Goal: Contribute content: Contribute content

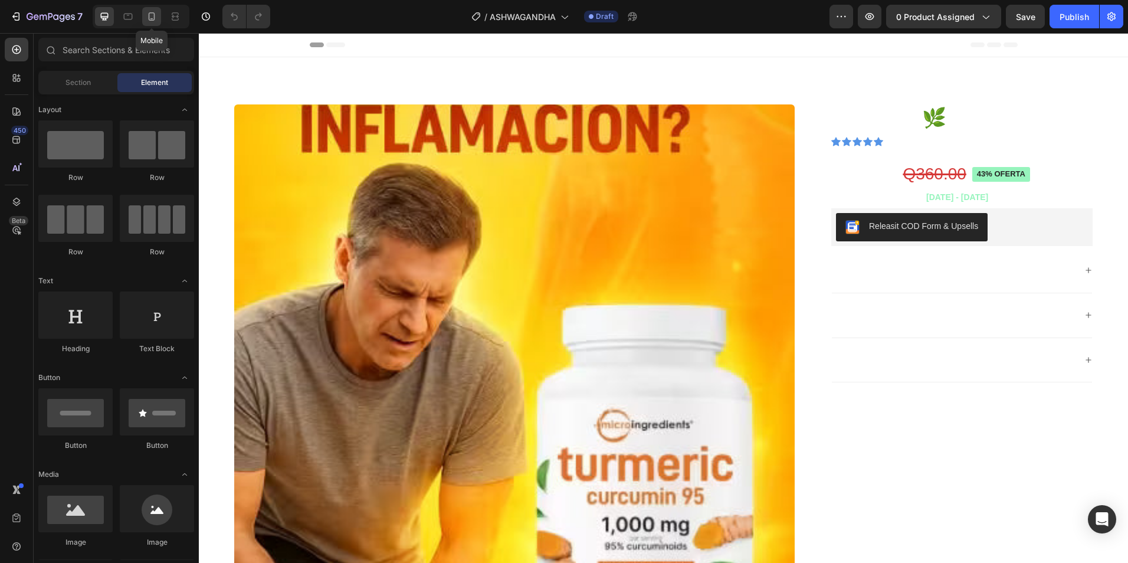
click at [150, 19] on icon at bounding box center [152, 17] width 12 height 12
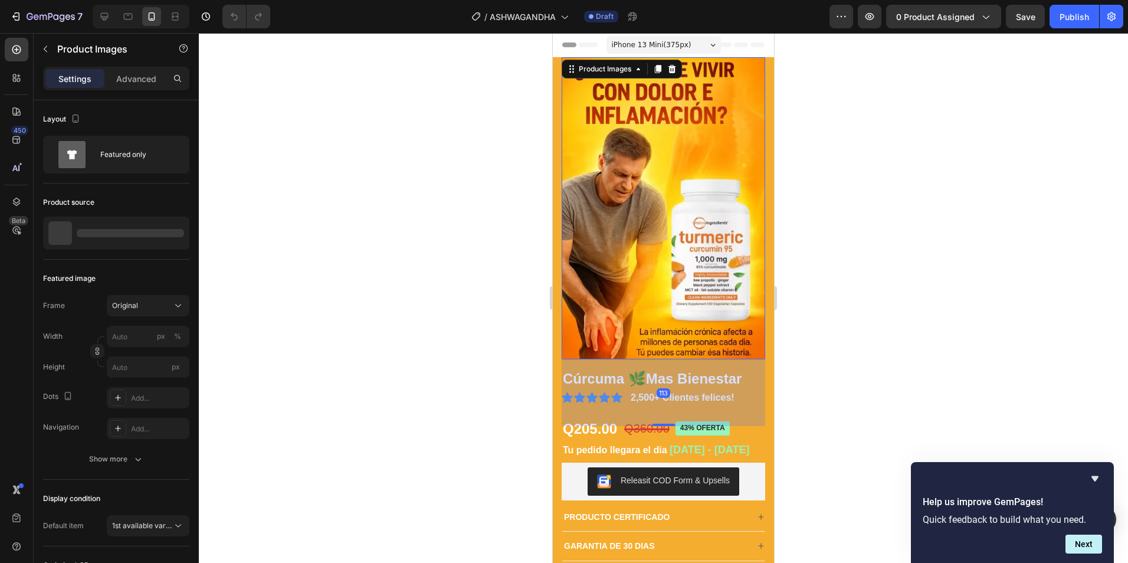
click at [583, 152] on img at bounding box center [664, 208] width 204 height 302
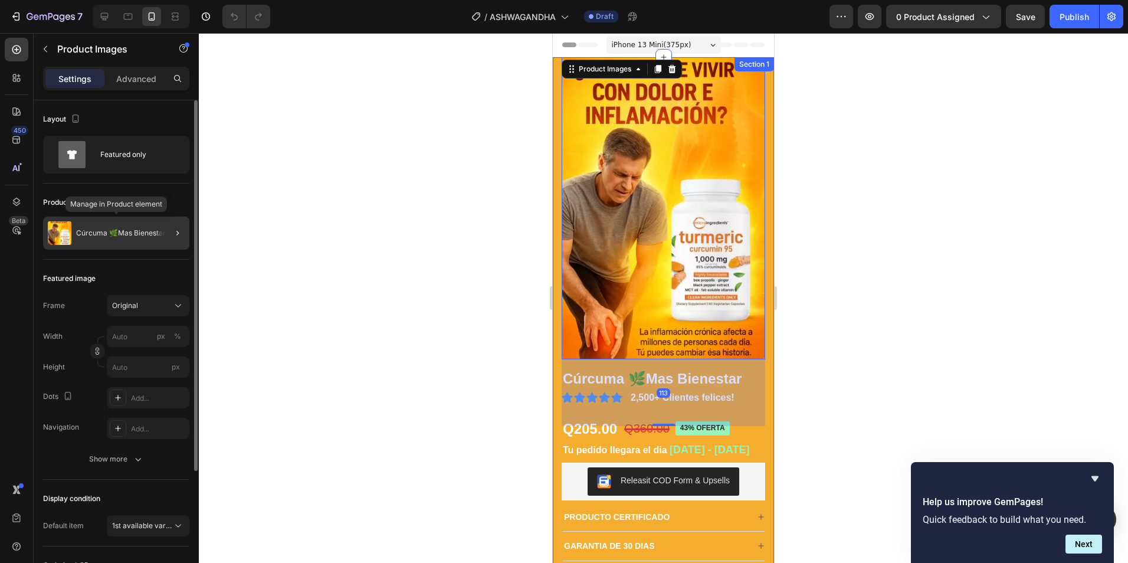
click at [149, 233] on p "Cúrcuma 🌿Mas Bienestar" at bounding box center [121, 233] width 90 height 8
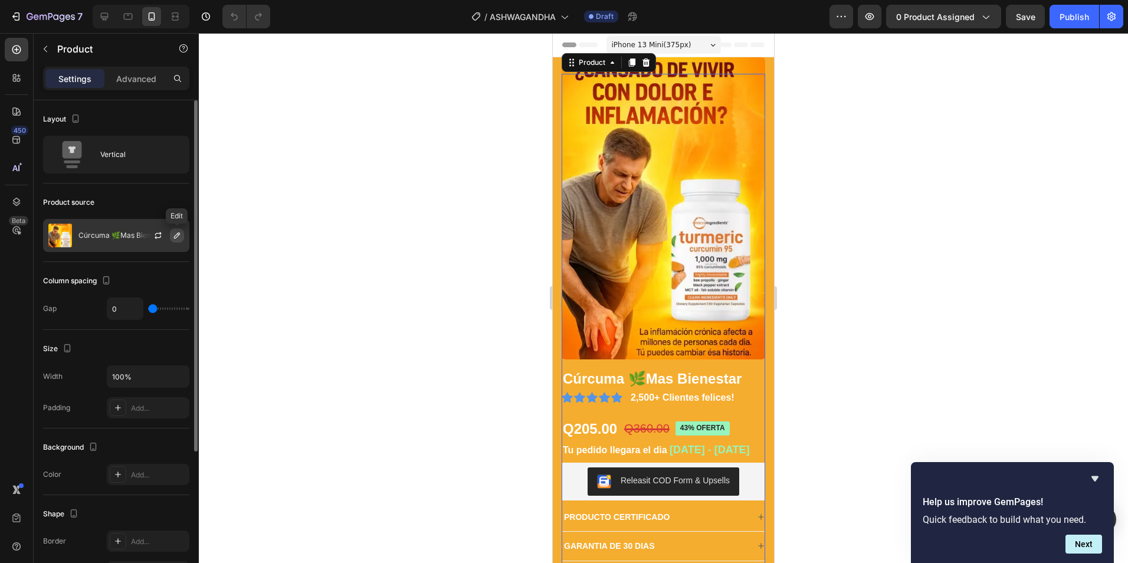
click at [175, 233] on icon "button" at bounding box center [176, 235] width 9 height 9
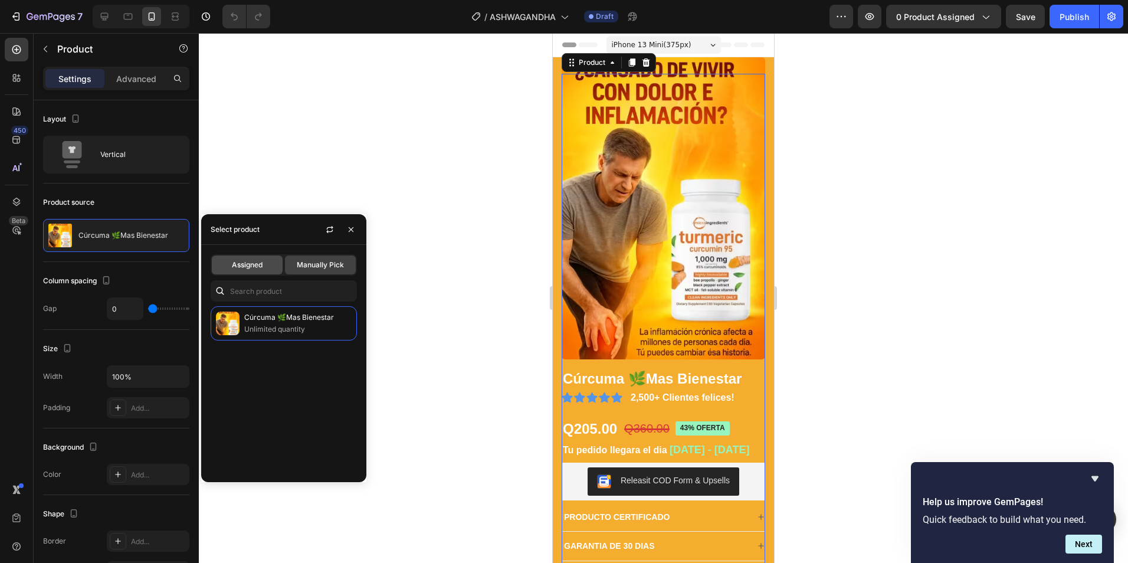
click at [248, 268] on span "Assigned" at bounding box center [247, 265] width 31 height 11
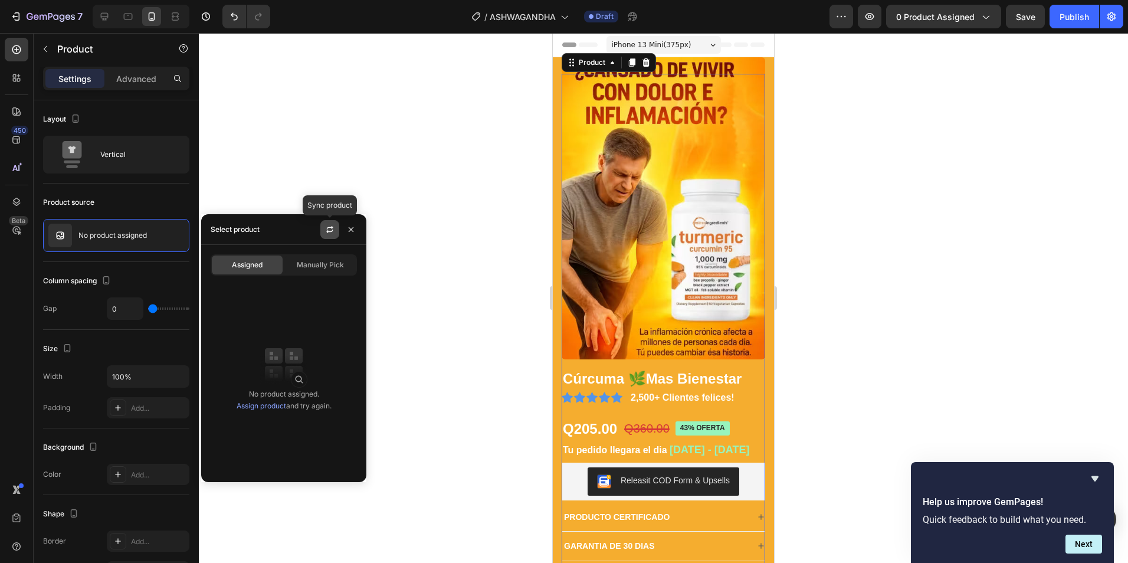
click at [329, 228] on icon "button" at bounding box center [329, 229] width 9 height 9
click at [307, 260] on span "Manually Pick" at bounding box center [320, 265] width 47 height 11
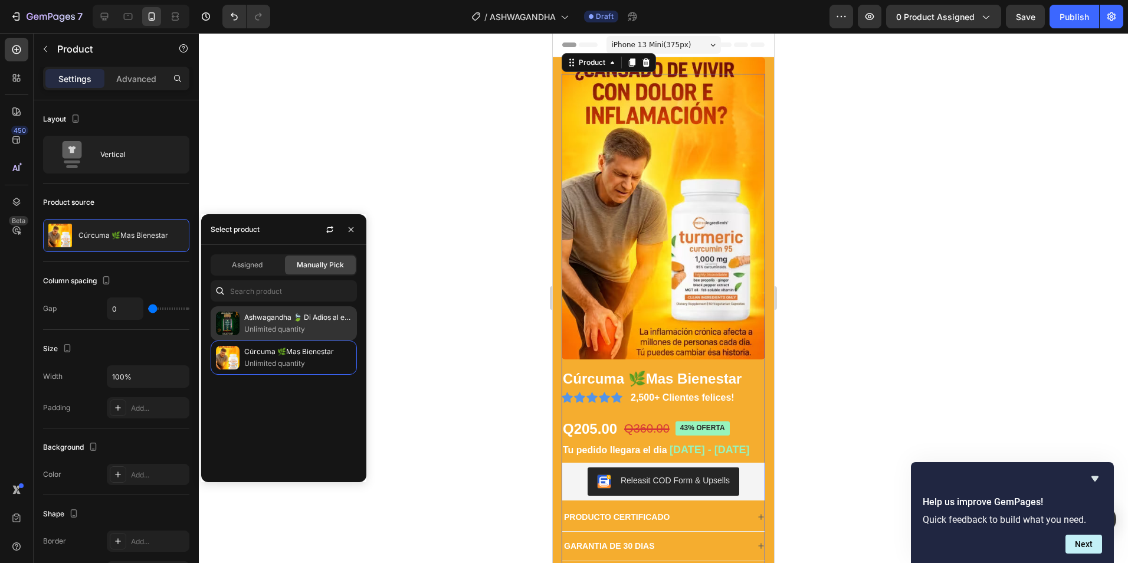
click at [278, 319] on p "Ashwagandha 🍃 Di Adios al estrés y a la ansiedad" at bounding box center [297, 317] width 107 height 12
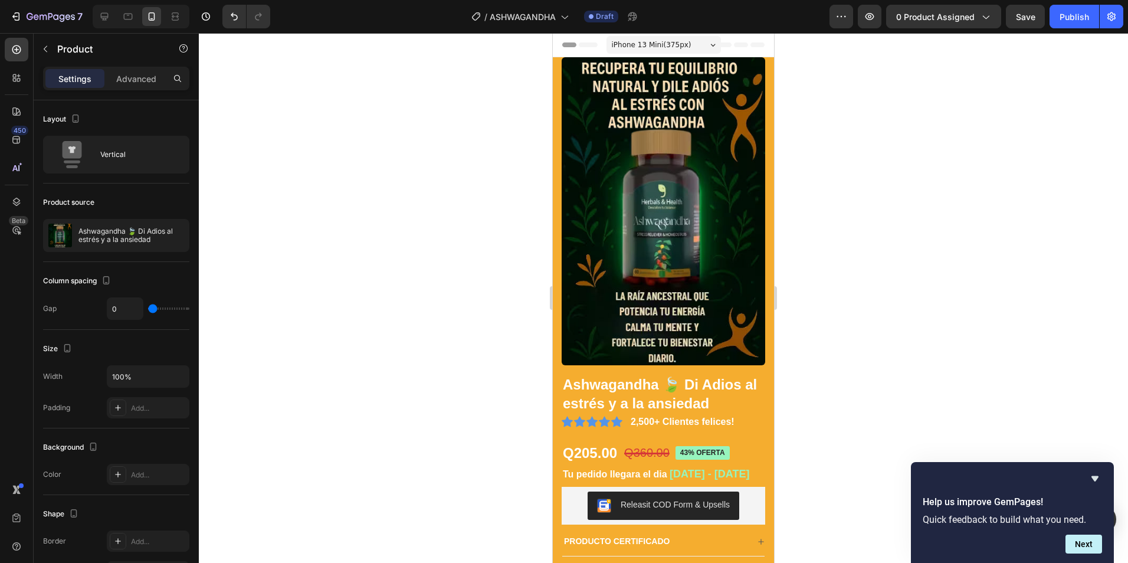
click at [384, 181] on div at bounding box center [663, 298] width 929 height 530
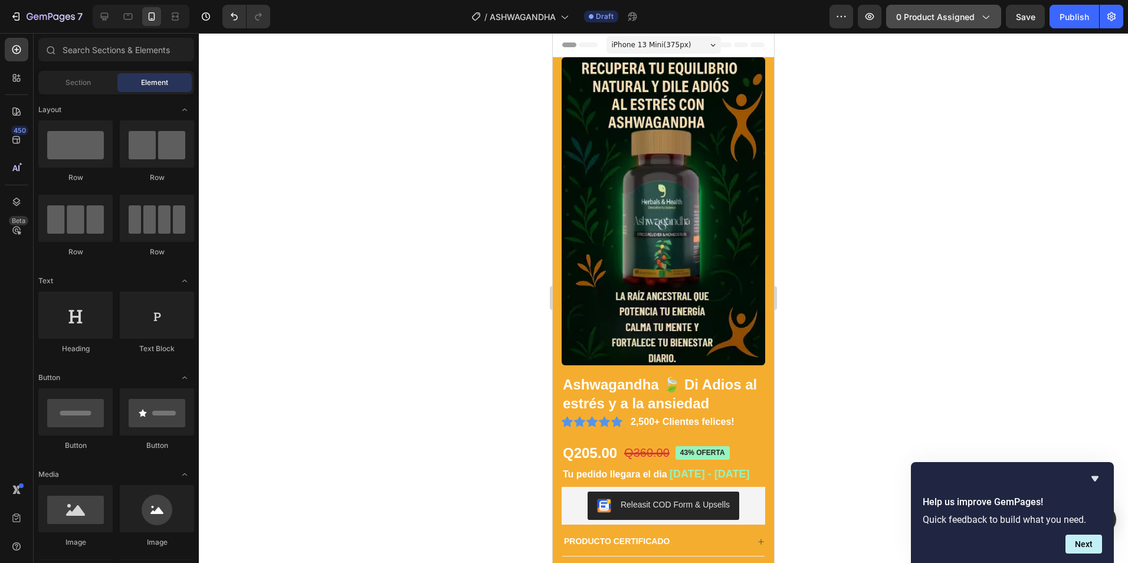
click at [935, 14] on span "0 product assigned" at bounding box center [935, 17] width 78 height 12
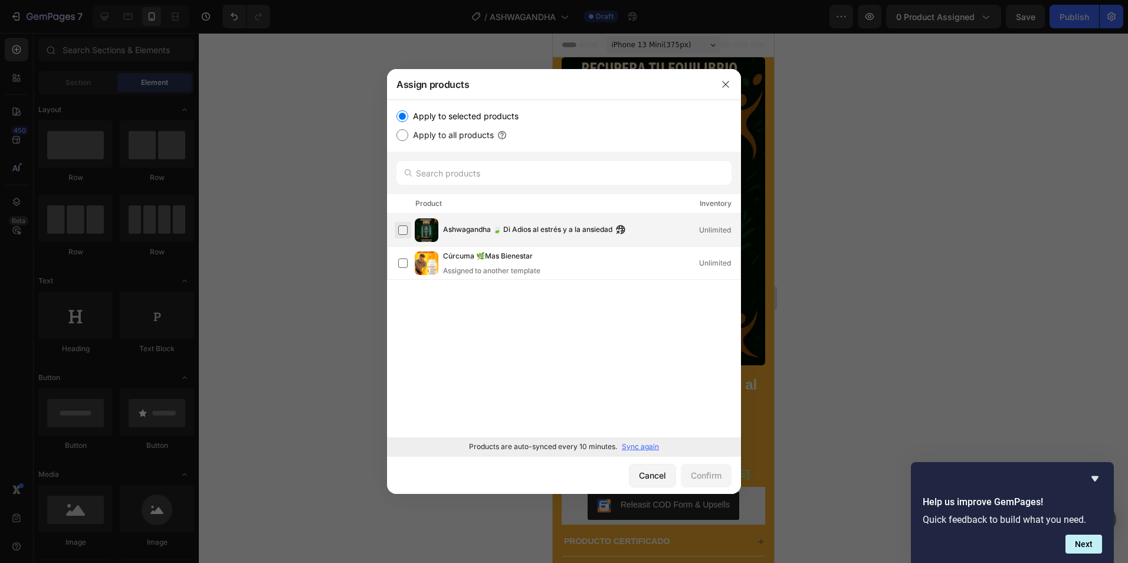
click at [400, 231] on label at bounding box center [402, 229] width 9 height 9
click at [712, 476] on div "Confirm" at bounding box center [706, 475] width 31 height 12
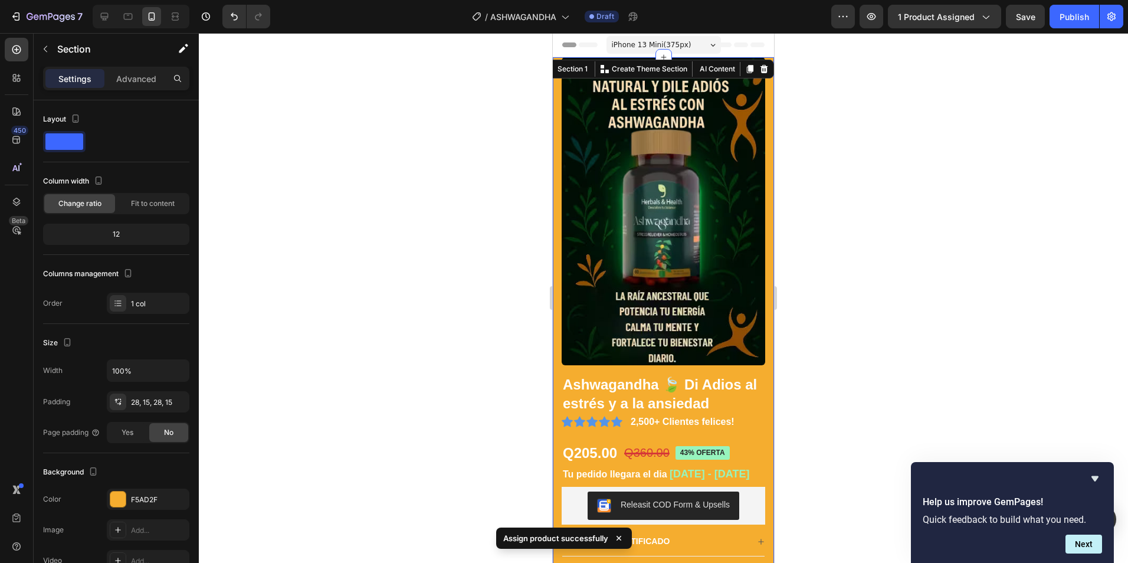
click at [555, 199] on div "Product Images Ashwagandha 🍃 Di Adios al estrés y a la ansiedad Product Title I…" at bounding box center [663, 353] width 221 height 592
click at [117, 503] on div at bounding box center [117, 498] width 15 height 15
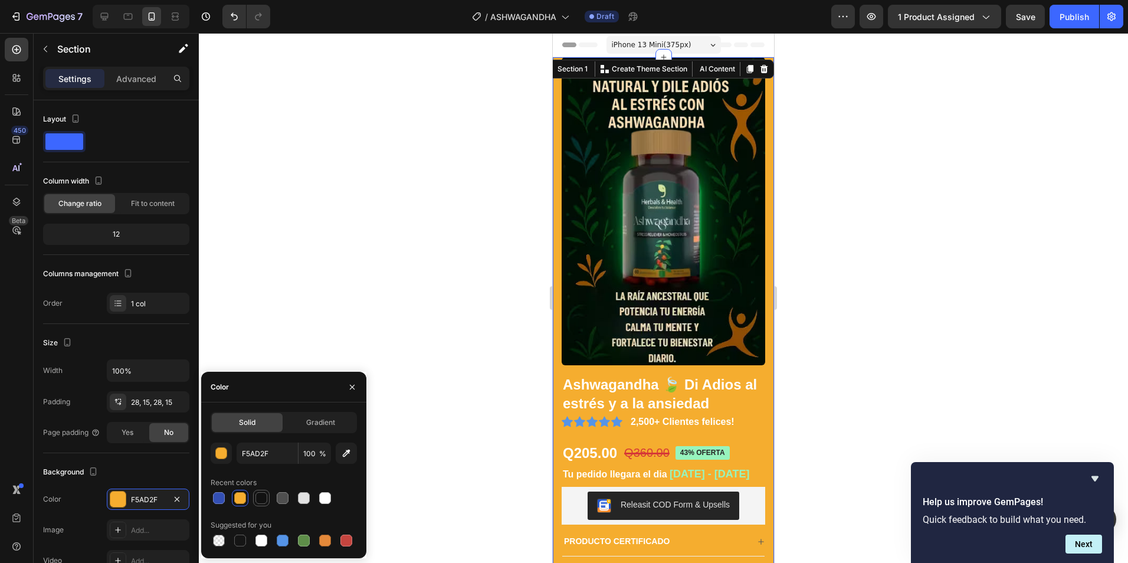
click at [258, 498] on div at bounding box center [261, 498] width 12 height 12
type input "121212"
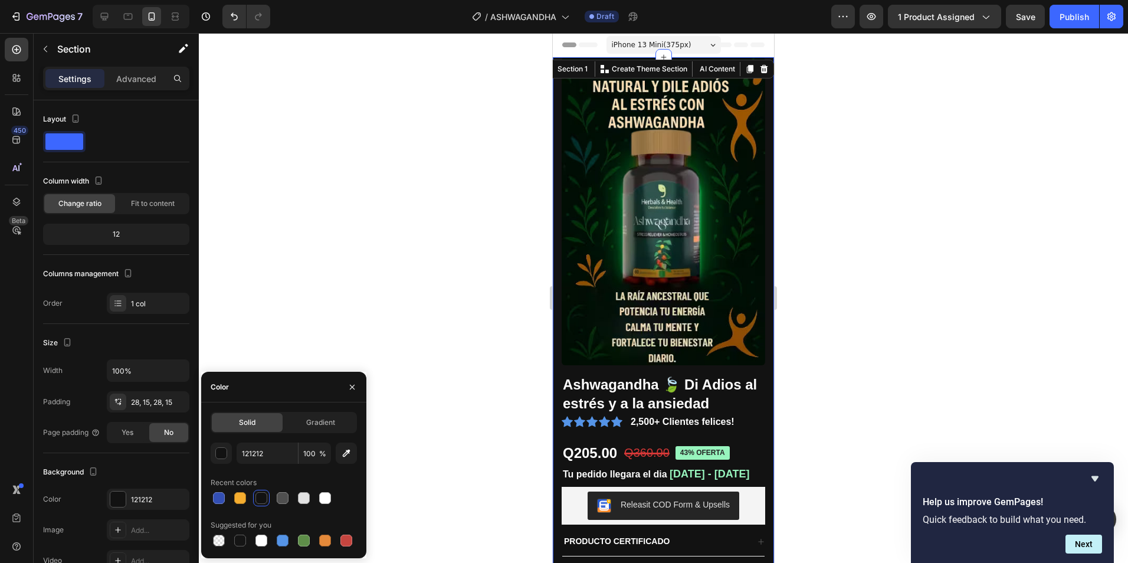
click at [429, 340] on div at bounding box center [663, 298] width 929 height 530
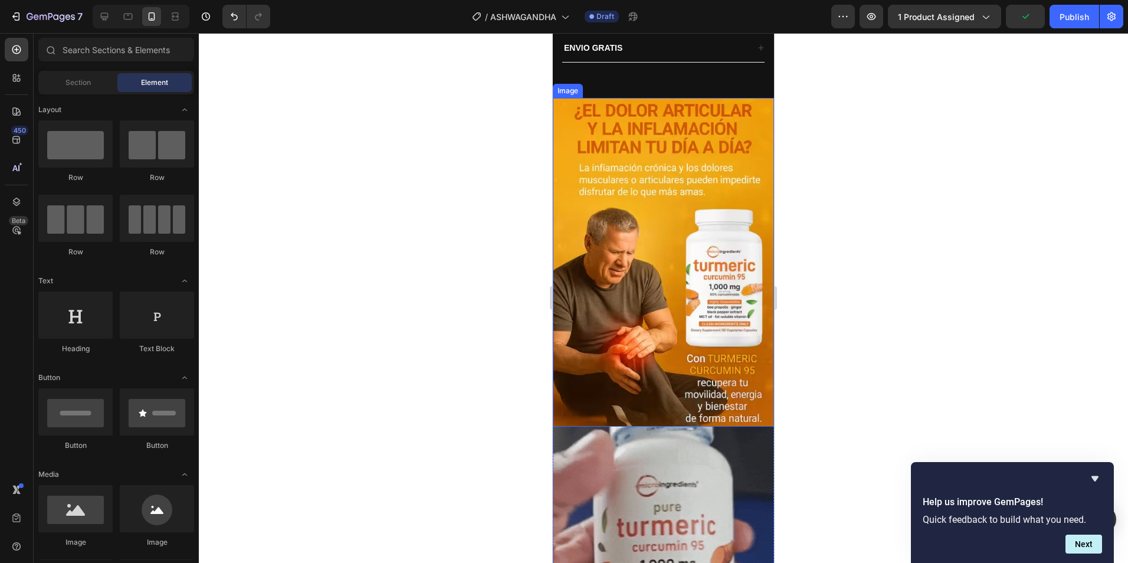
scroll to position [531, 0]
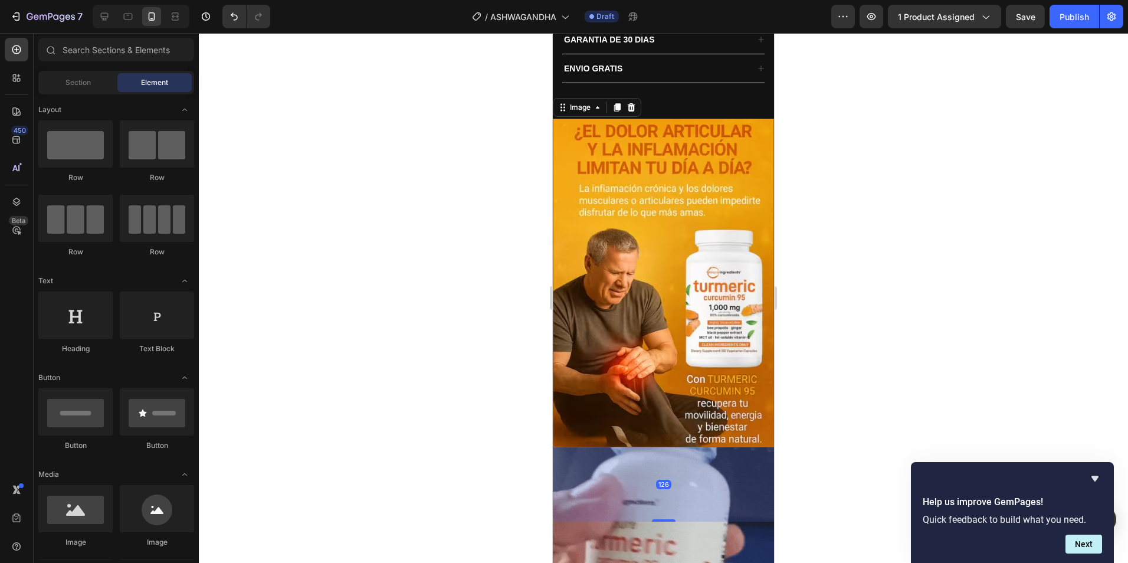
click at [580, 208] on img at bounding box center [663, 283] width 221 height 329
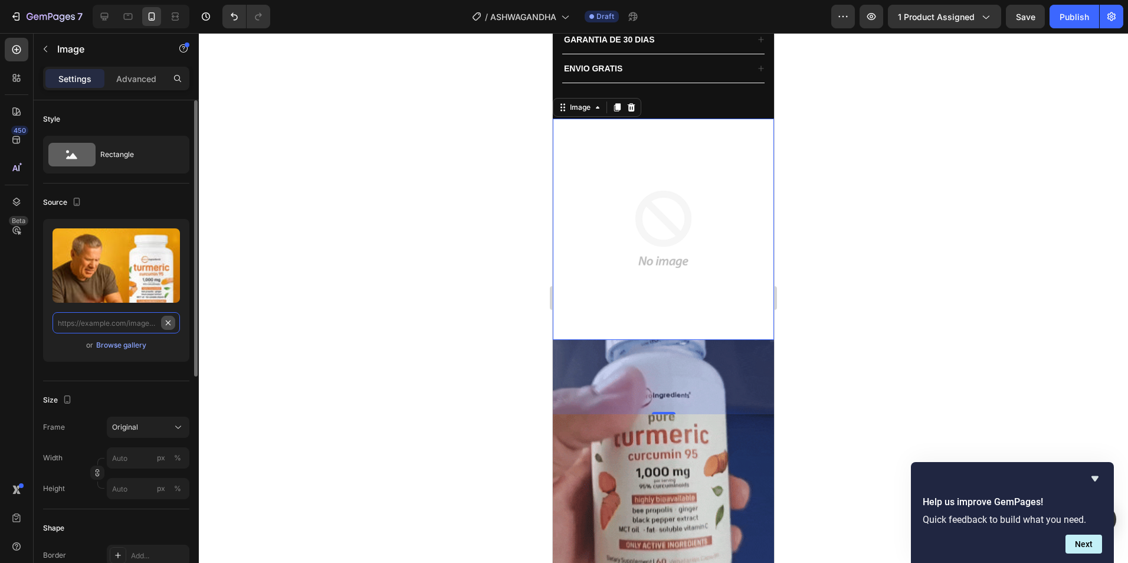
scroll to position [0, 0]
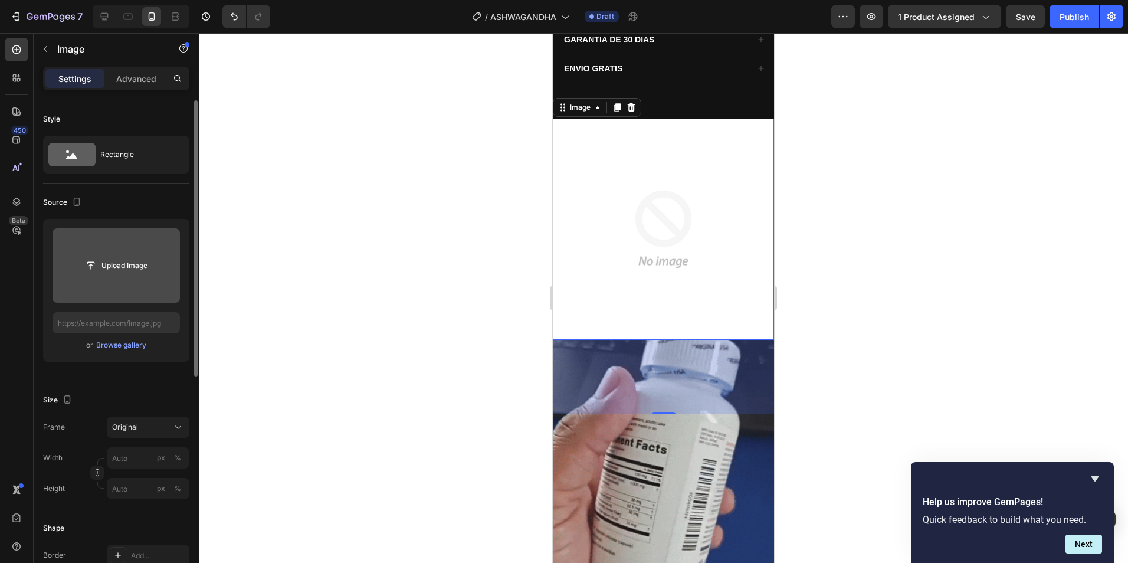
click at [96, 278] on input "file" at bounding box center [116, 265] width 127 height 74
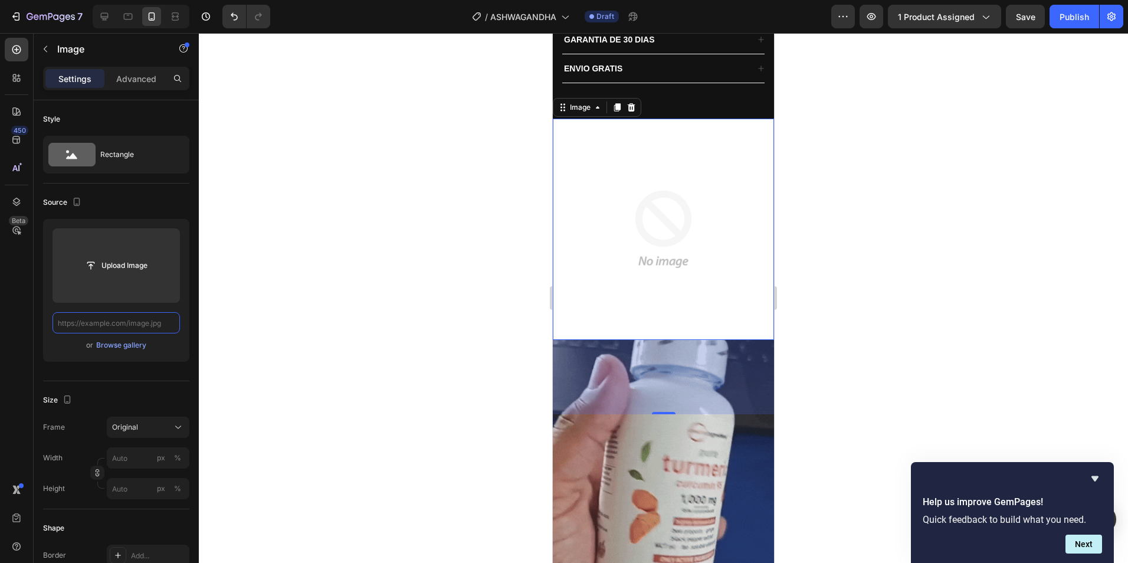
paste input "[URL][DOMAIN_NAME]"
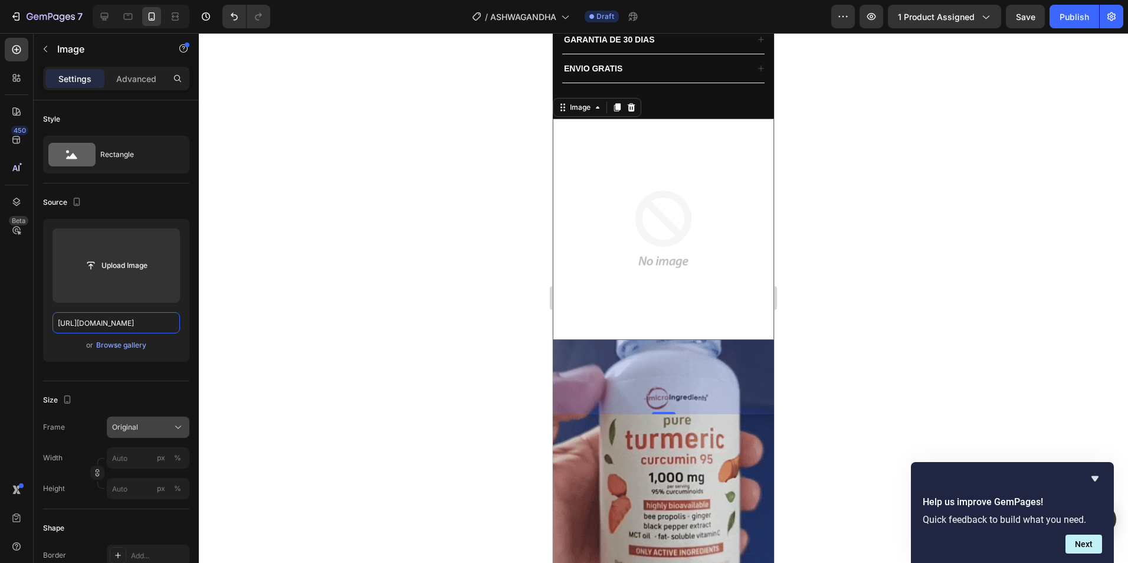
scroll to position [0, 168]
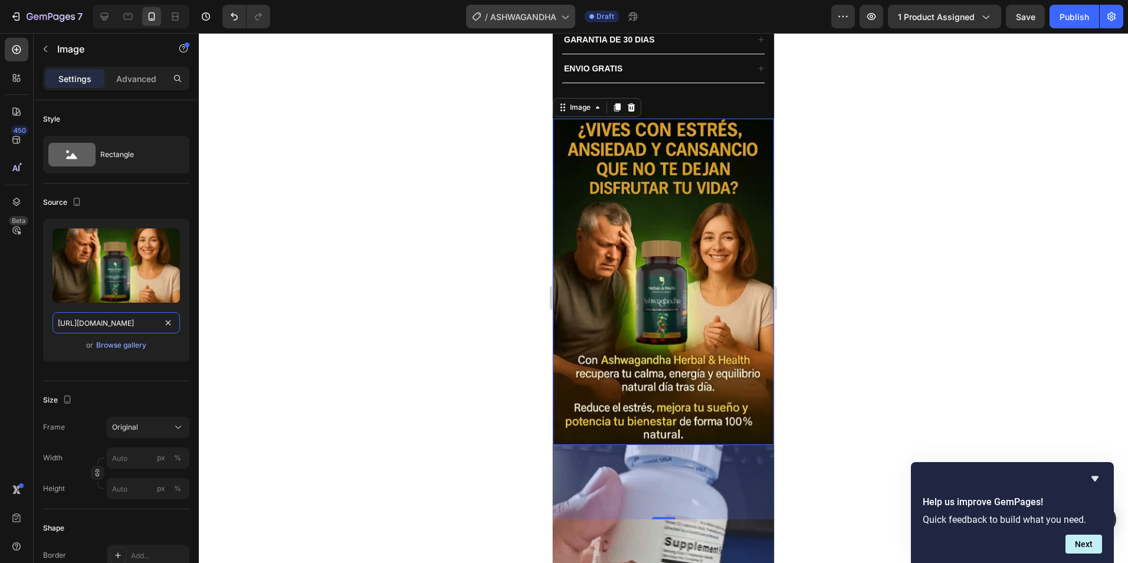
type input "[URL][DOMAIN_NAME]"
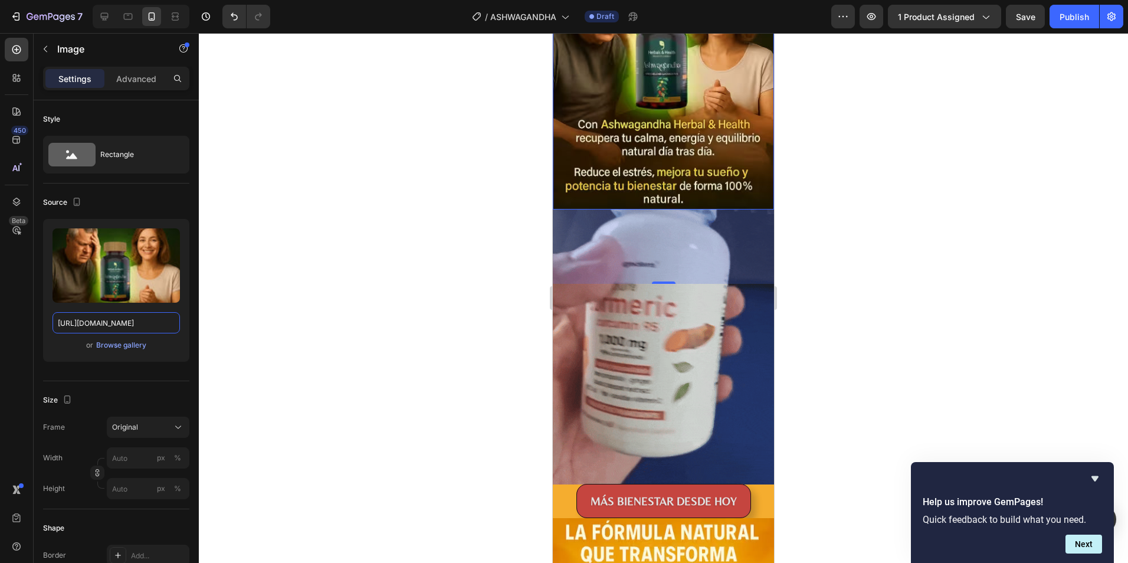
scroll to position [767, 0]
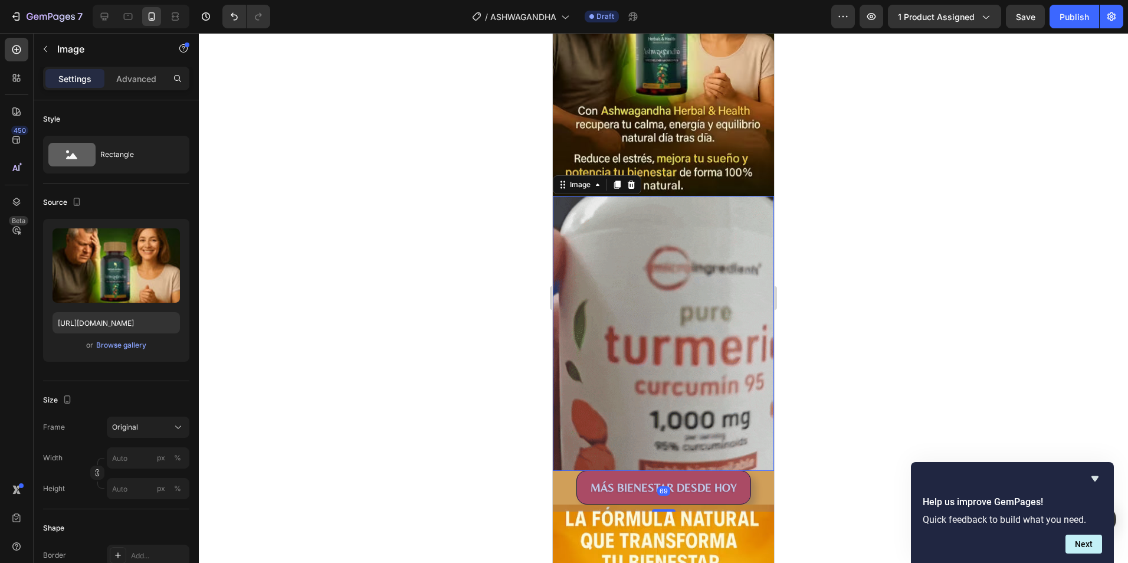
click at [615, 313] on img at bounding box center [663, 333] width 221 height 275
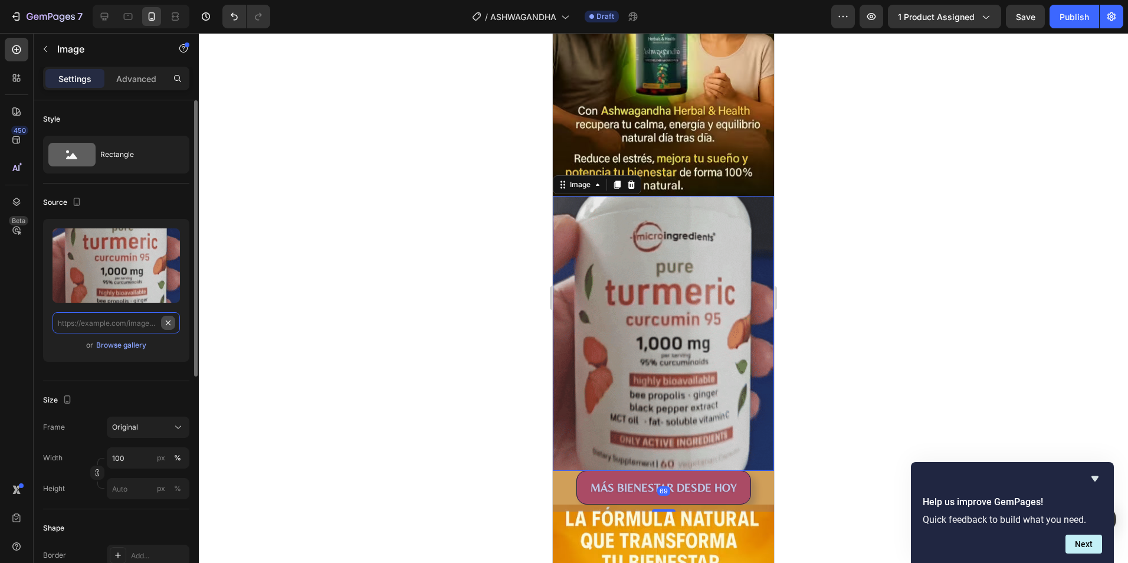
scroll to position [0, 0]
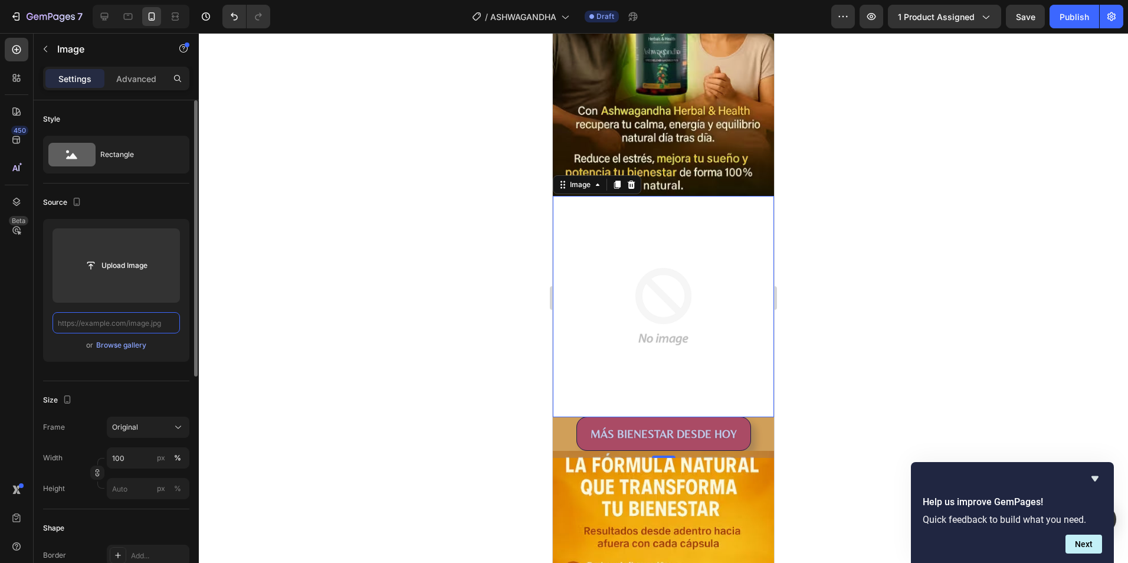
paste input "[URL][DOMAIN_NAME]"
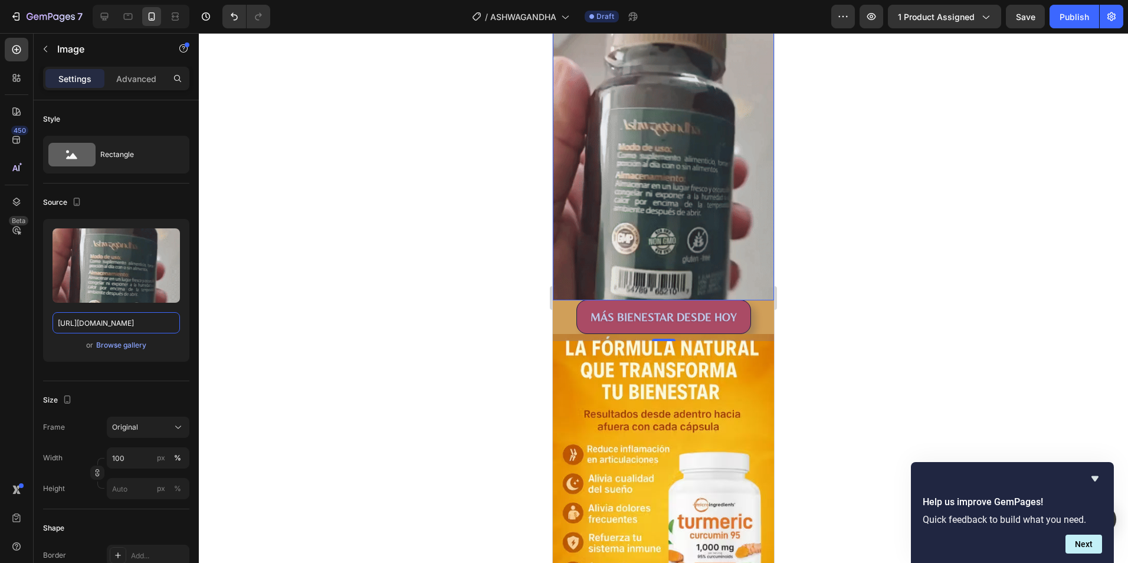
scroll to position [944, 0]
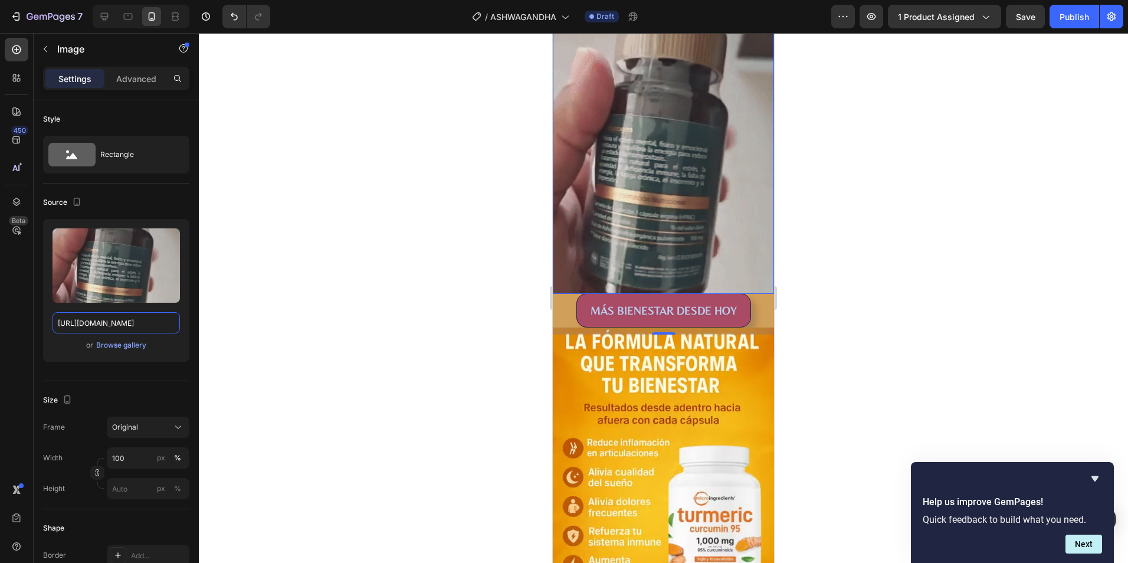
type input "[URL][DOMAIN_NAME]"
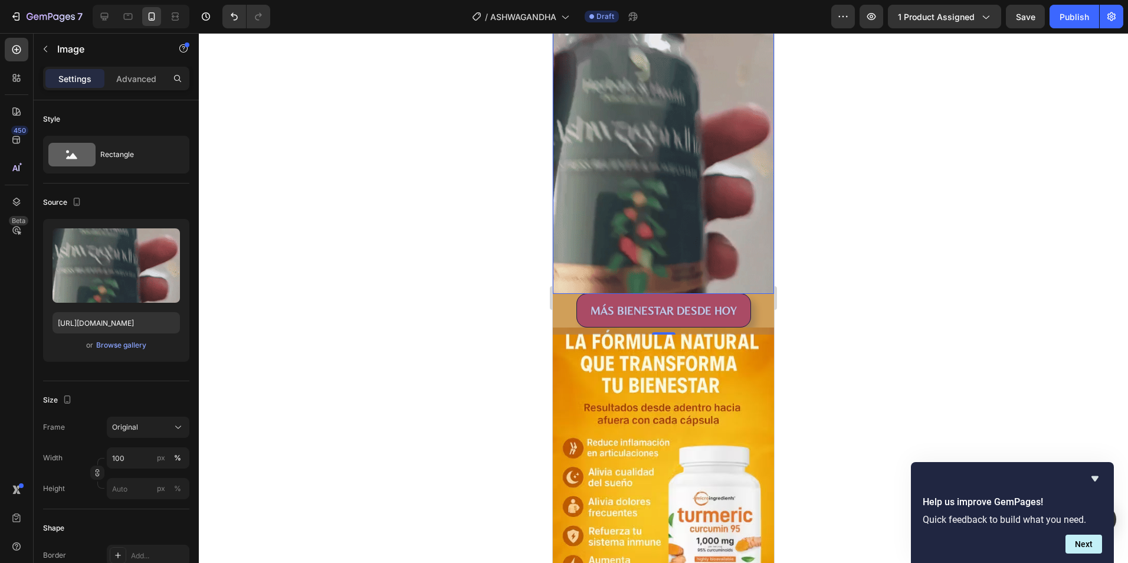
scroll to position [0, 0]
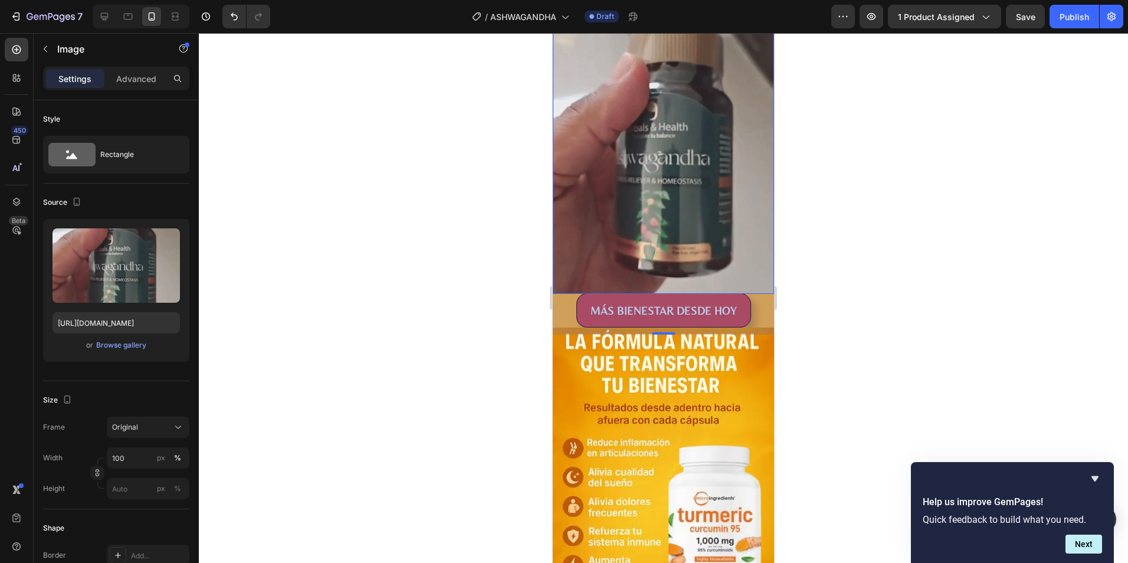
click at [567, 294] on div "69" at bounding box center [663, 314] width 221 height 41
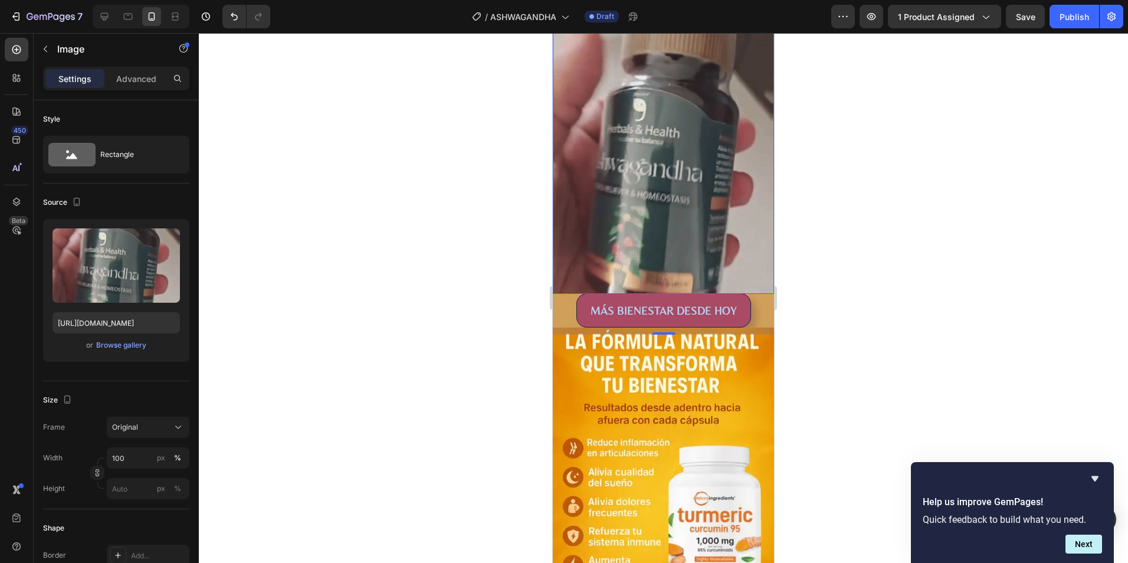
click at [566, 294] on div "69" at bounding box center [663, 314] width 221 height 41
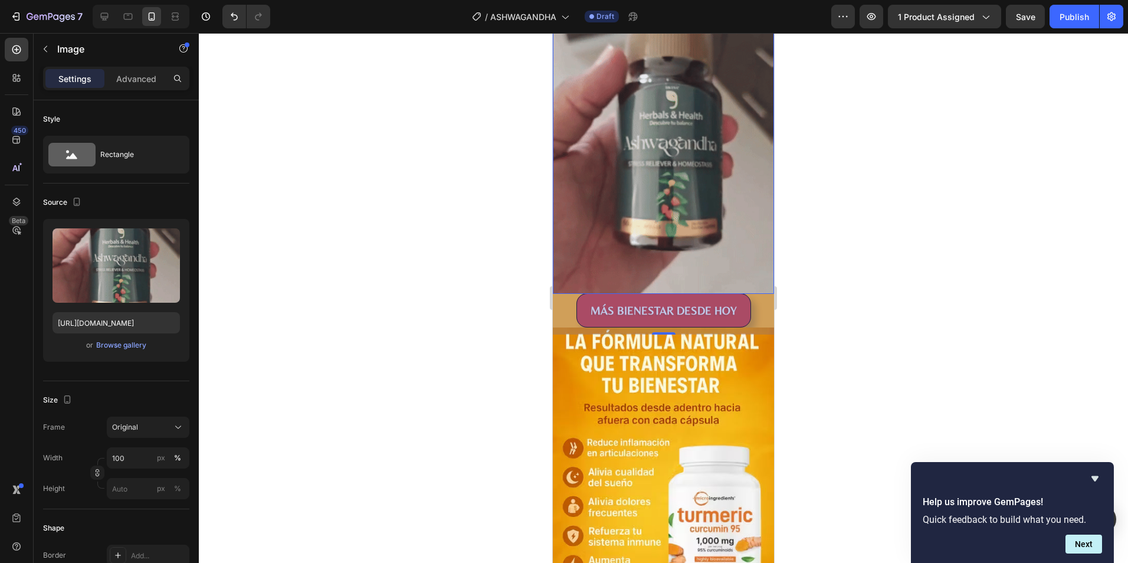
click at [566, 294] on div "69" at bounding box center [663, 314] width 221 height 41
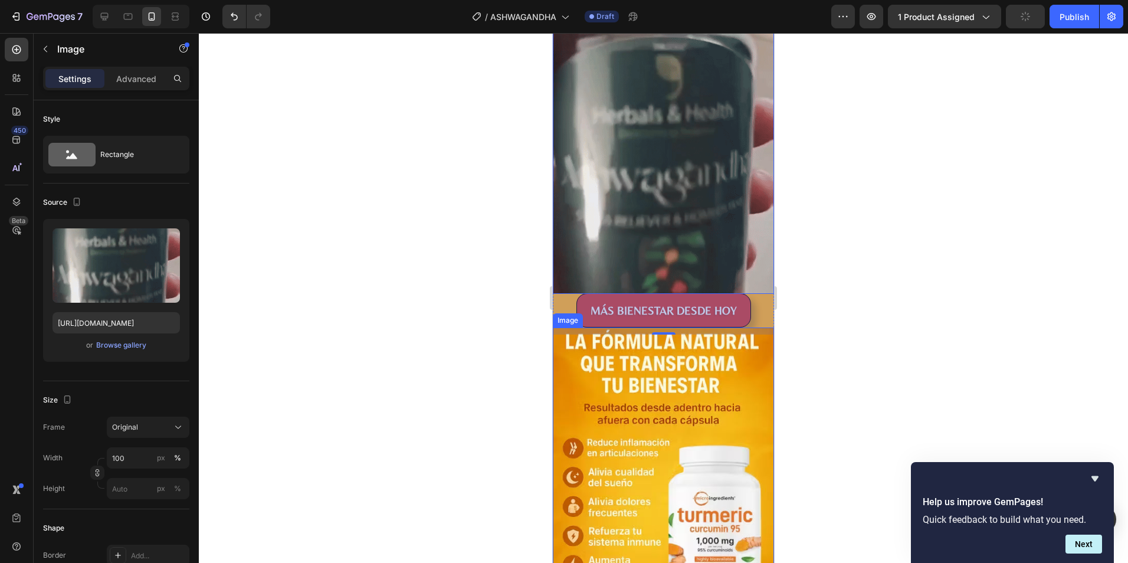
click at [568, 366] on img at bounding box center [663, 490] width 221 height 327
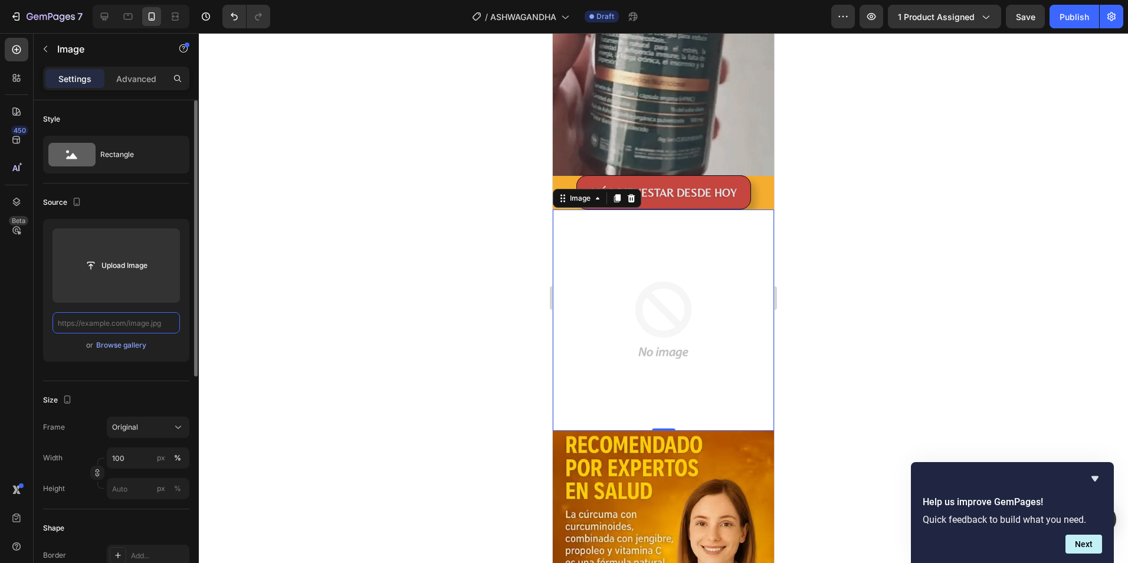
paste input "[URL][DOMAIN_NAME]"
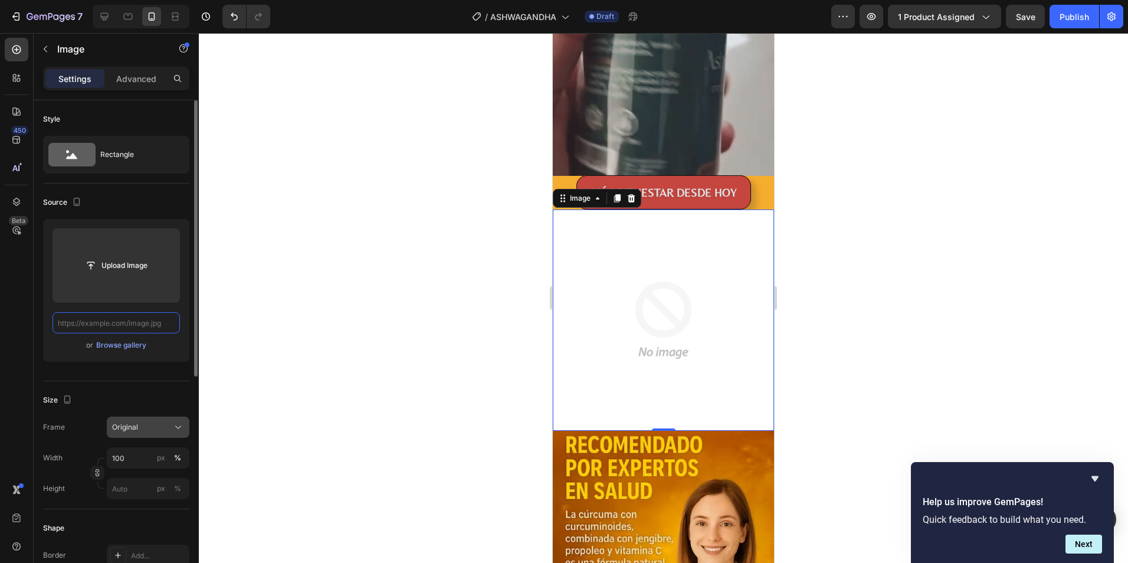
type input "[URL][DOMAIN_NAME]"
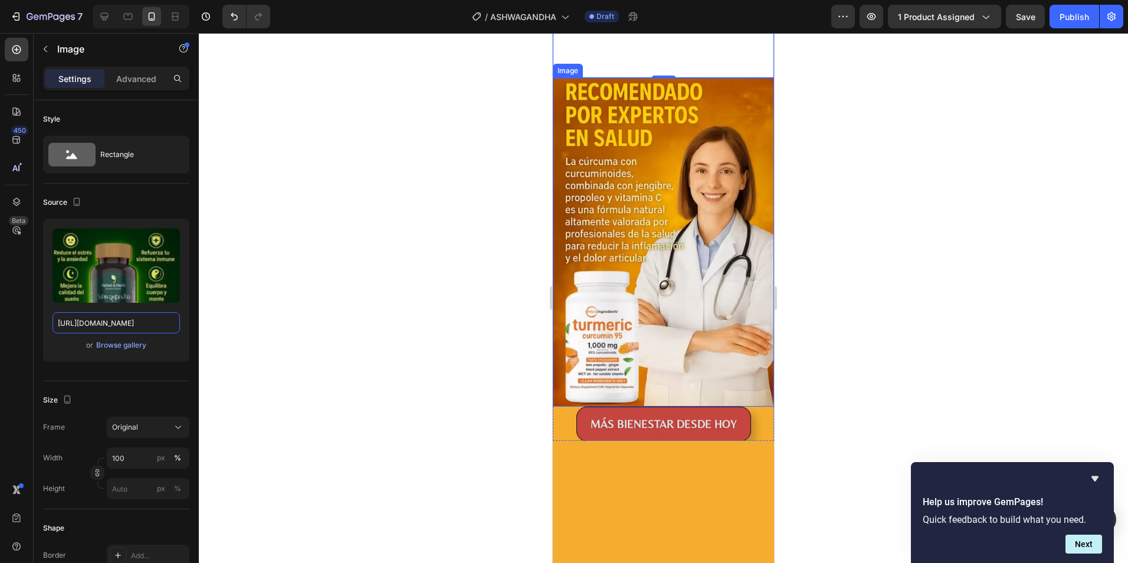
scroll to position [1416, 0]
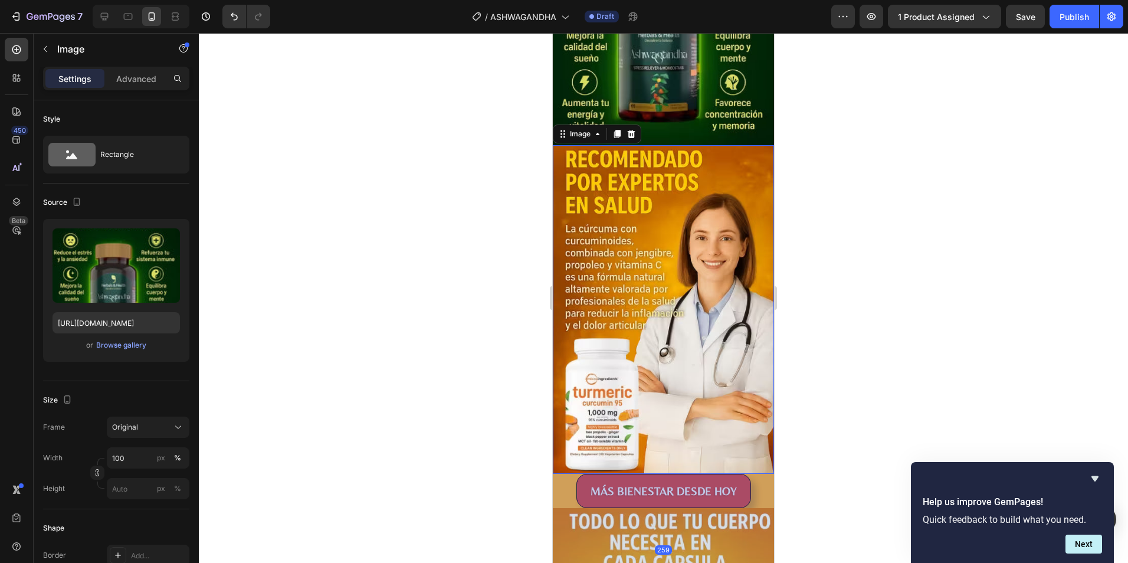
click at [606, 251] on img at bounding box center [663, 309] width 221 height 329
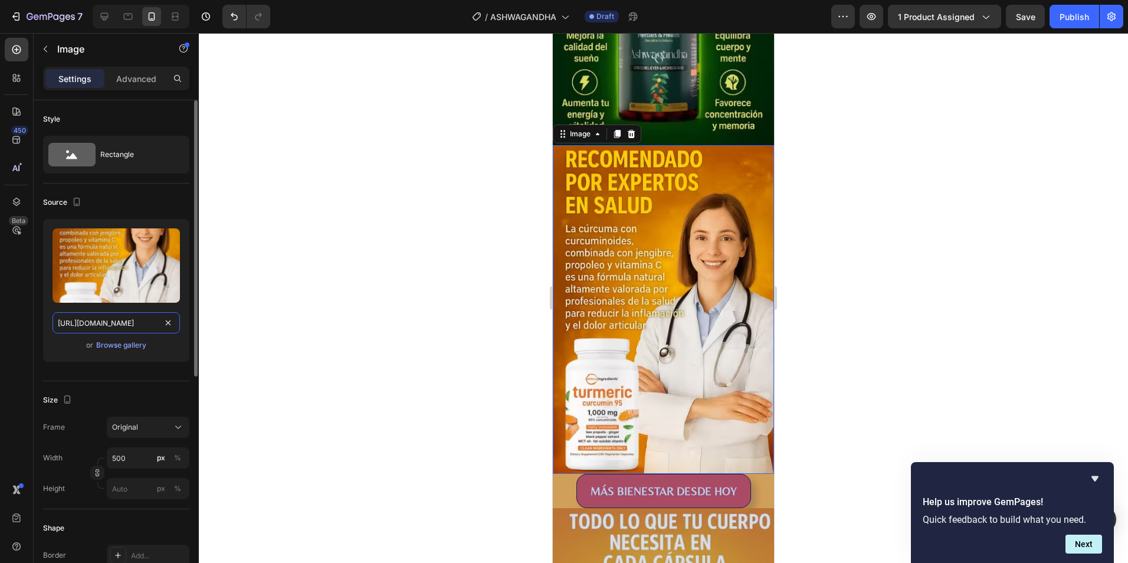
drag, startPoint x: 179, startPoint y: 324, endPoint x: 168, endPoint y: 320, distance: 12.7
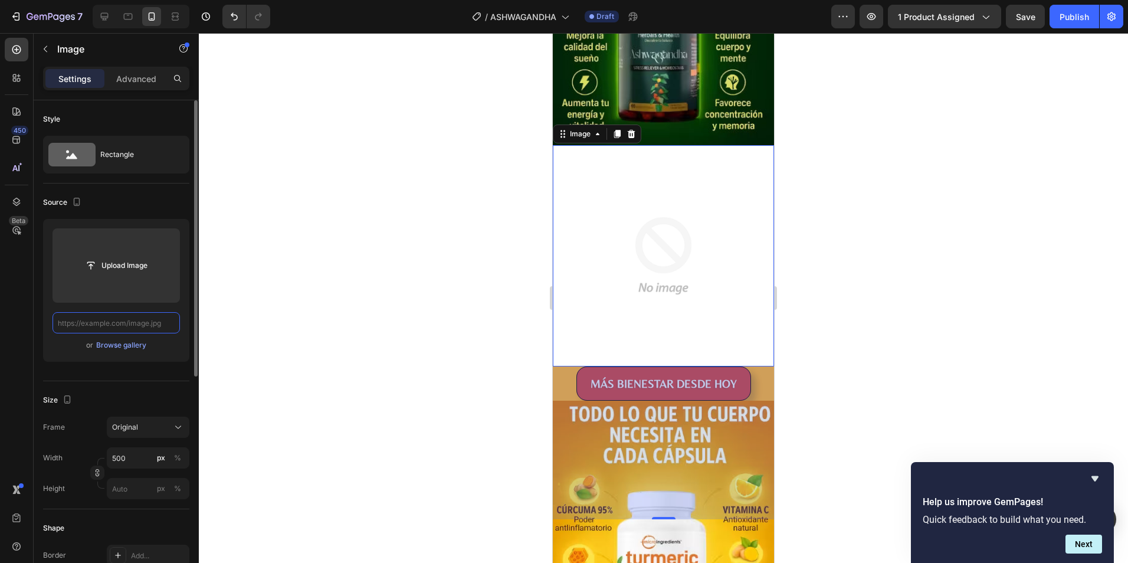
scroll to position [0, 0]
paste input "[URL][DOMAIN_NAME]"
type input "[URL][DOMAIN_NAME]"
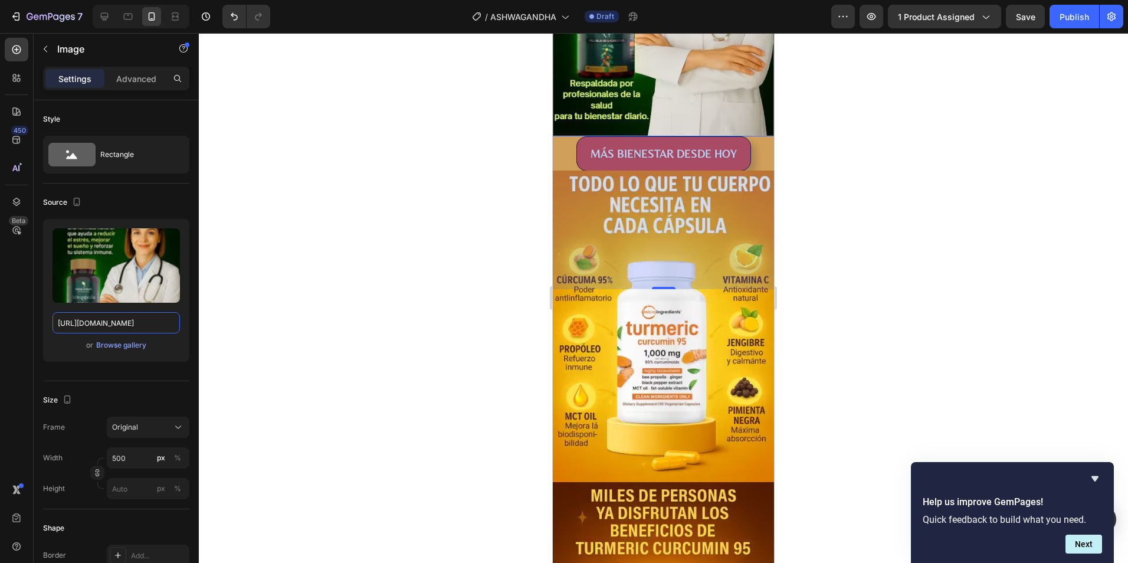
scroll to position [1711, 0]
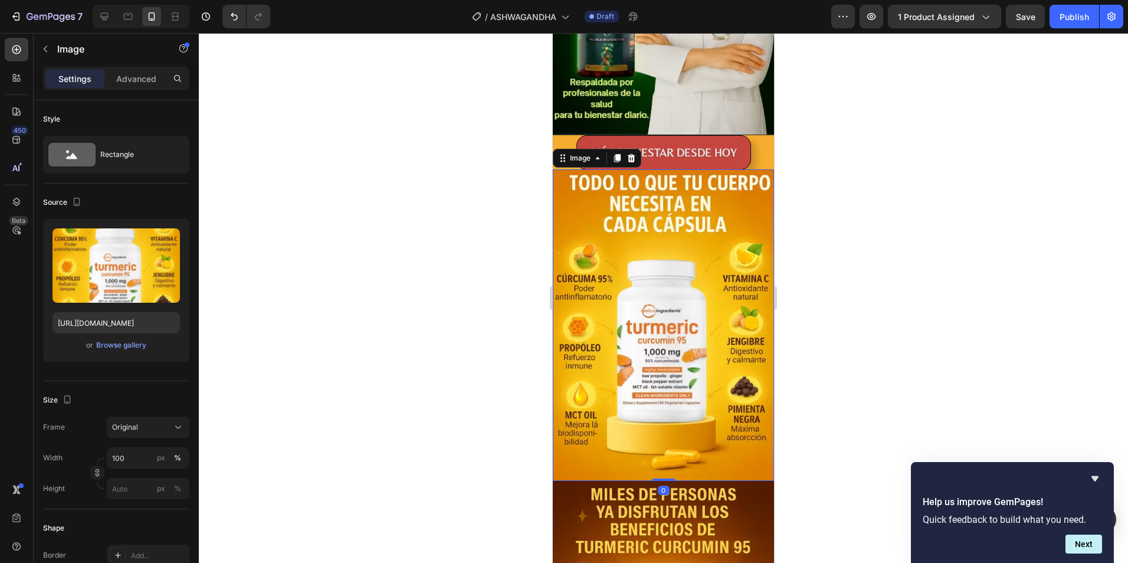
click at [622, 333] on img at bounding box center [663, 324] width 221 height 311
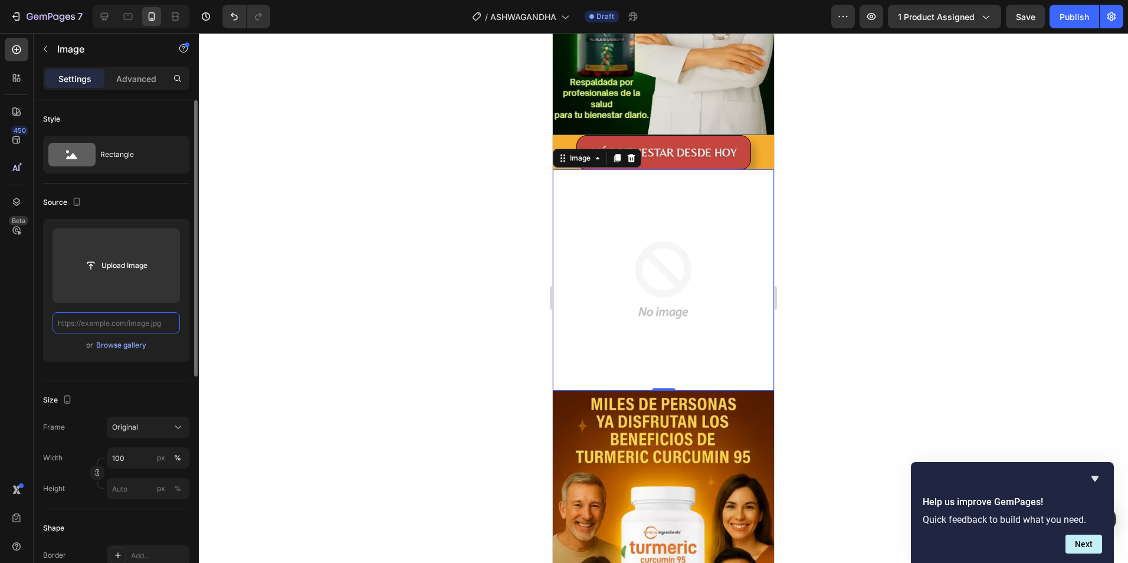
scroll to position [0, 0]
paste input "[URL][DOMAIN_NAME]"
type input "[URL][DOMAIN_NAME]"
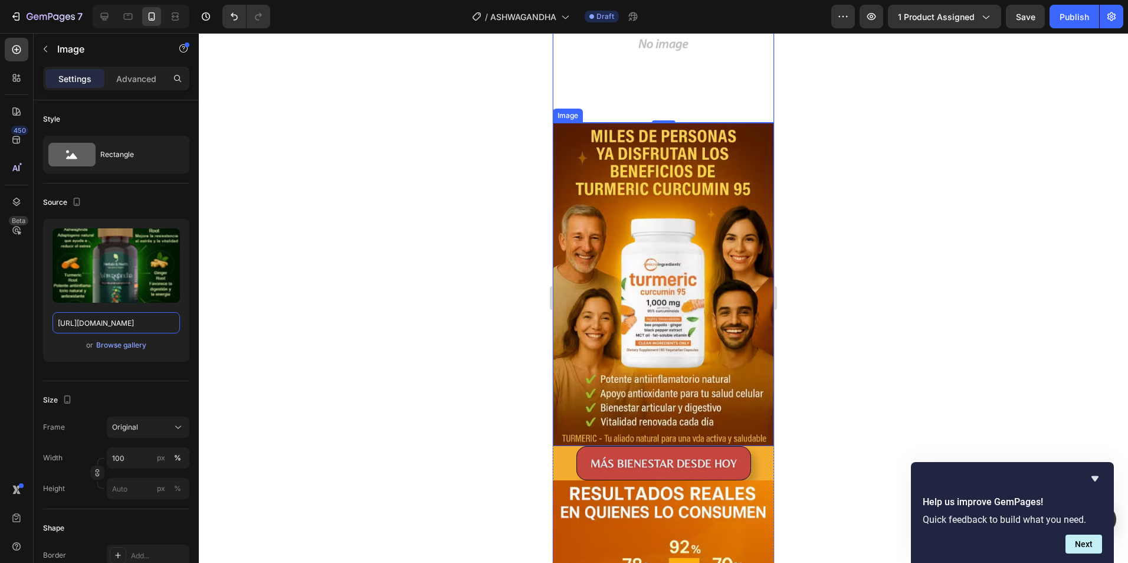
scroll to position [2006, 0]
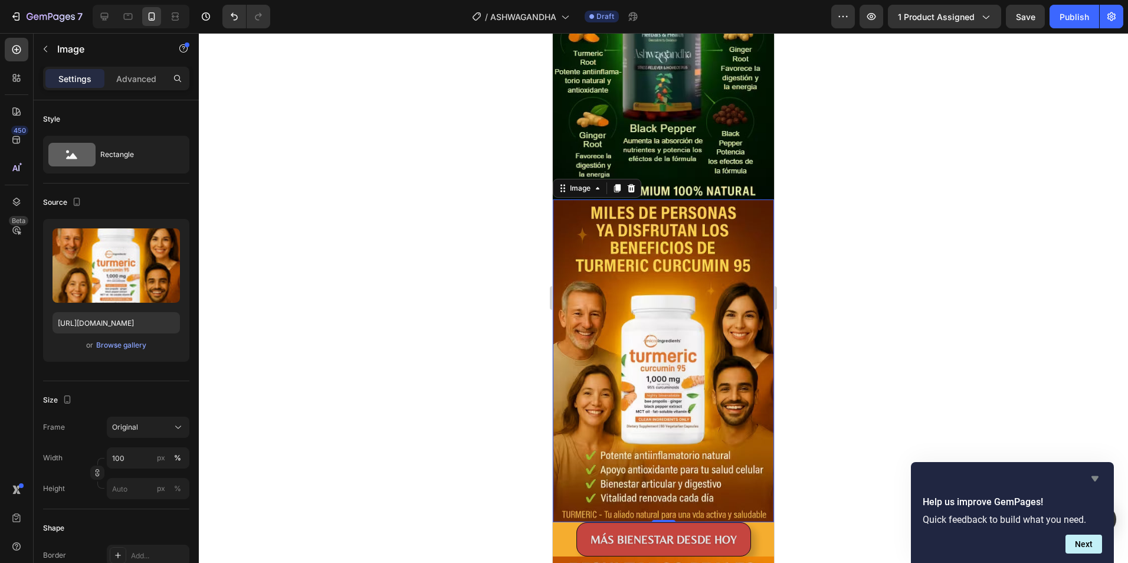
click at [1095, 478] on icon "Hide survey" at bounding box center [1094, 478] width 7 height 5
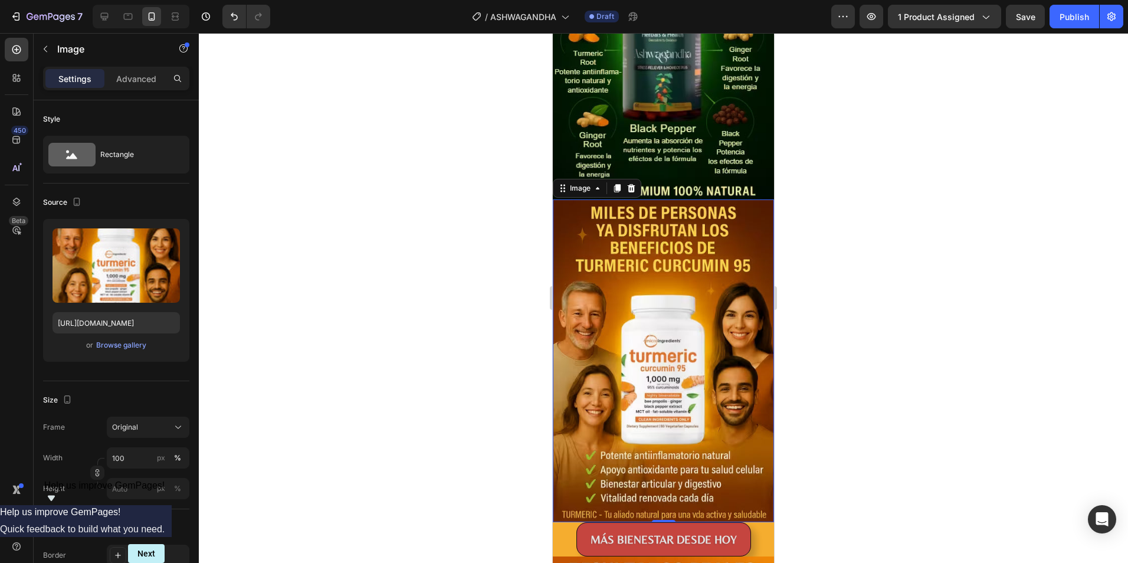
click at [58, 505] on icon "Show survey - Help us improve GemPages!" at bounding box center [51, 498] width 14 height 14
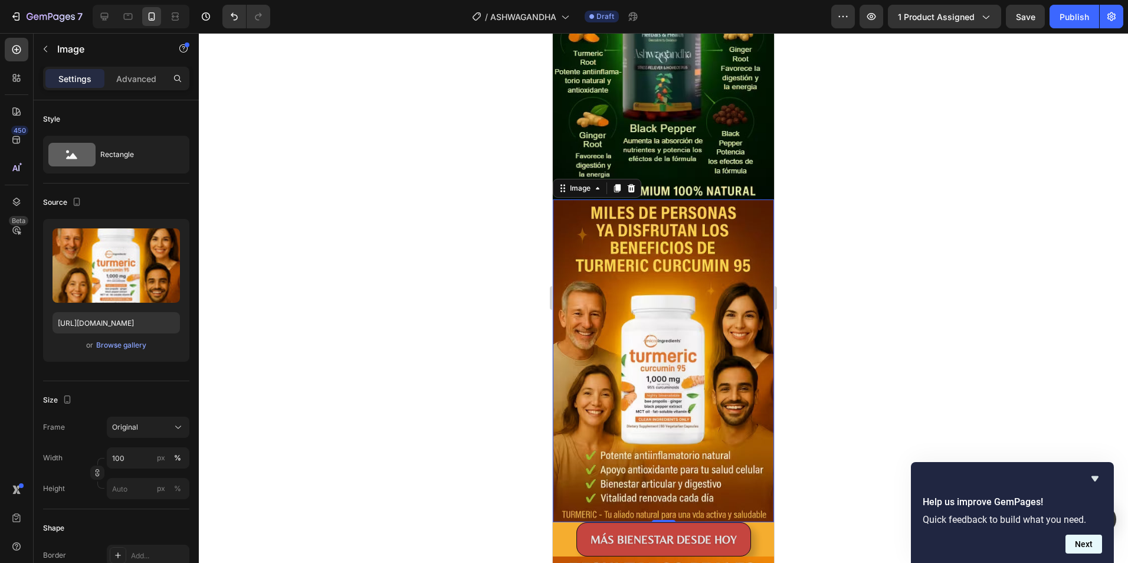
click at [1085, 546] on button "Next" at bounding box center [1083, 543] width 37 height 19
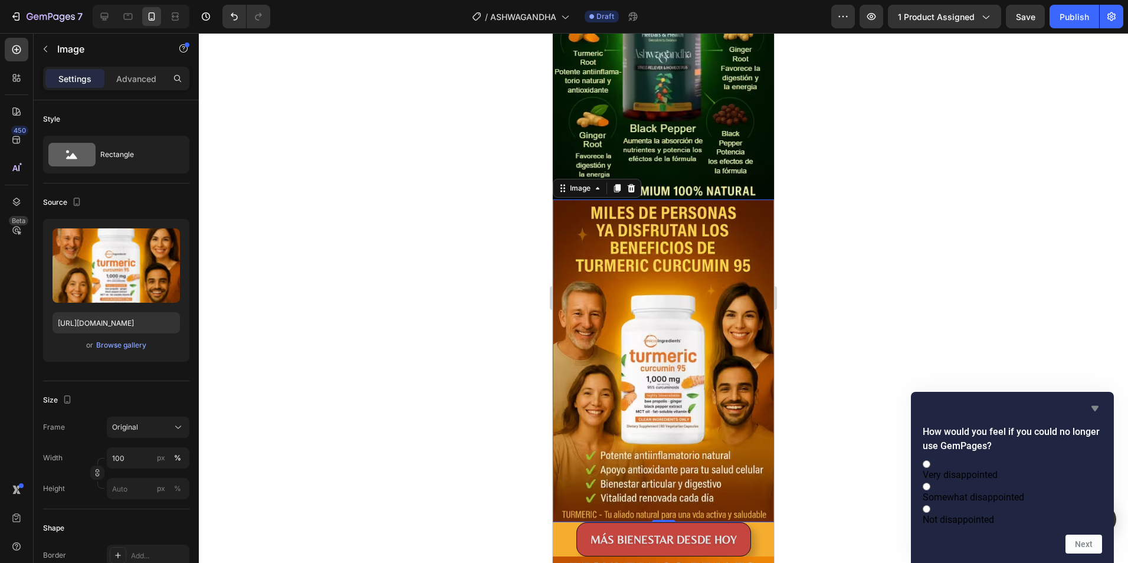
click at [1092, 406] on icon "Hide survey" at bounding box center [1094, 408] width 7 height 5
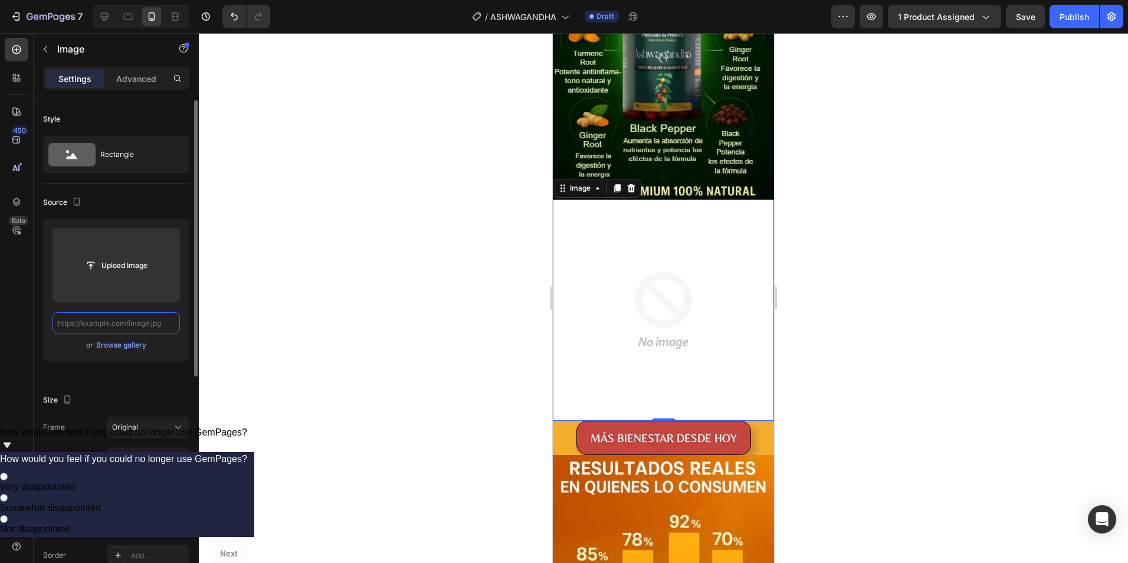
scroll to position [0, 0]
paste input "[URL][DOMAIN_NAME]"
type input "[URL][DOMAIN_NAME]"
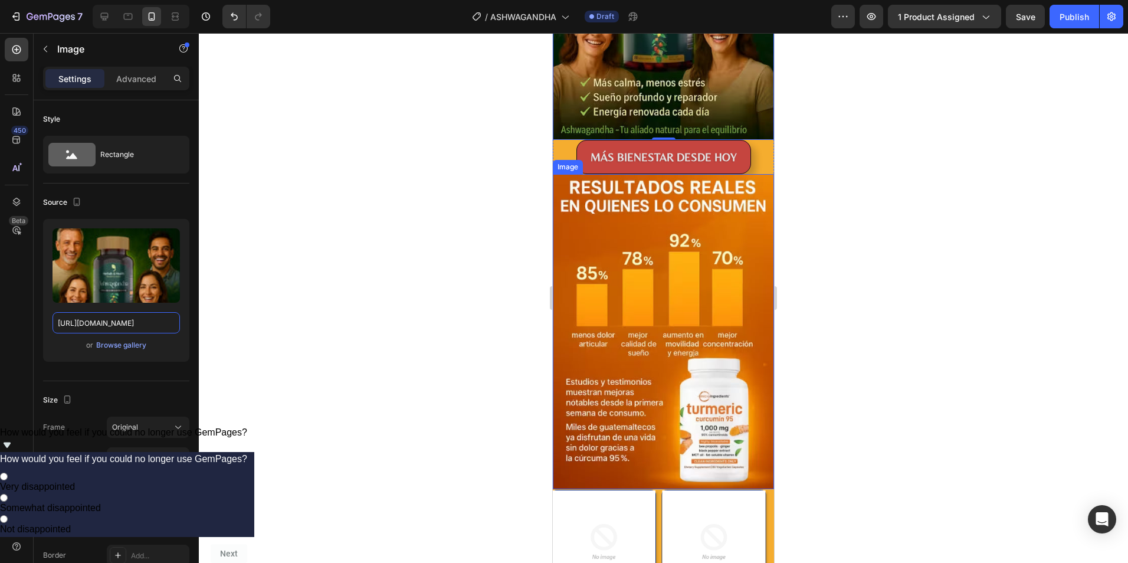
scroll to position [2360, 0]
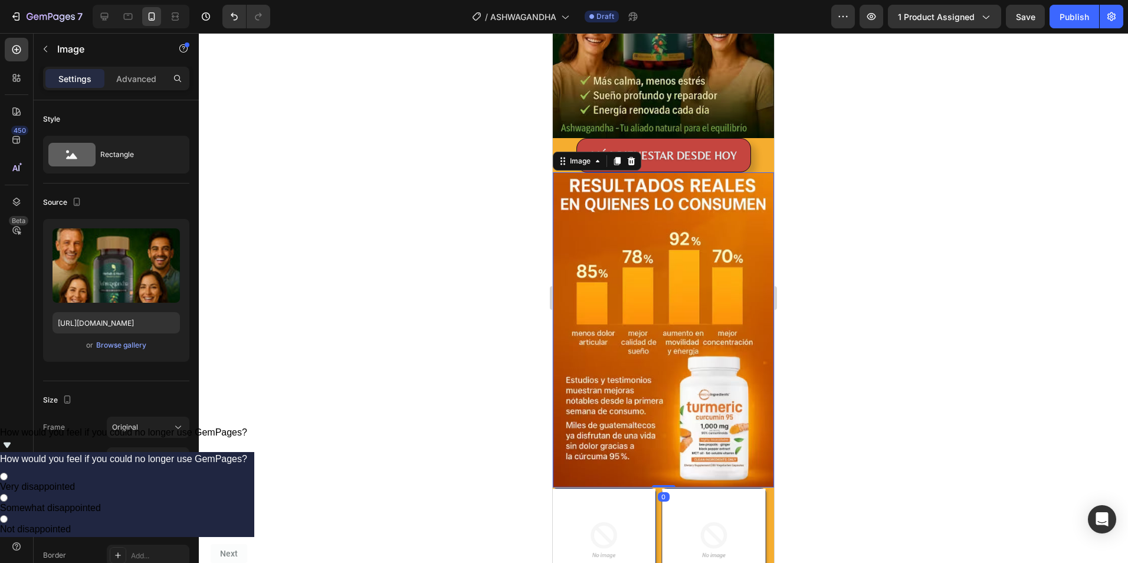
click at [586, 219] on img at bounding box center [663, 329] width 221 height 315
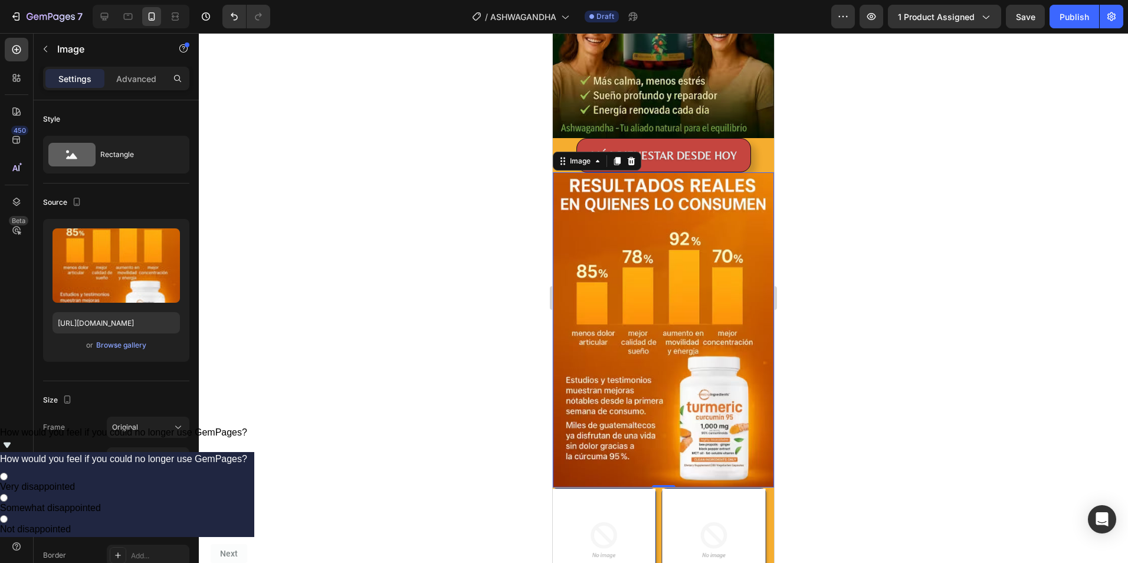
click at [595, 220] on img at bounding box center [663, 329] width 221 height 315
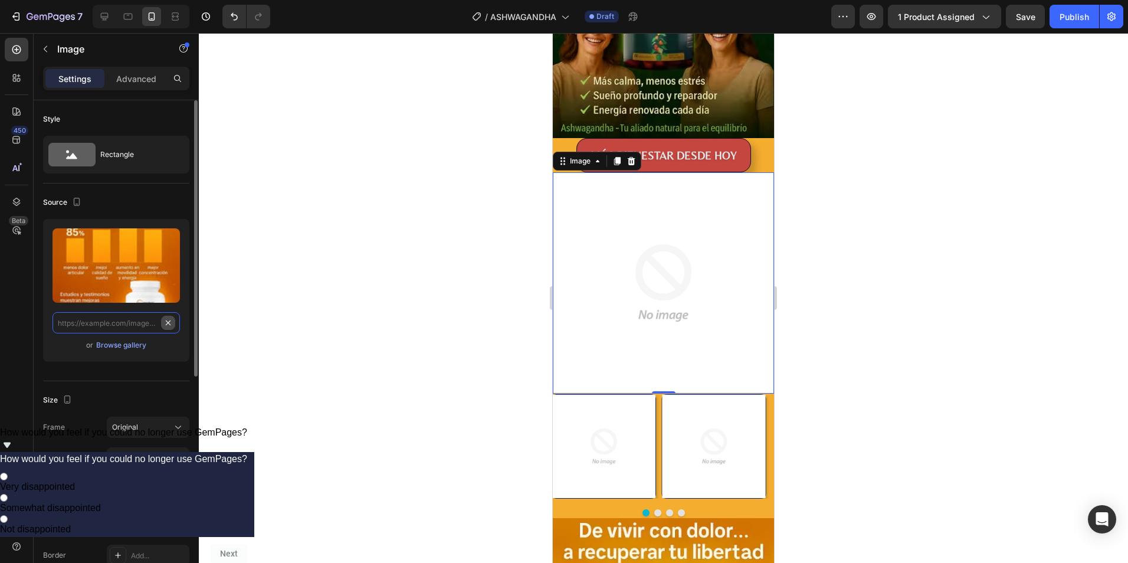
scroll to position [0, 0]
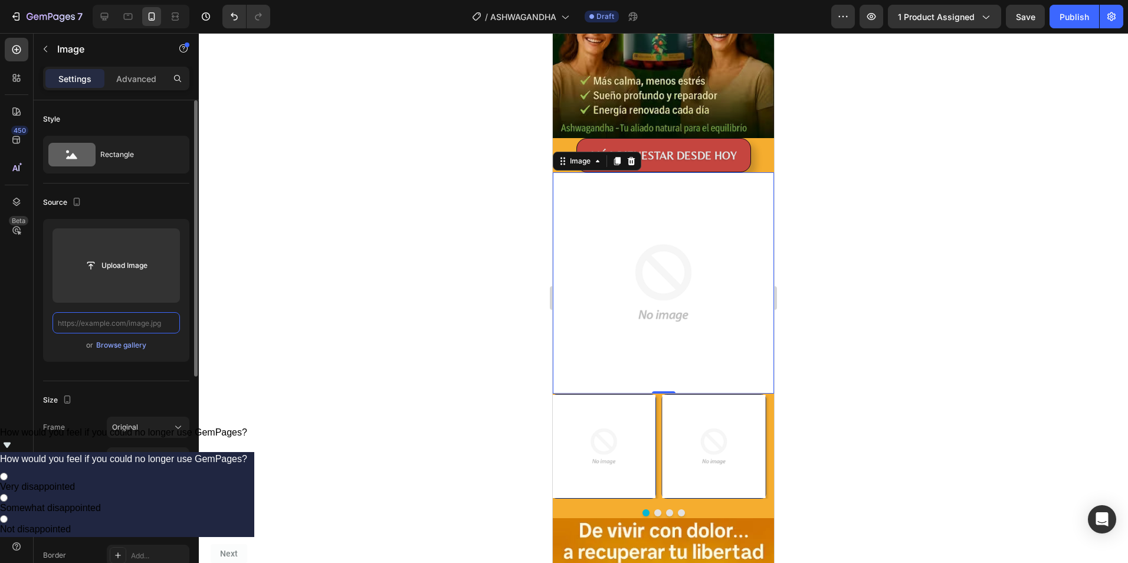
paste input "[URL][DOMAIN_NAME]"
type input "[URL][DOMAIN_NAME]"
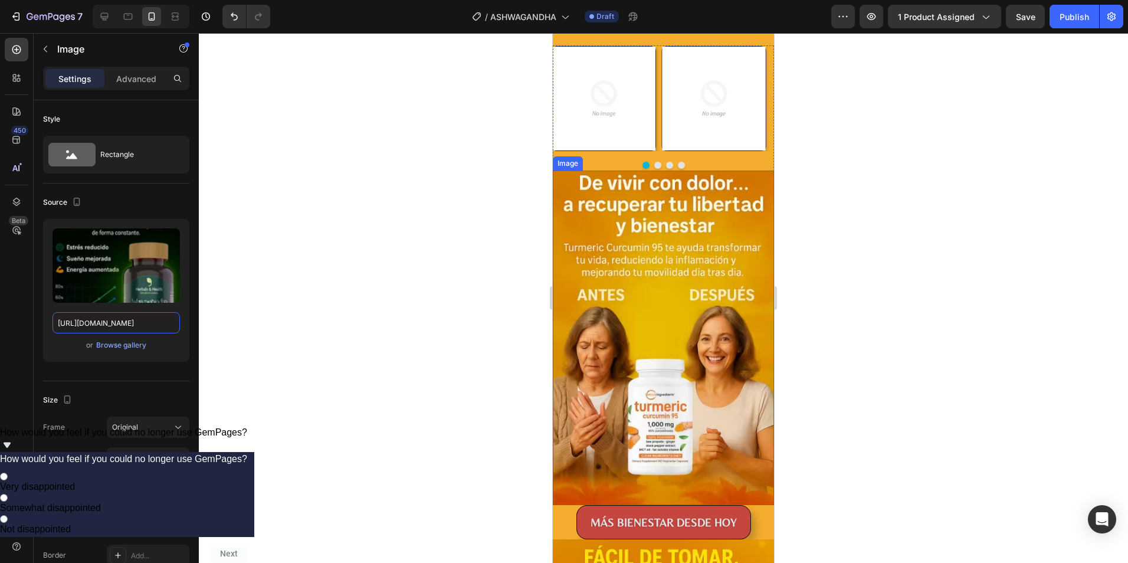
scroll to position [2773, 0]
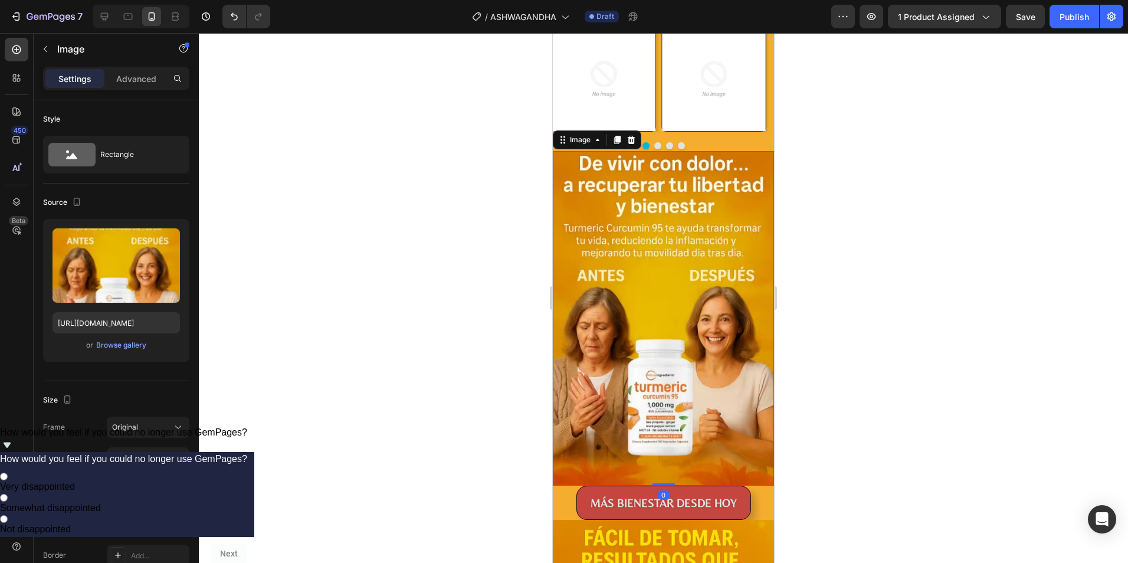
click at [642, 271] on img at bounding box center [663, 318] width 221 height 334
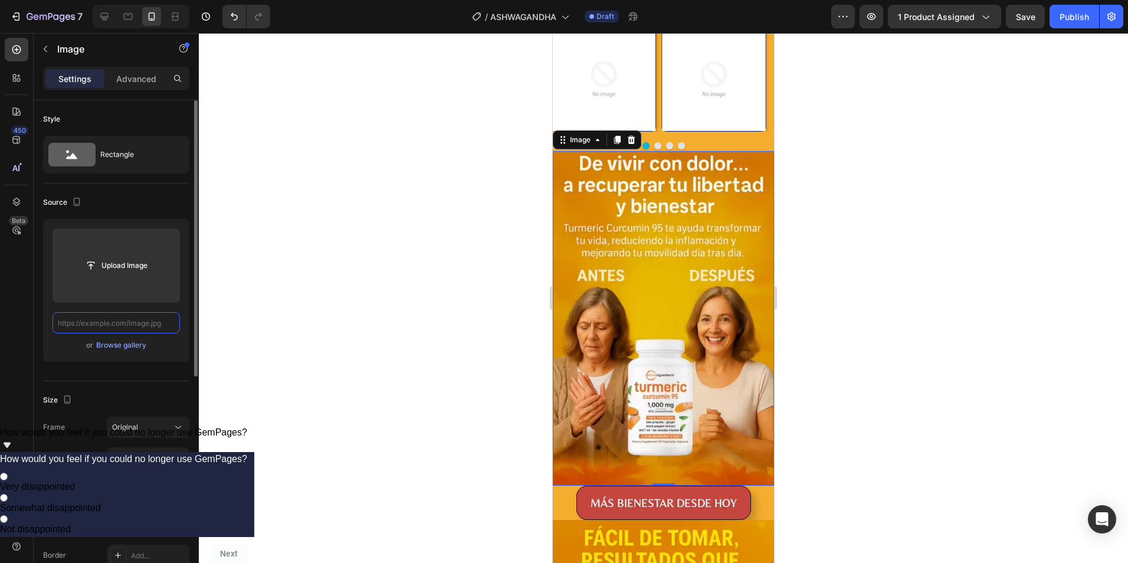
scroll to position [0, 0]
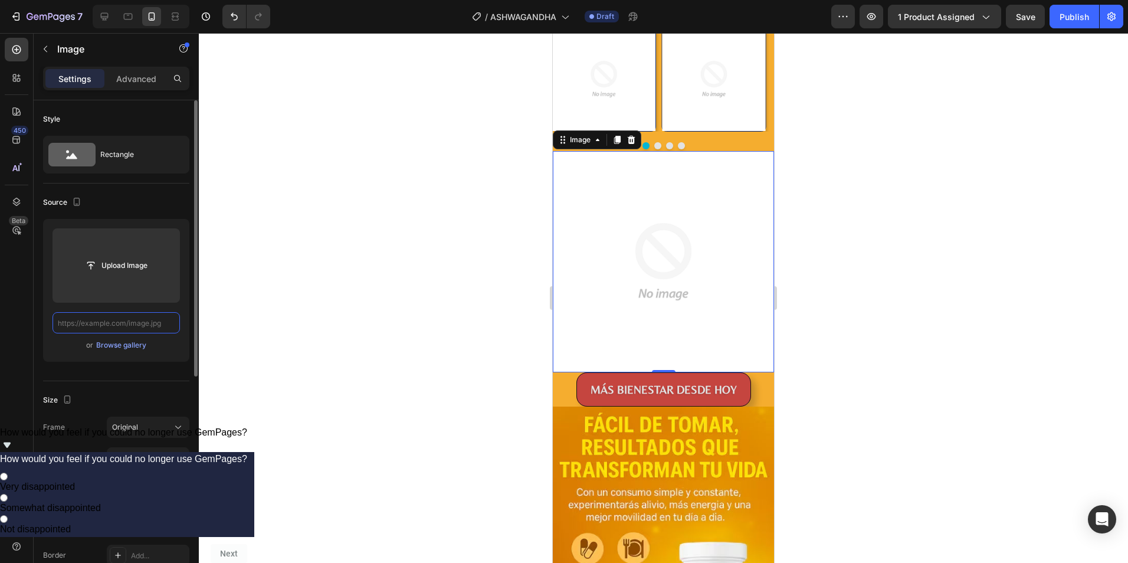
paste input "[URL][DOMAIN_NAME]"
type input "[URL][DOMAIN_NAME]"
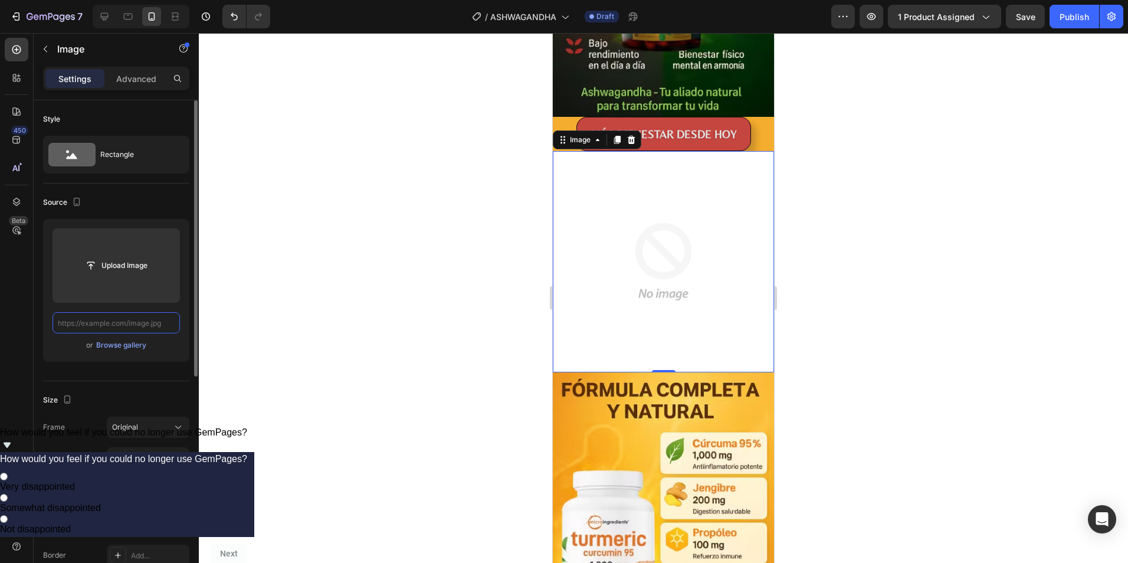
paste input "[URL][DOMAIN_NAME]"
type input "[URL][DOMAIN_NAME]"
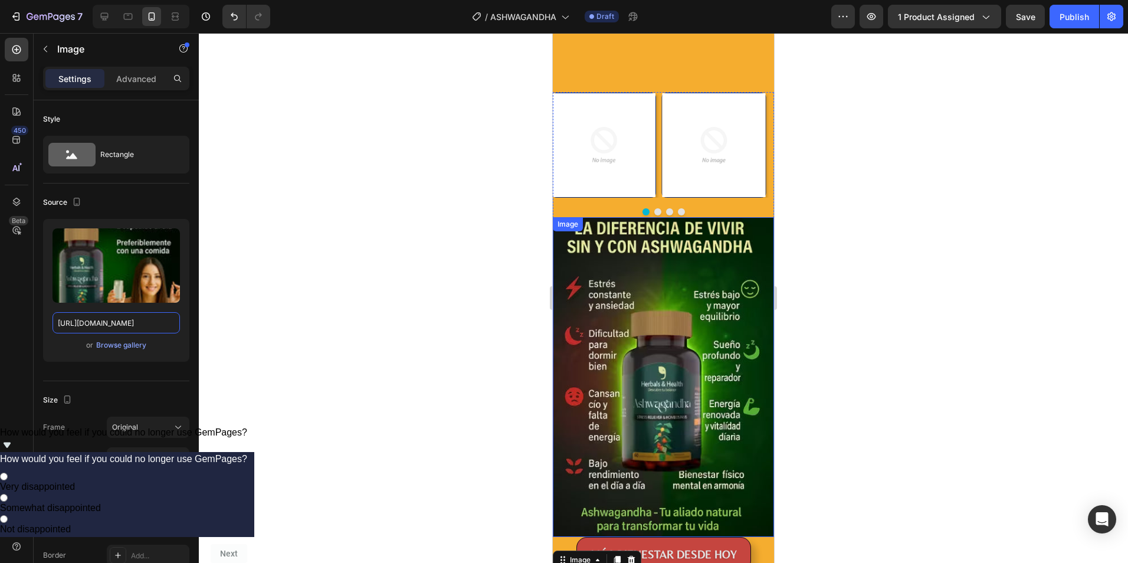
scroll to position [2690, 0]
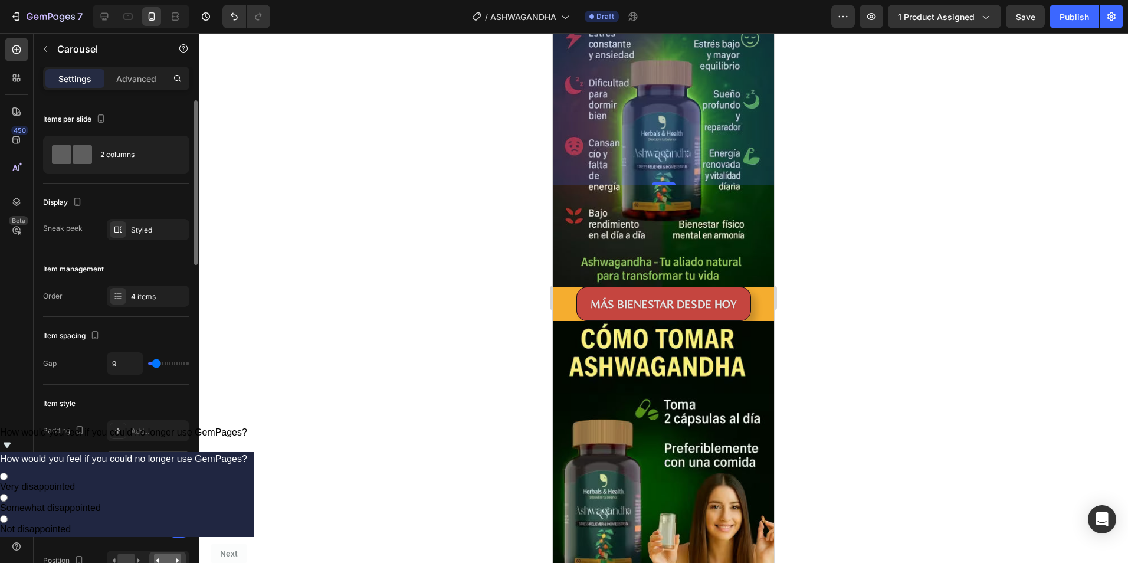
click at [137, 460] on div "F5AD2F" at bounding box center [148, 462] width 34 height 11
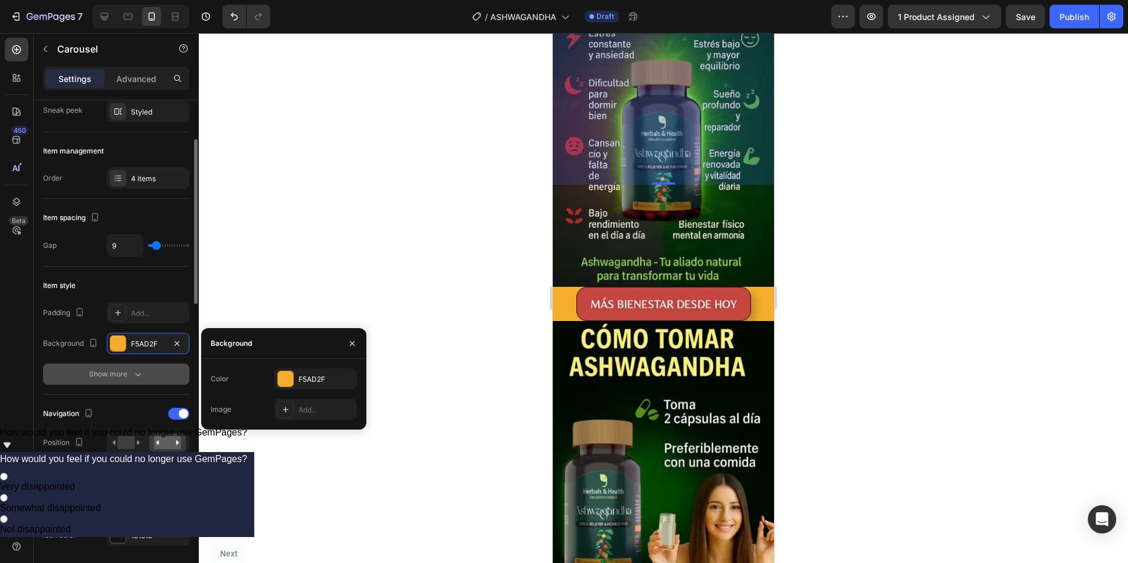
scroll to position [59, 0]
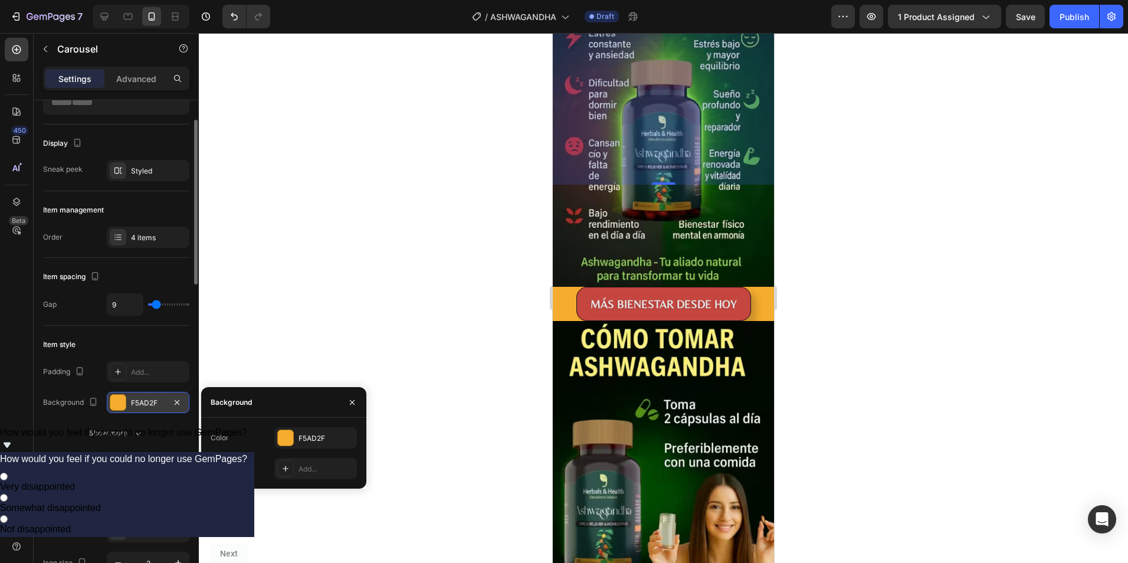
click at [122, 402] on div at bounding box center [117, 402] width 15 height 15
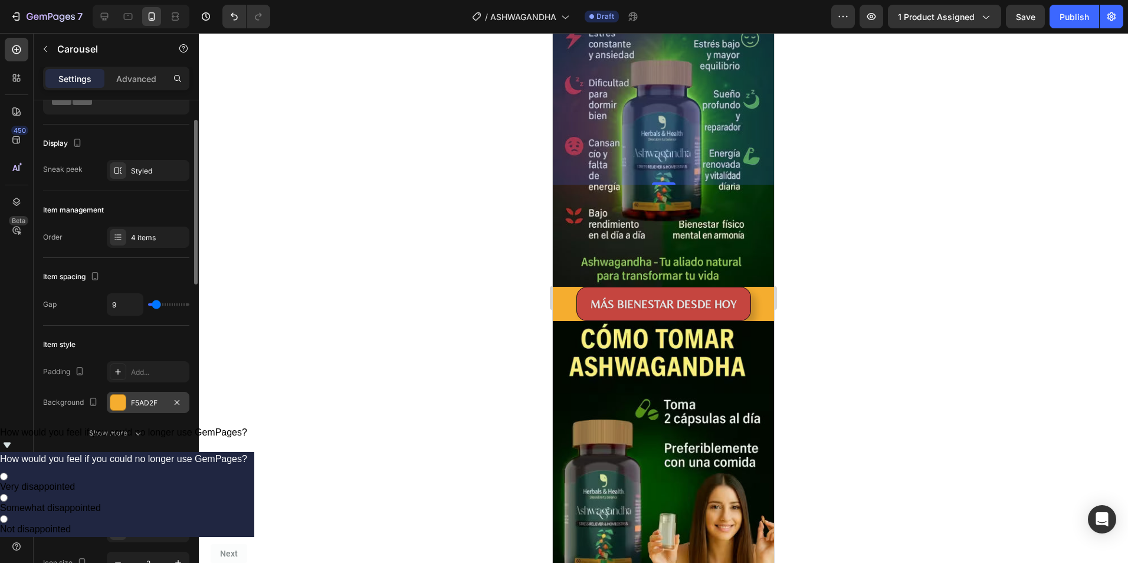
click at [117, 402] on div at bounding box center [117, 402] width 15 height 15
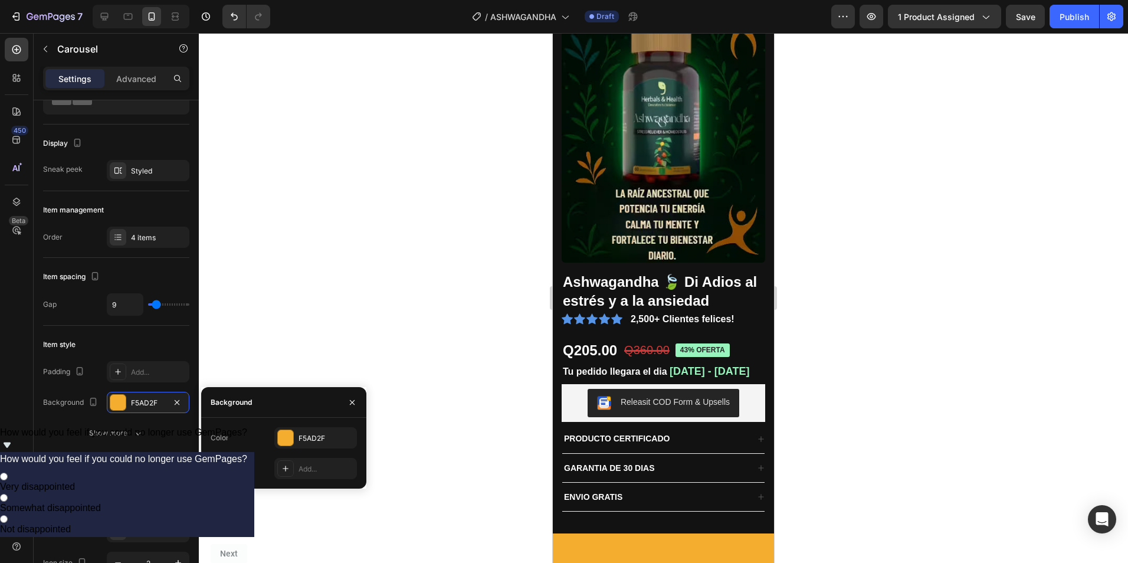
scroll to position [0, 0]
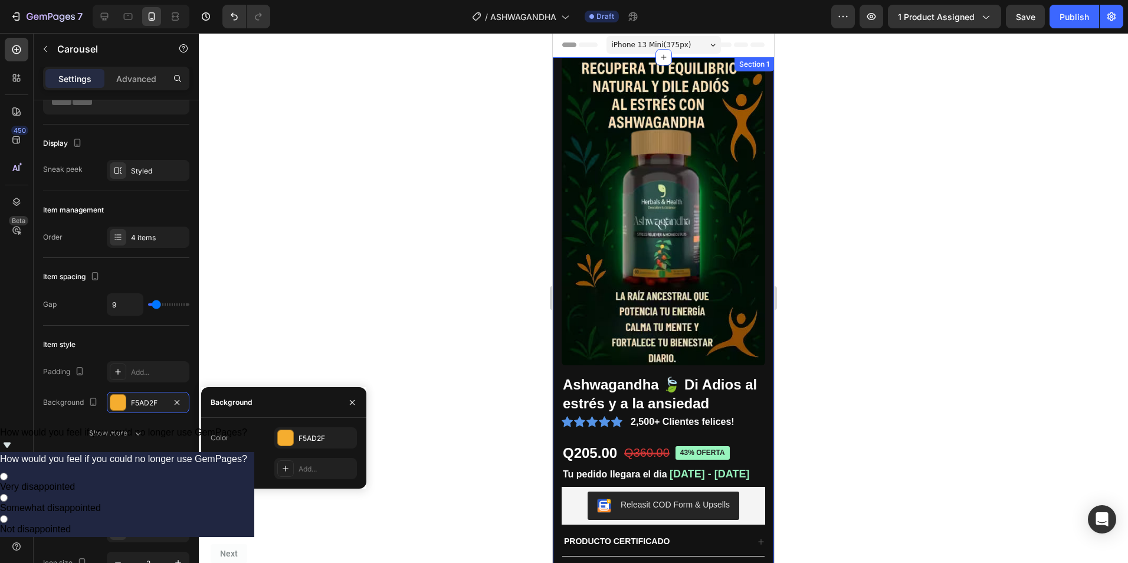
click at [556, 177] on div "Product Images Ashwagandha 🍃 Di Adios al estrés y a la ansiedad Product Title I…" at bounding box center [663, 353] width 221 height 592
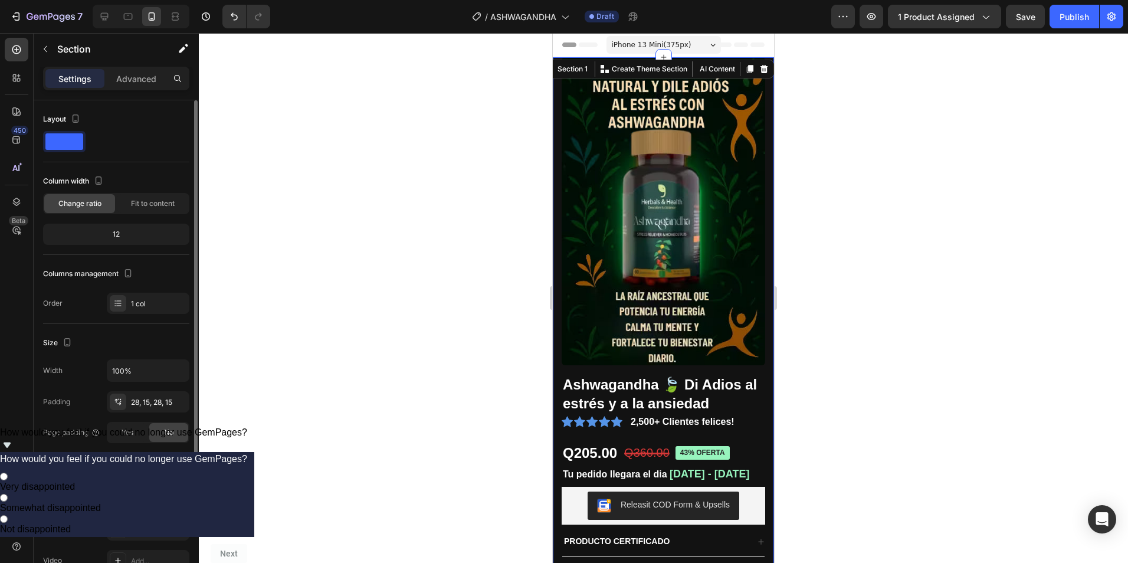
click at [142, 496] on div "121212" at bounding box center [148, 499] width 34 height 11
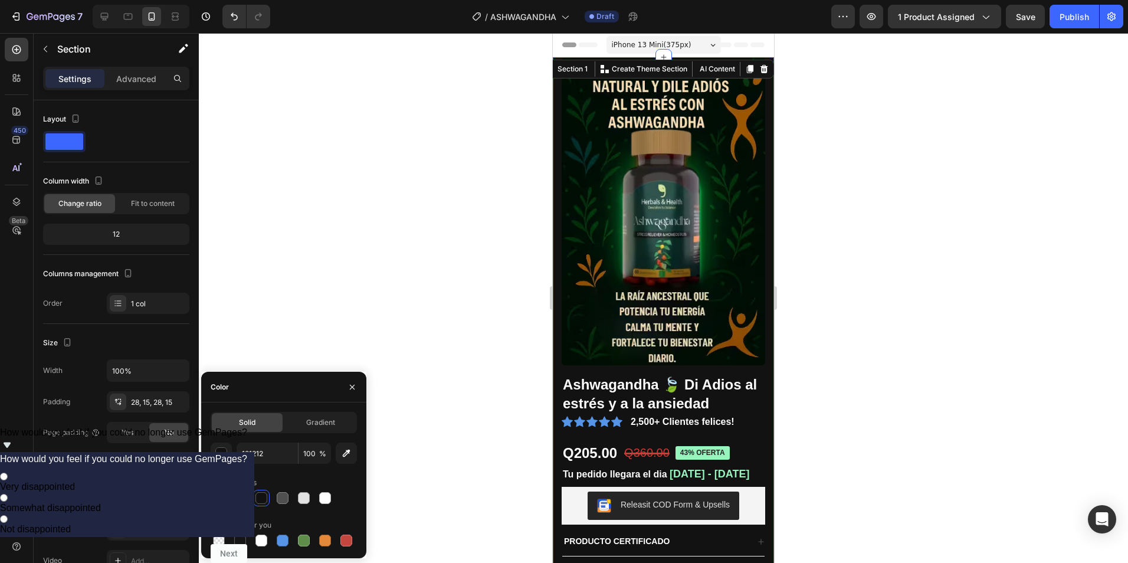
click at [405, 408] on div at bounding box center [663, 298] width 929 height 530
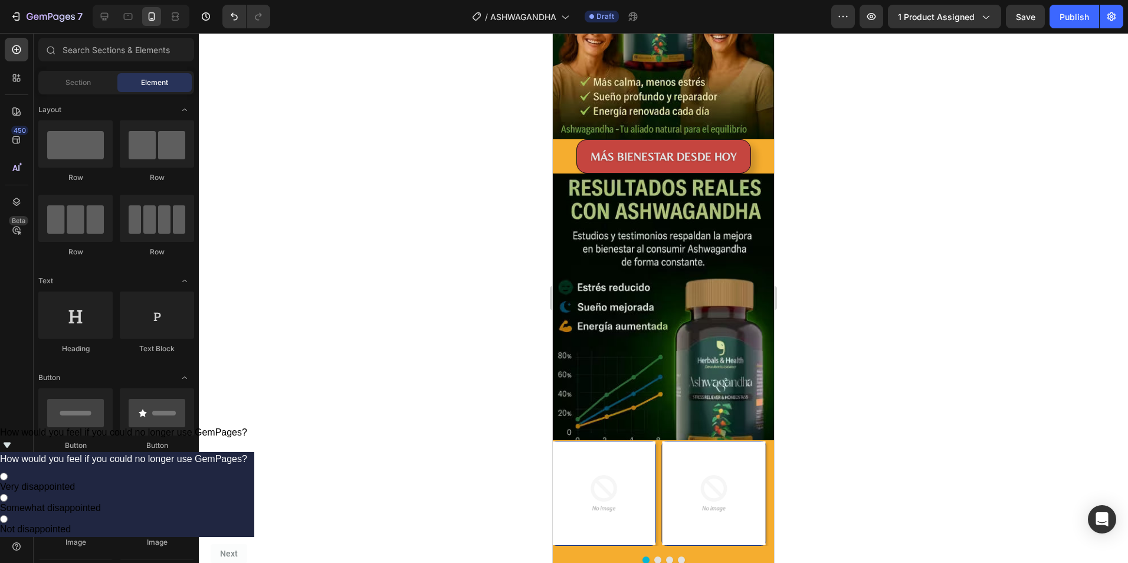
scroll to position [2537, 0]
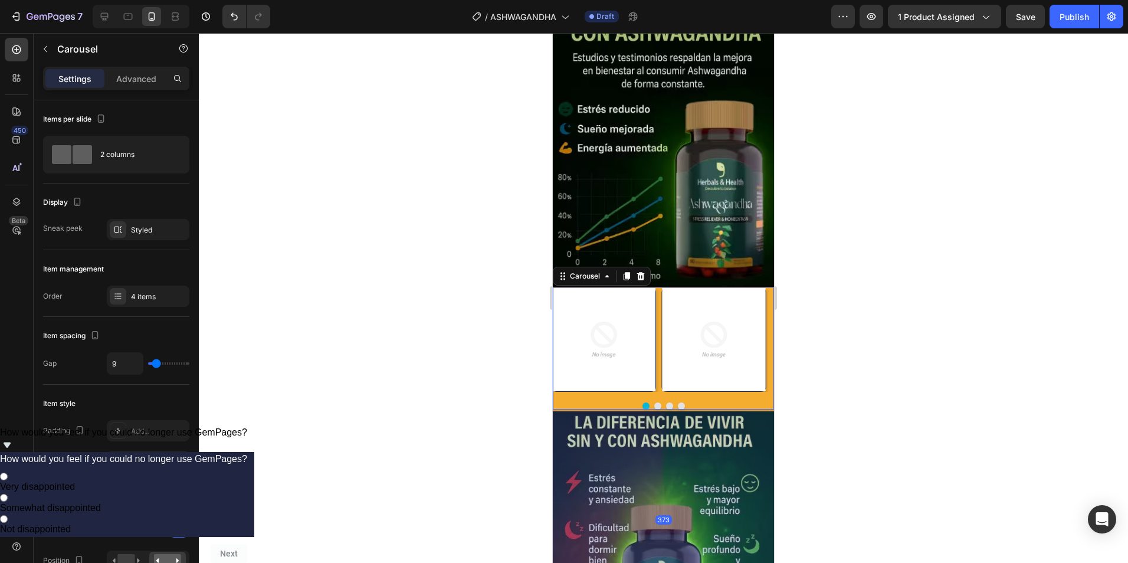
click at [658, 361] on div "Image Image Image Image" at bounding box center [663, 339] width 221 height 104
click at [137, 461] on div "F5AD2F" at bounding box center [148, 462] width 34 height 11
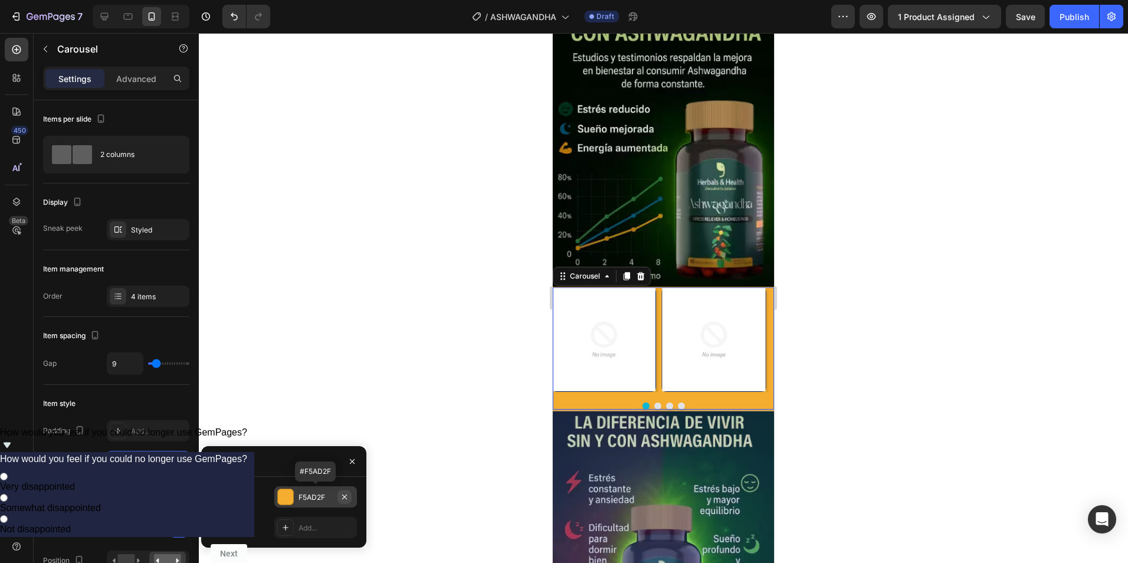
click at [343, 495] on icon "button" at bounding box center [344, 496] width 5 height 5
click at [317, 494] on div "Add..." at bounding box center [325, 497] width 55 height 11
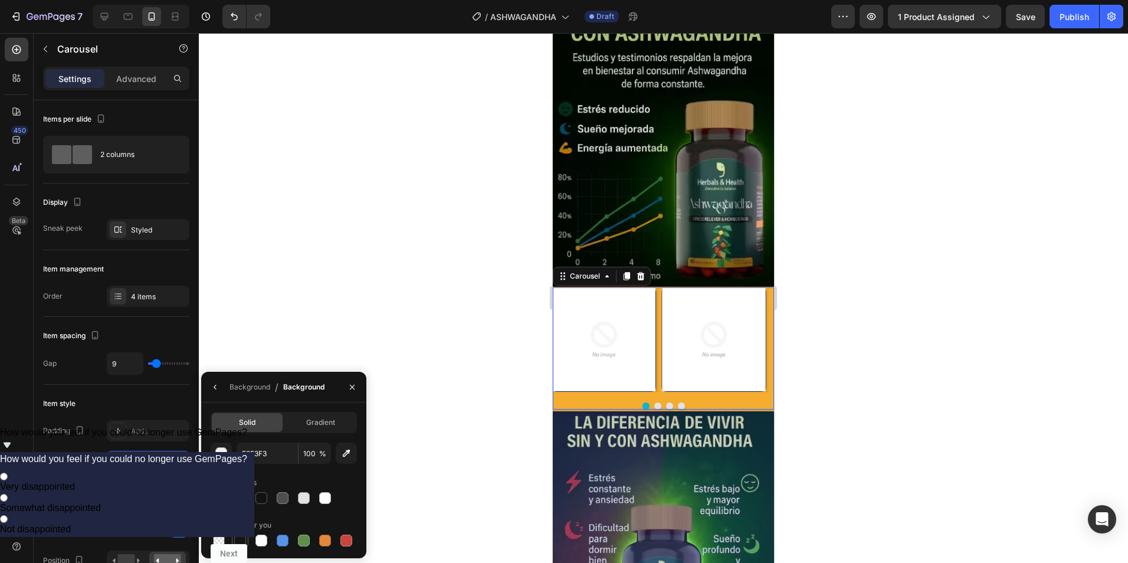
click at [238, 542] on div at bounding box center [240, 540] width 12 height 12
click at [260, 497] on div at bounding box center [261, 498] width 12 height 12
type input "121212"
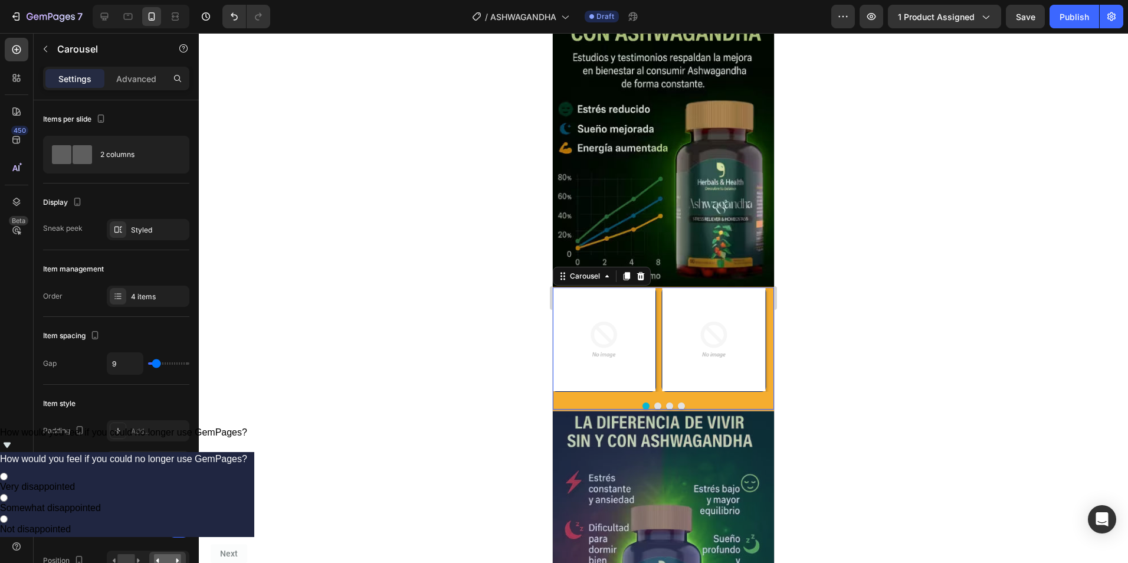
click at [401, 447] on div at bounding box center [663, 298] width 929 height 530
click at [658, 322] on div "Image Image Image Image" at bounding box center [663, 339] width 221 height 104
click at [726, 402] on div at bounding box center [663, 405] width 221 height 7
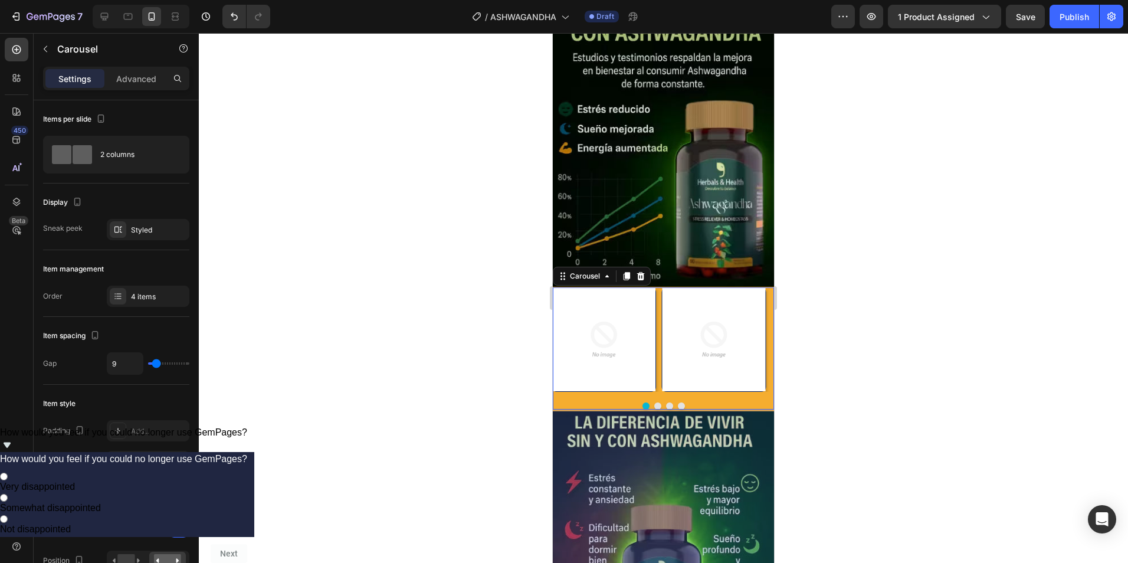
click at [726, 402] on div at bounding box center [663, 405] width 221 height 7
click at [751, 409] on div "373" at bounding box center [663, 519] width 221 height 220
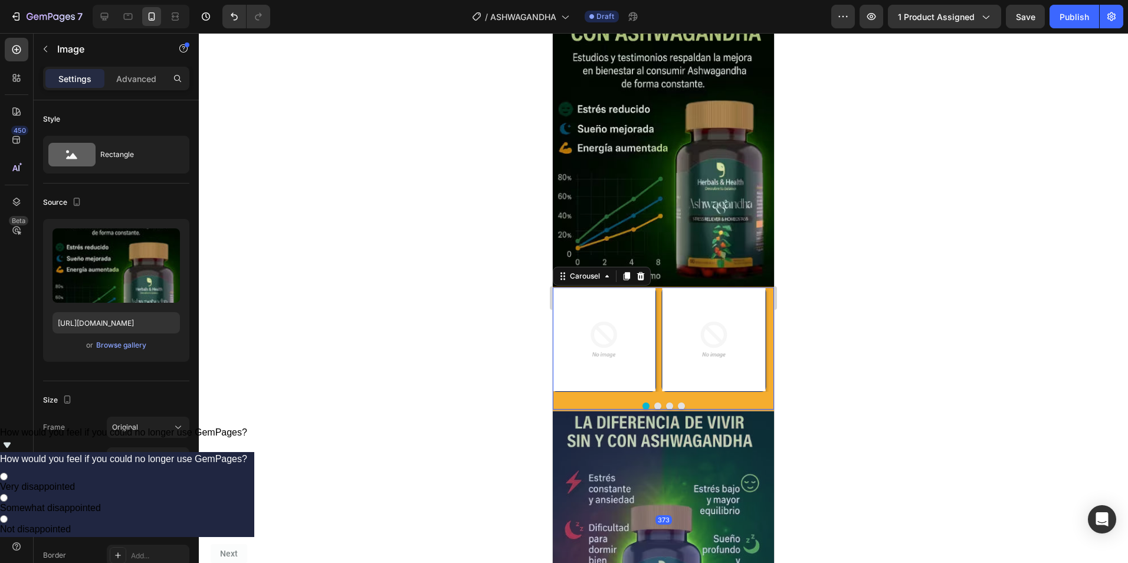
click at [692, 402] on div at bounding box center [663, 405] width 221 height 7
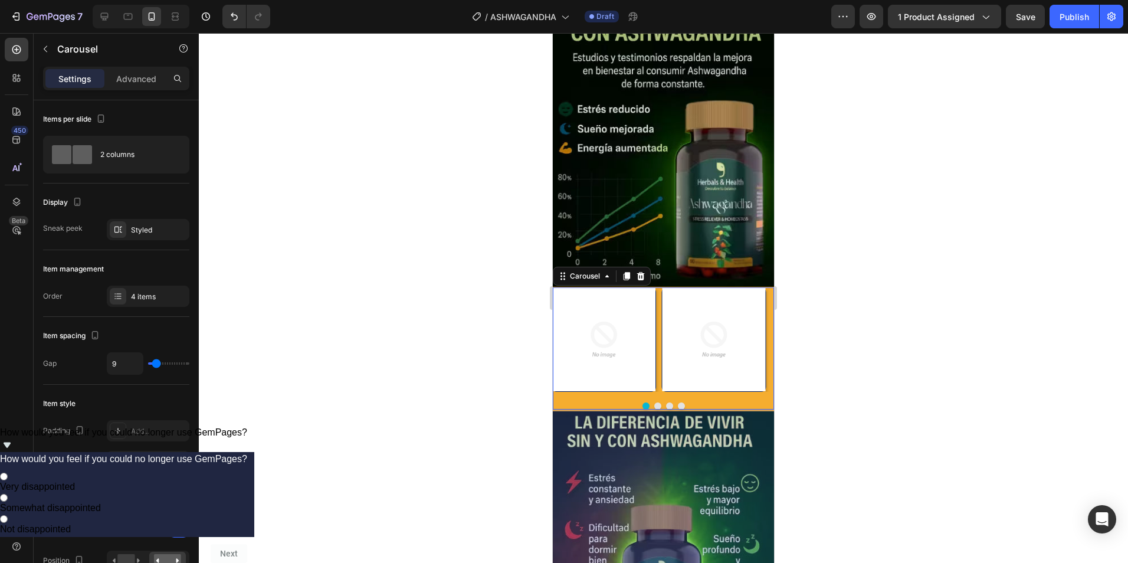
click at [658, 287] on div "Image Image Image Image" at bounding box center [663, 339] width 221 height 104
click at [659, 287] on div "Image Image Image Image" at bounding box center [663, 339] width 221 height 104
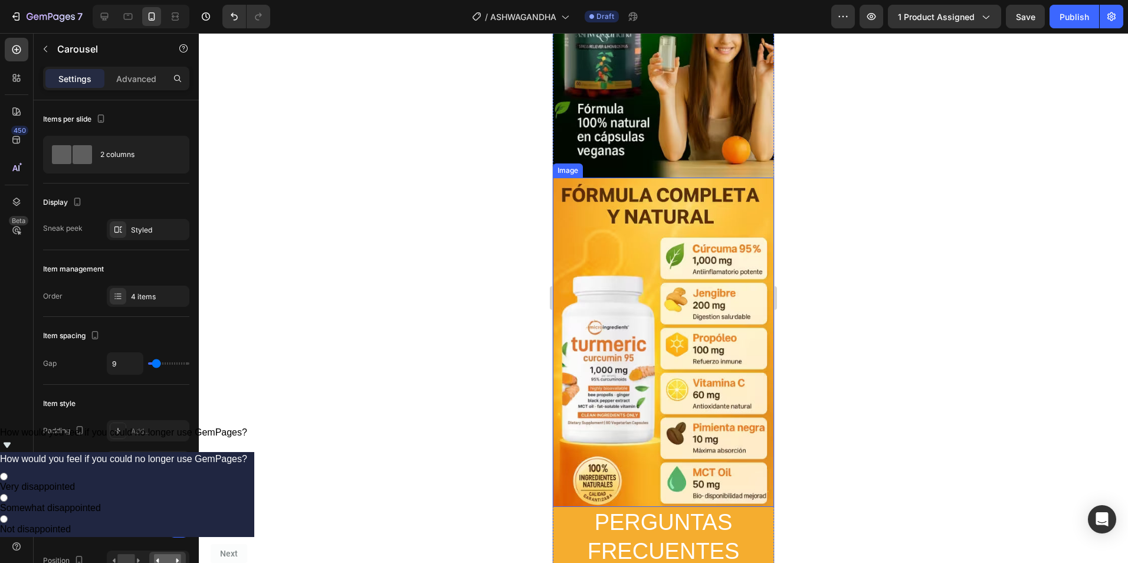
scroll to position [3421, 0]
click at [595, 225] on img at bounding box center [663, 341] width 221 height 329
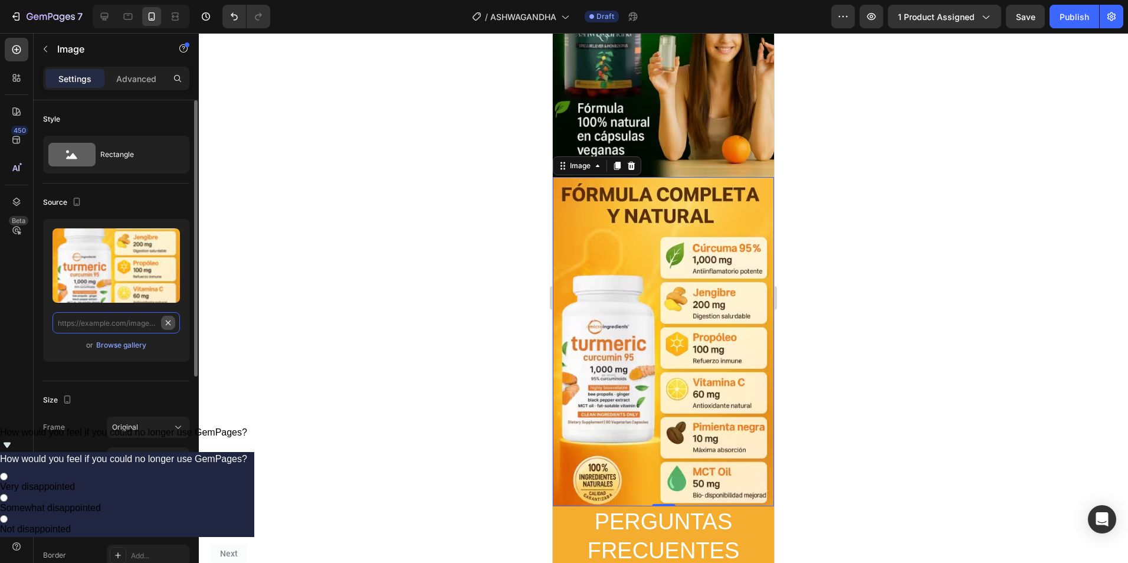
scroll to position [0, 0]
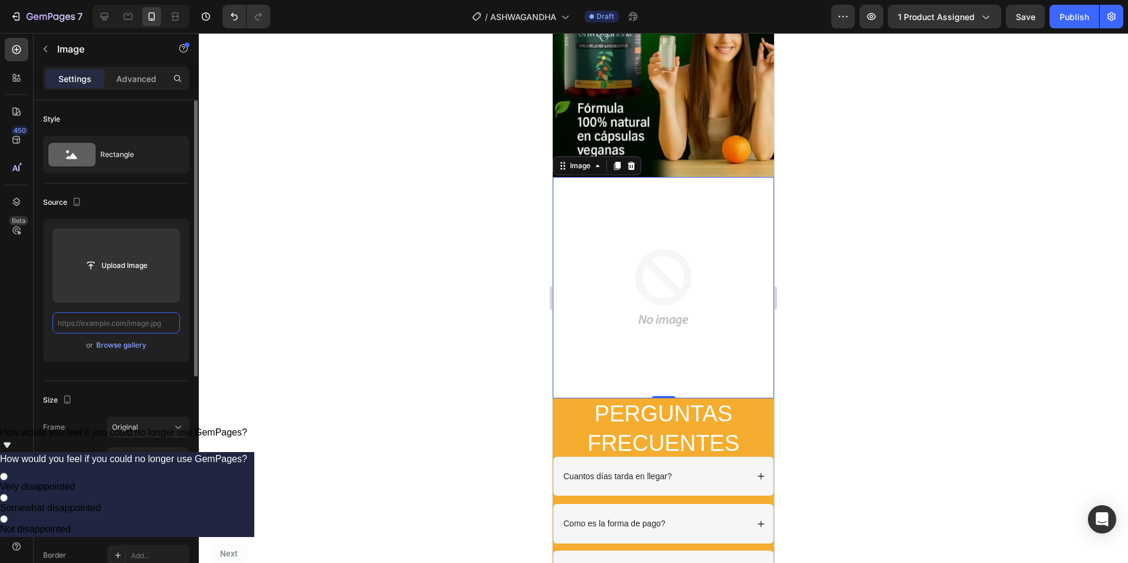
paste input "[URL][DOMAIN_NAME]"
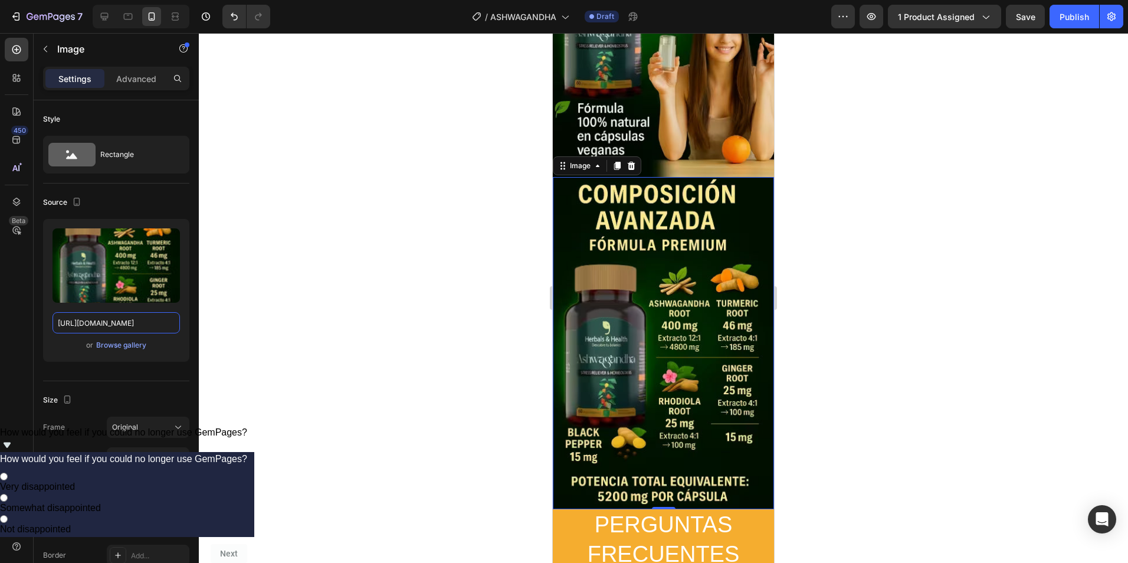
type input "[URL][DOMAIN_NAME]"
click at [421, 312] on div at bounding box center [663, 298] width 929 height 530
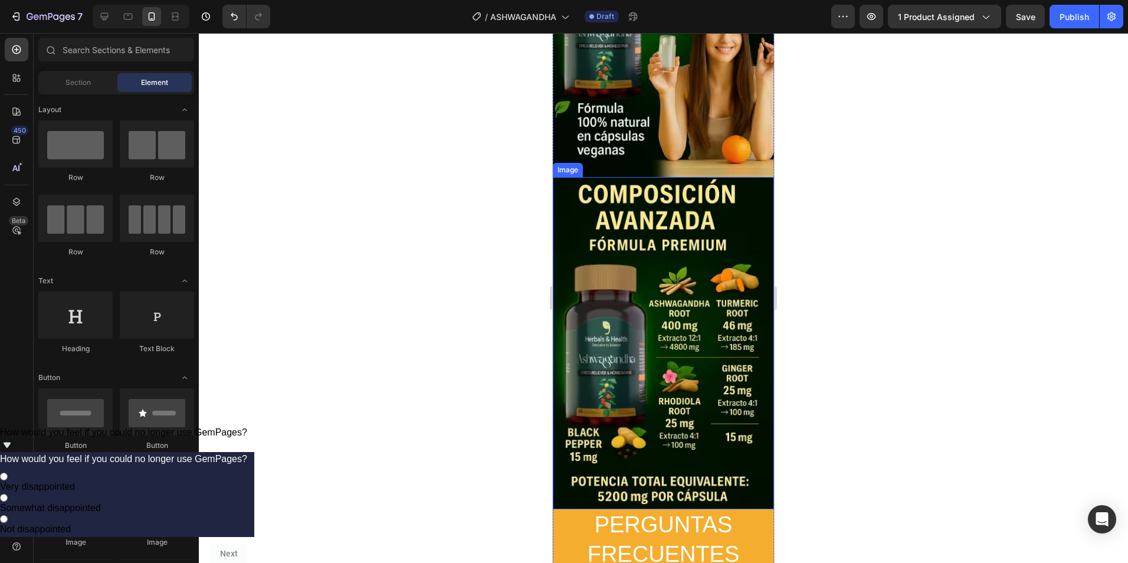
scroll to position [3657, 0]
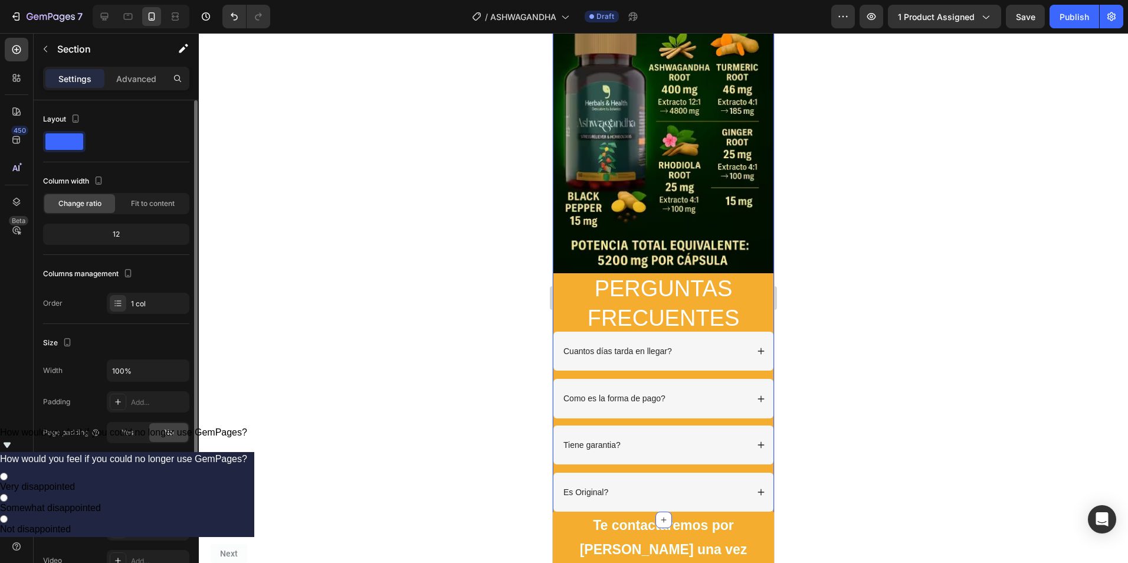
click at [158, 493] on div "F5AD2F" at bounding box center [148, 498] width 83 height 21
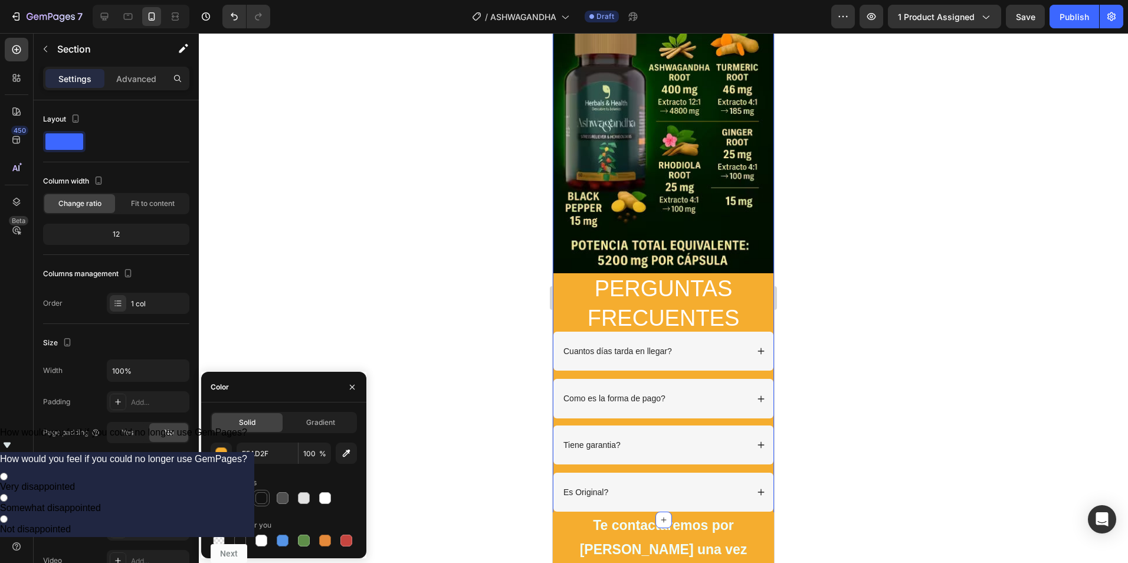
click at [264, 498] on div at bounding box center [261, 498] width 12 height 12
type input "121212"
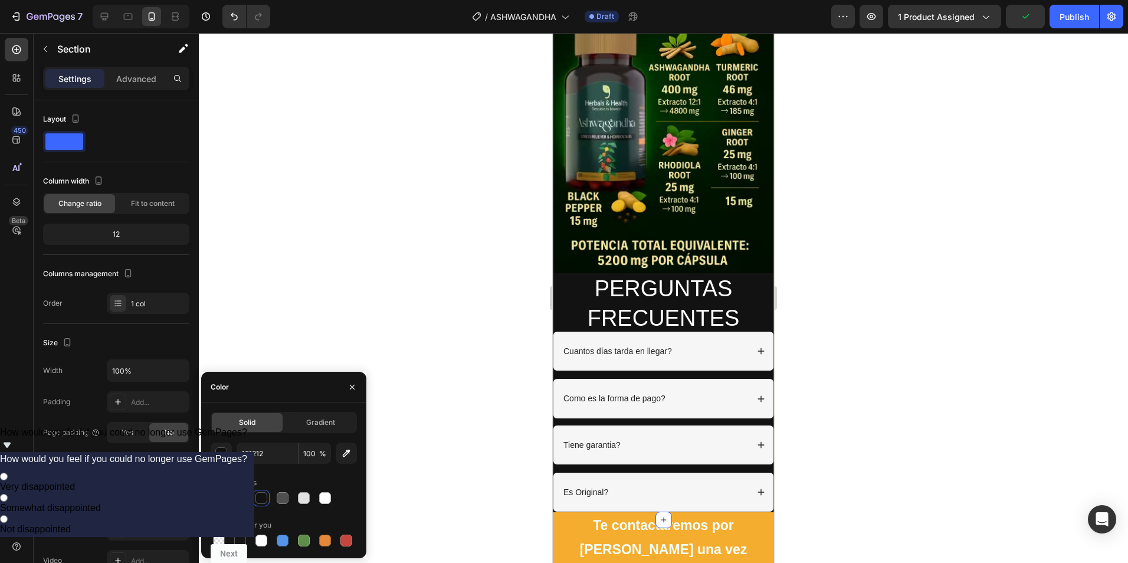
click at [419, 393] on div at bounding box center [663, 298] width 929 height 530
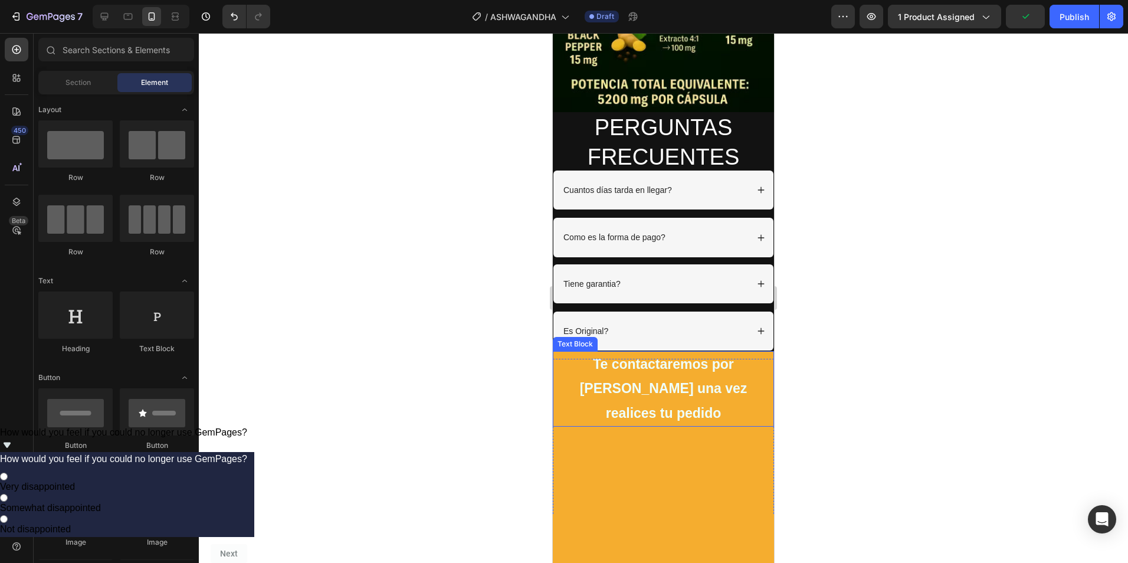
scroll to position [3834, 0]
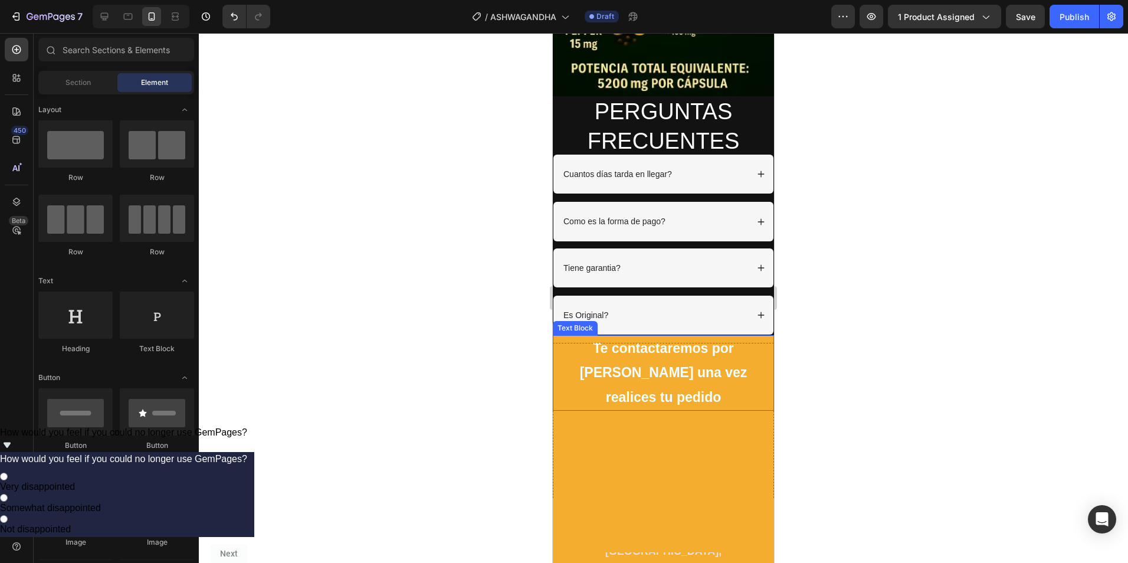
click at [558, 336] on p "Te contactaremos por [PERSON_NAME] una vez realices tu pedido" at bounding box center [663, 372] width 219 height 73
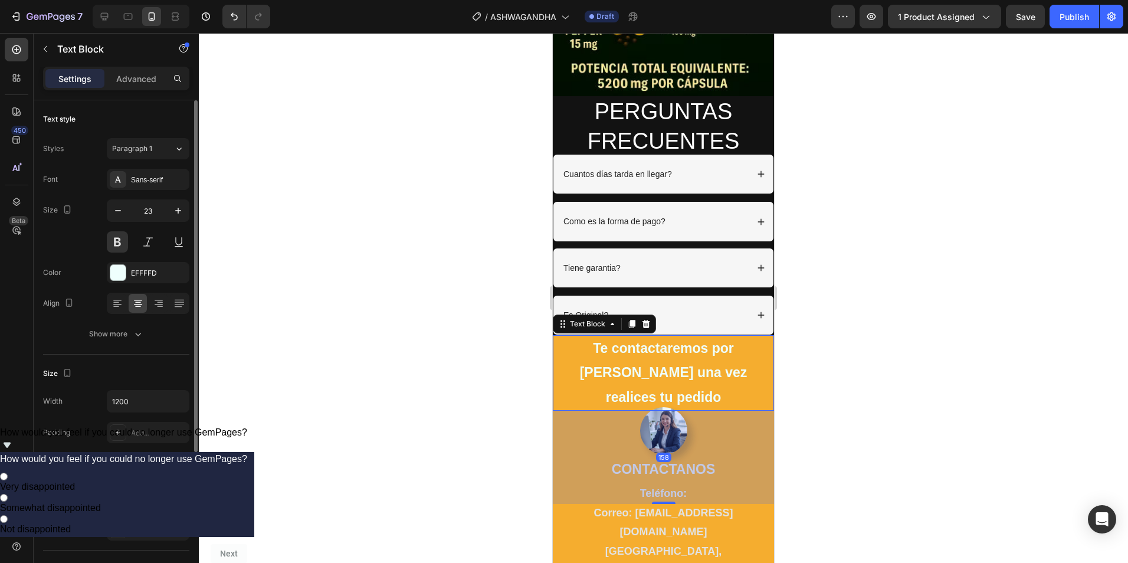
click at [149, 491] on div "F5AD2F" at bounding box center [148, 498] width 83 height 21
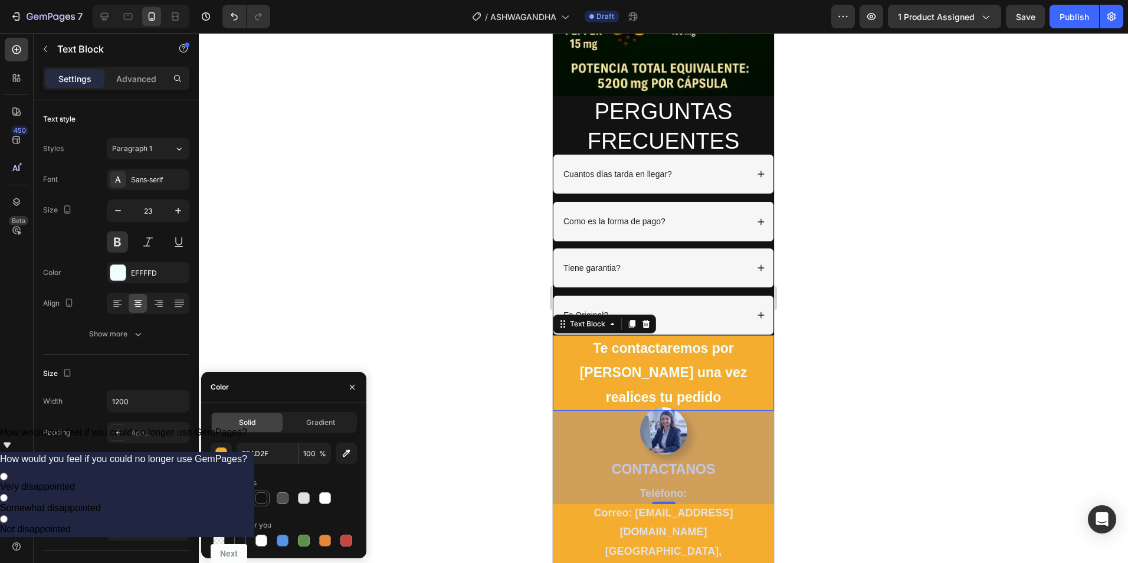
click at [262, 496] on div at bounding box center [261, 498] width 12 height 12
type input "121212"
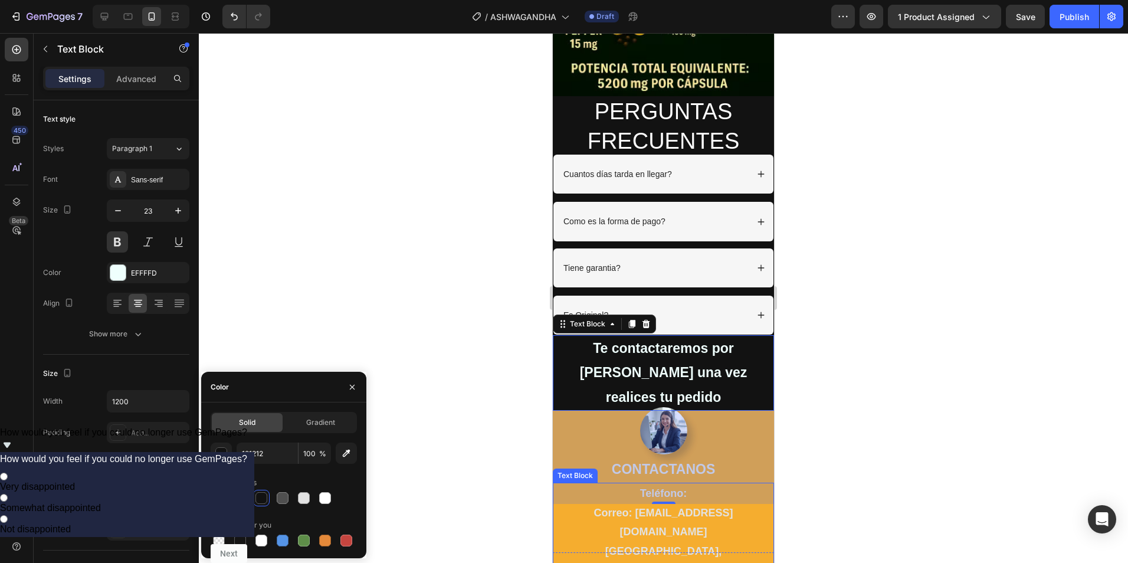
click at [566, 542] on p "[GEOGRAPHIC_DATA], [GEOGRAPHIC_DATA]" at bounding box center [663, 561] width 219 height 38
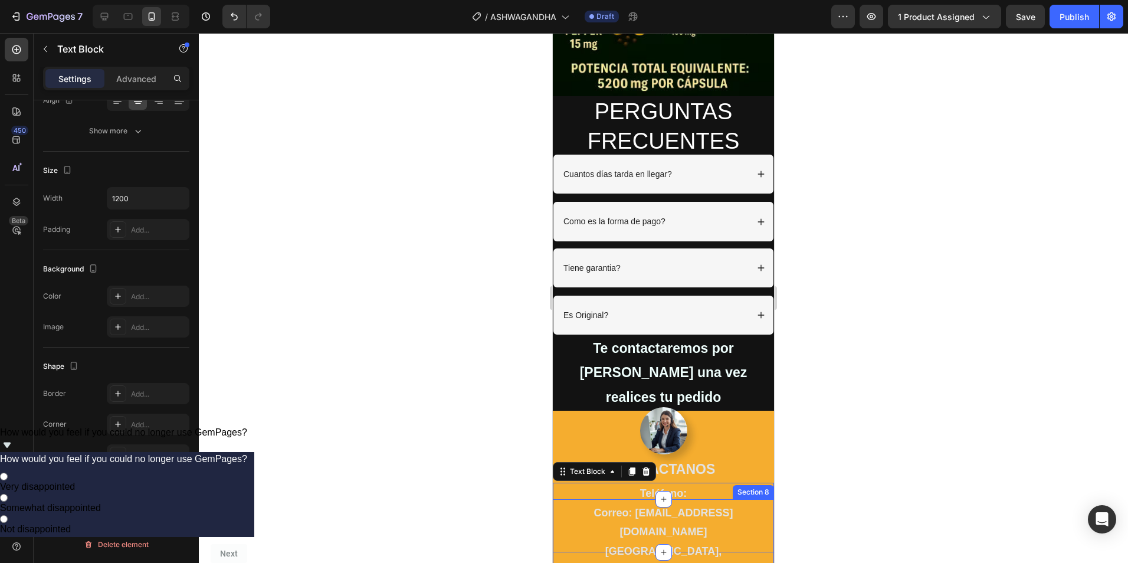
scroll to position [0, 0]
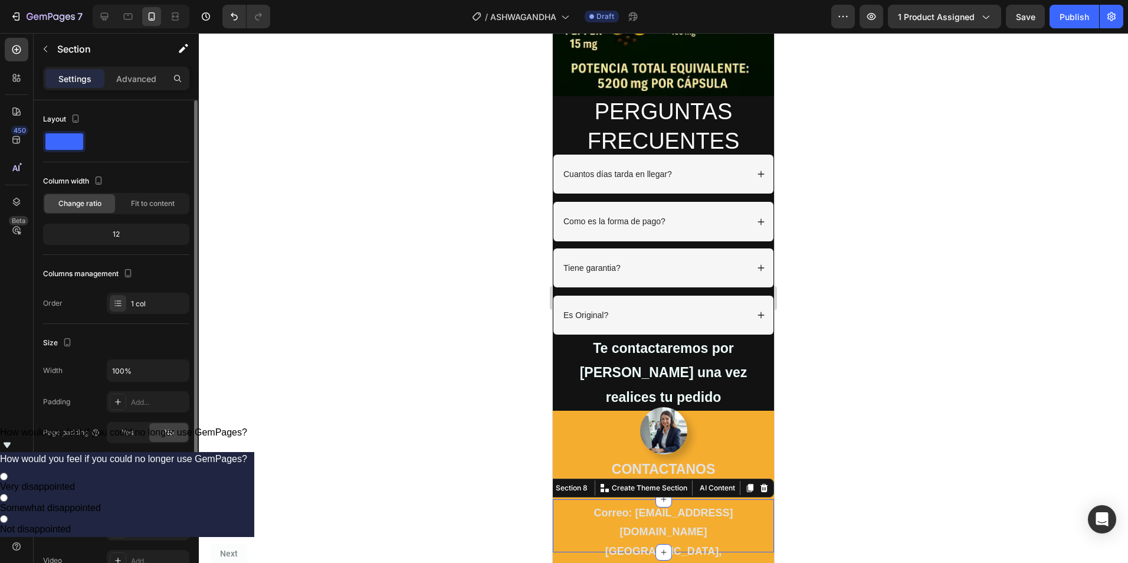
click at [153, 501] on div "F5AD2F" at bounding box center [148, 499] width 34 height 11
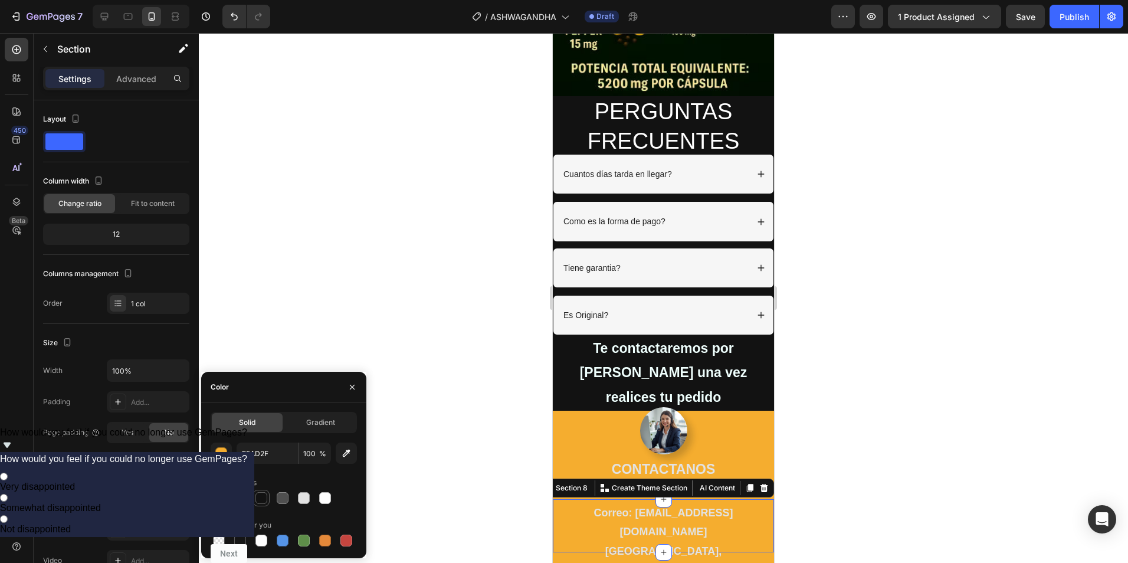
click at [259, 496] on div at bounding box center [261, 498] width 12 height 12
type input "121212"
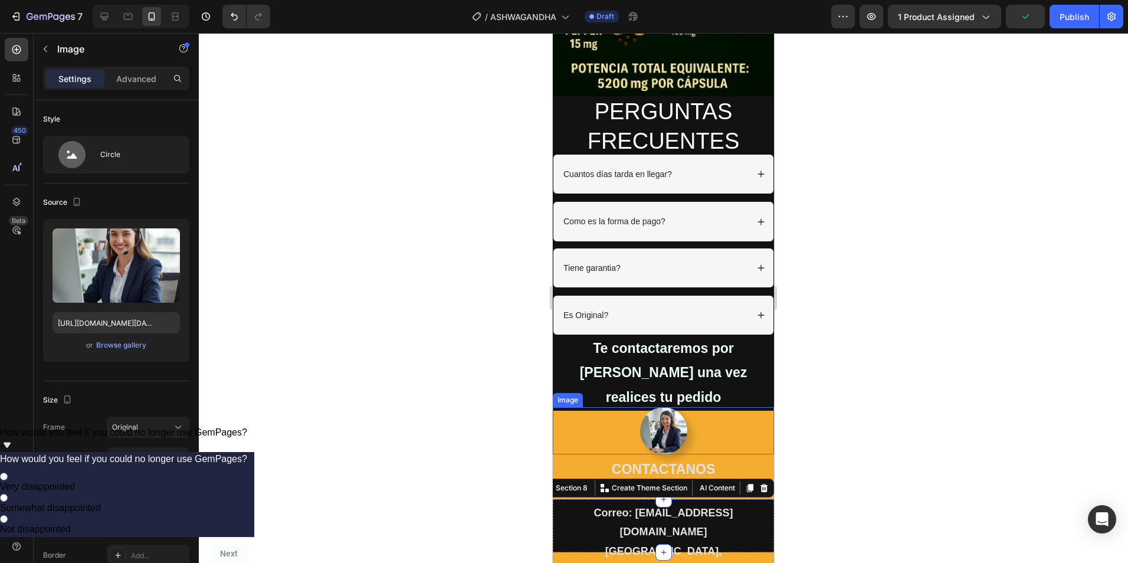
click at [559, 407] on div at bounding box center [663, 430] width 221 height 47
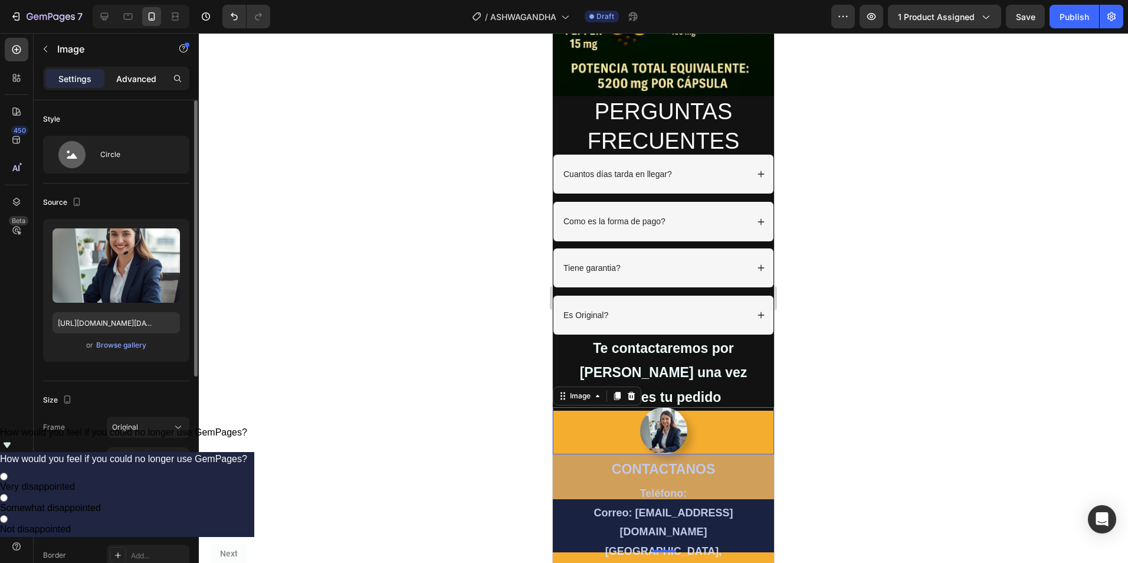
click at [134, 77] on p "Advanced" at bounding box center [136, 79] width 40 height 12
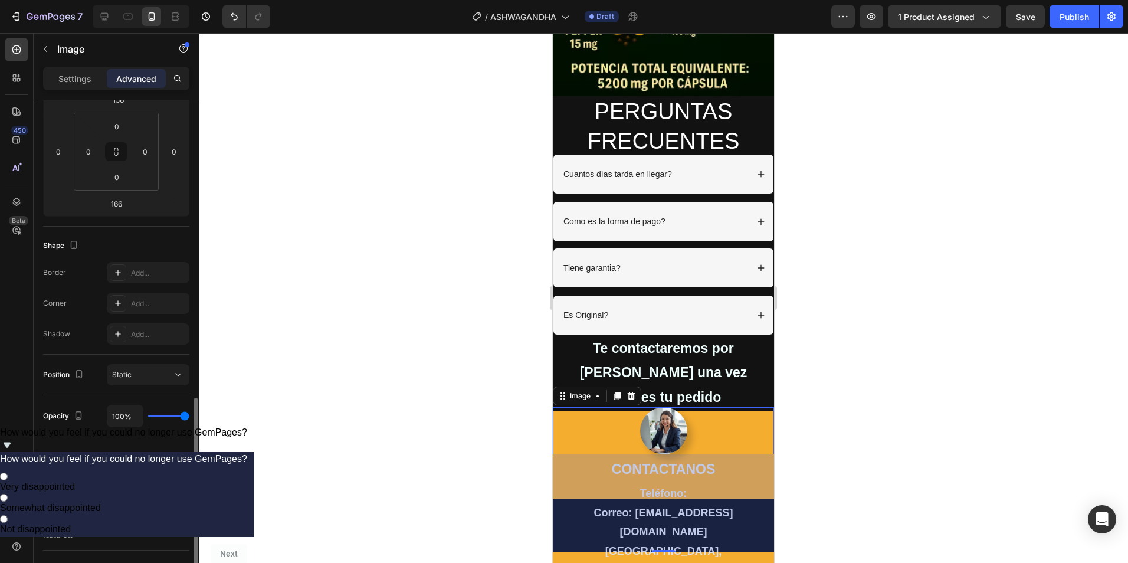
scroll to position [291, 0]
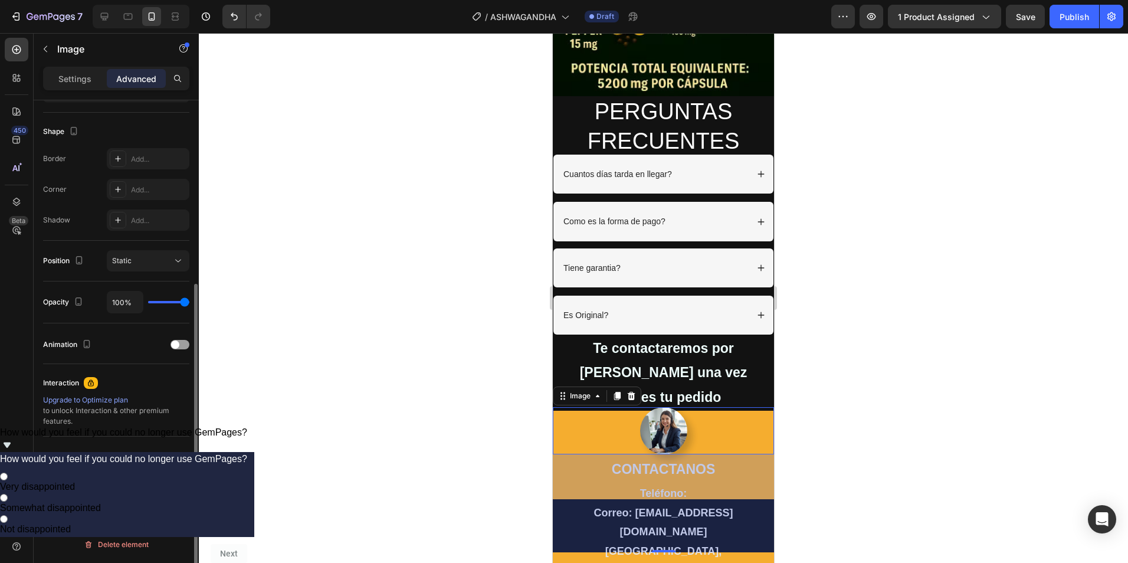
click at [307, 354] on div at bounding box center [663, 298] width 929 height 530
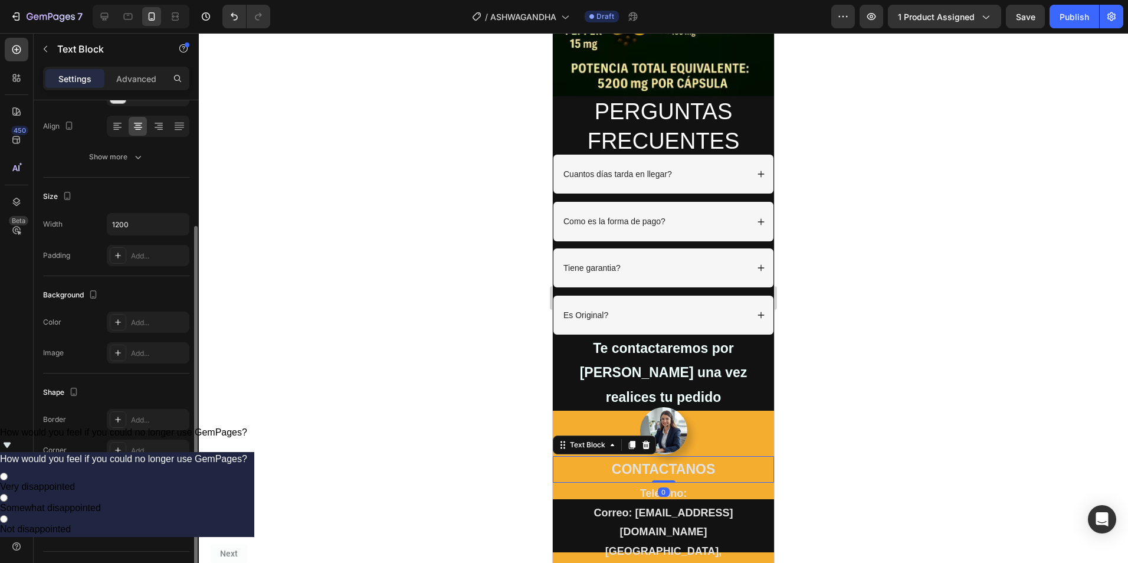
scroll to position [203, 0]
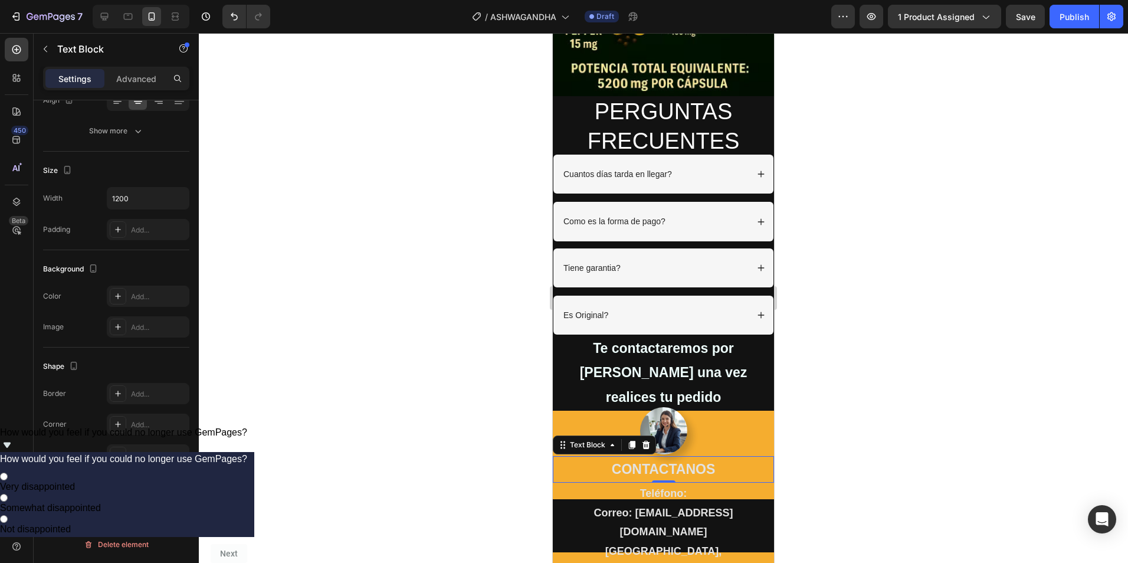
click at [571, 457] on p "CONTACTANOS" at bounding box center [663, 469] width 219 height 24
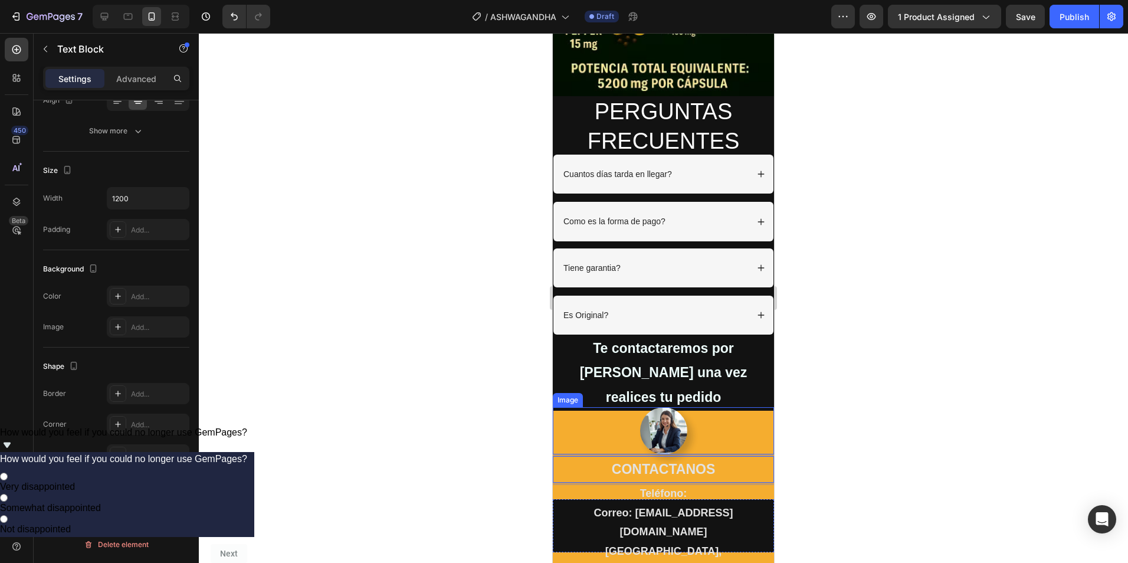
click at [581, 407] on div at bounding box center [663, 430] width 221 height 47
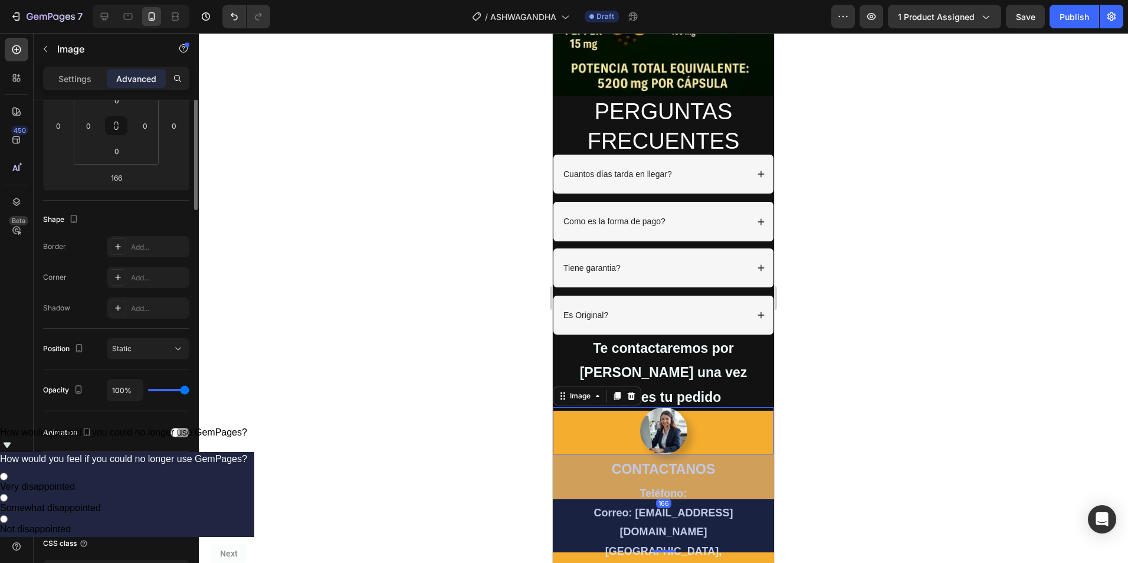
scroll to position [0, 0]
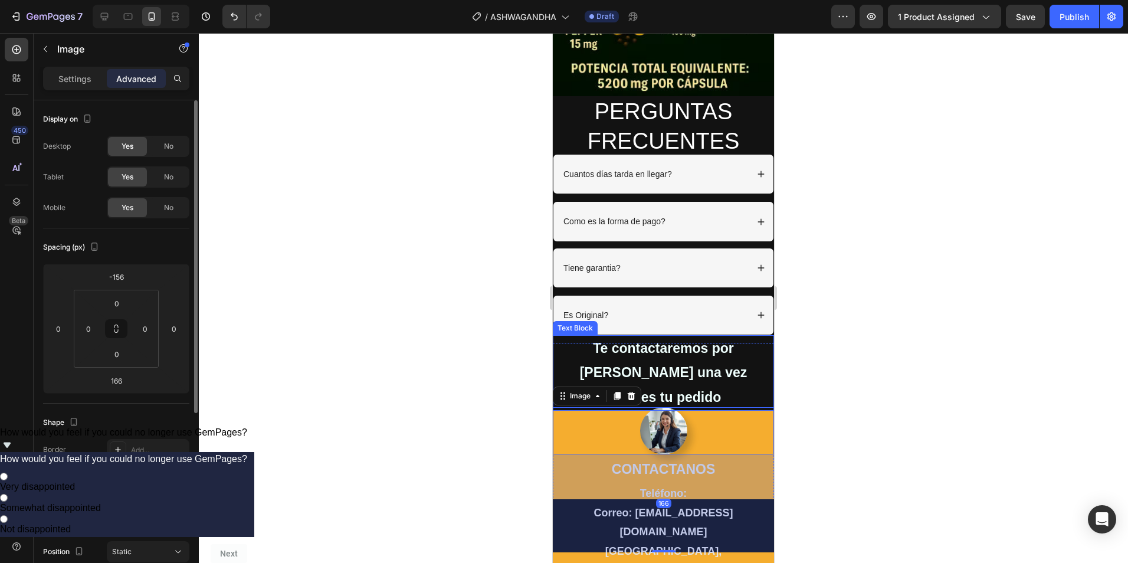
click at [570, 336] on p "Te contactaremos por [PERSON_NAME] una vez realices tu pedido" at bounding box center [663, 372] width 219 height 73
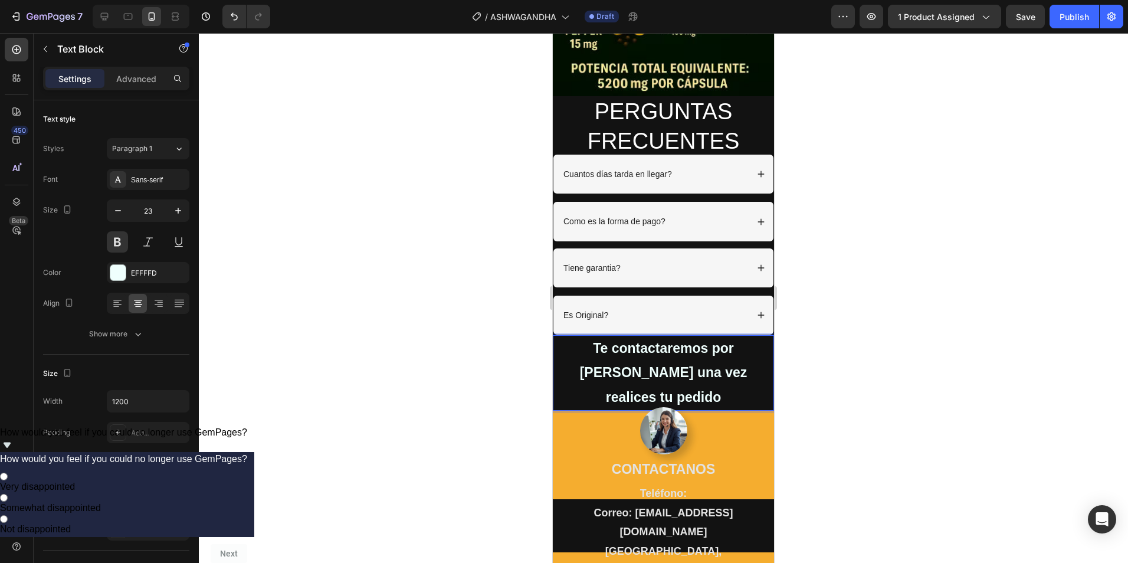
click at [567, 336] on p "Te contactaremos por [PERSON_NAME] una vez realices tu pedido" at bounding box center [663, 372] width 219 height 73
click at [580, 336] on p "Te contactaremos por [PERSON_NAME] una vez realices tu pedido" at bounding box center [663, 372] width 219 height 73
click at [563, 407] on div at bounding box center [663, 430] width 221 height 47
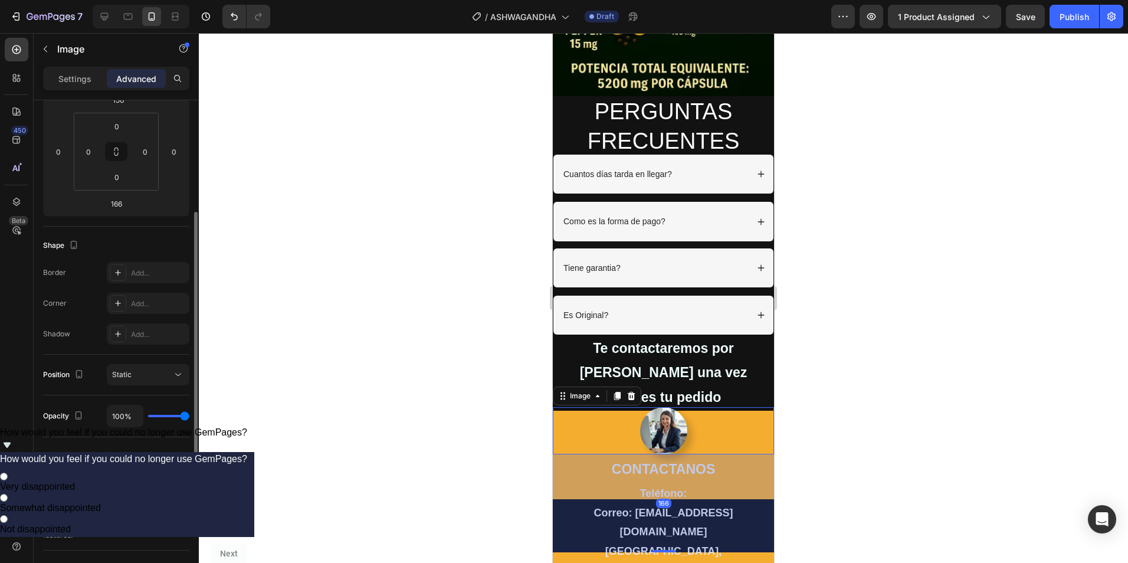
scroll to position [291, 0]
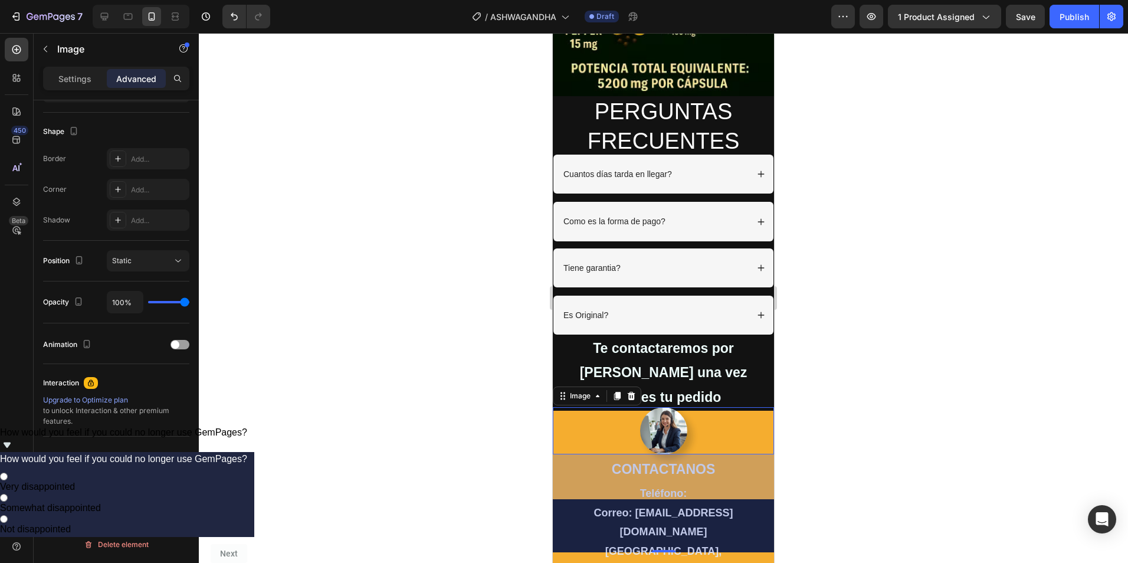
click at [575, 454] on div "166" at bounding box center [663, 503] width 221 height 98
click at [579, 407] on div at bounding box center [663, 430] width 221 height 47
click at [585, 407] on div at bounding box center [663, 430] width 221 height 47
click at [751, 407] on div at bounding box center [663, 430] width 221 height 47
click at [747, 407] on div at bounding box center [663, 430] width 221 height 47
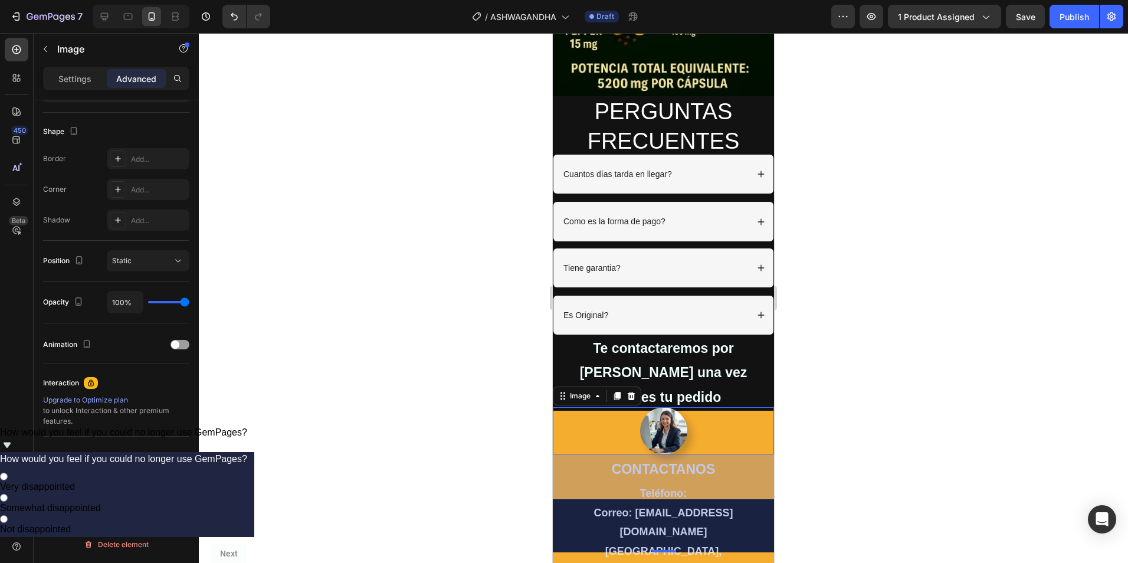
click at [747, 407] on div at bounding box center [663, 430] width 221 height 47
click at [747, 454] on div "166" at bounding box center [663, 503] width 221 height 98
click at [751, 472] on div "166" at bounding box center [663, 503] width 221 height 98
click at [753, 494] on div "166" at bounding box center [663, 503] width 221 height 98
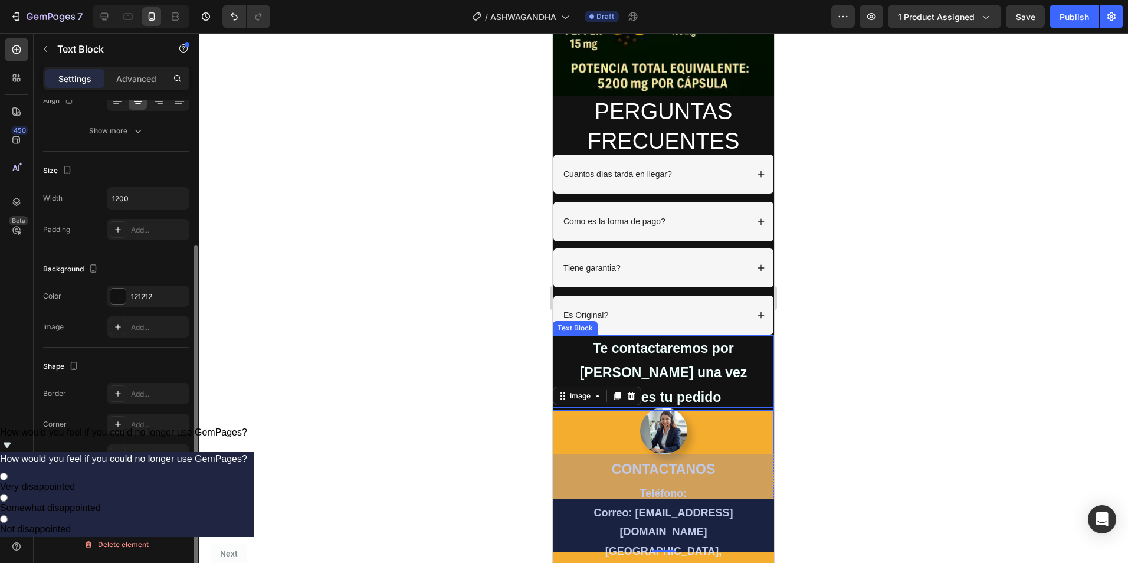
scroll to position [0, 0]
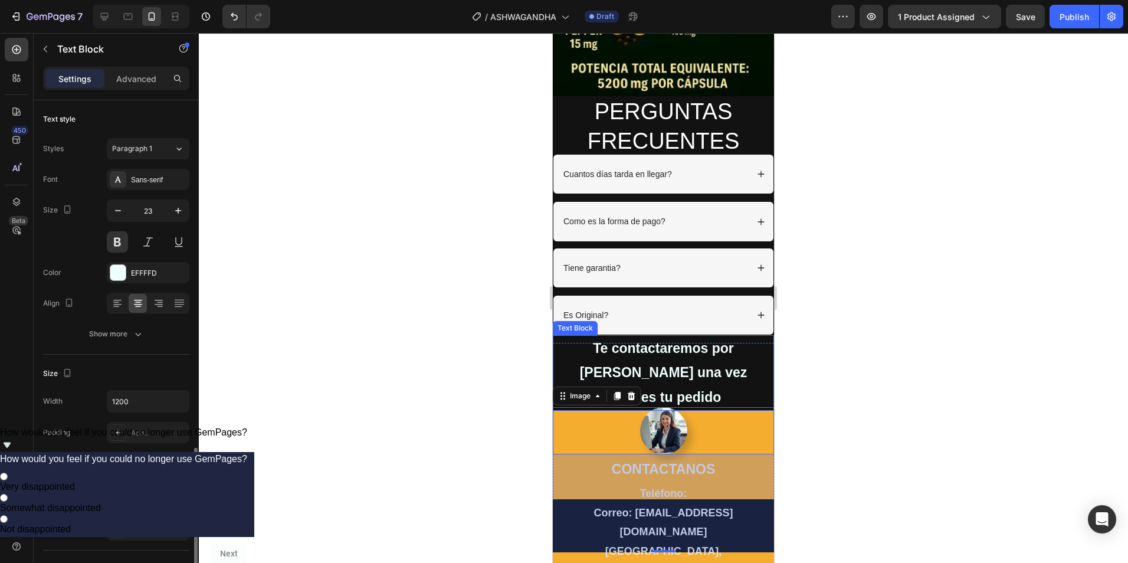
click at [757, 336] on p "Te contactaremos por [PERSON_NAME] una vez realices tu pedido" at bounding box center [663, 372] width 219 height 73
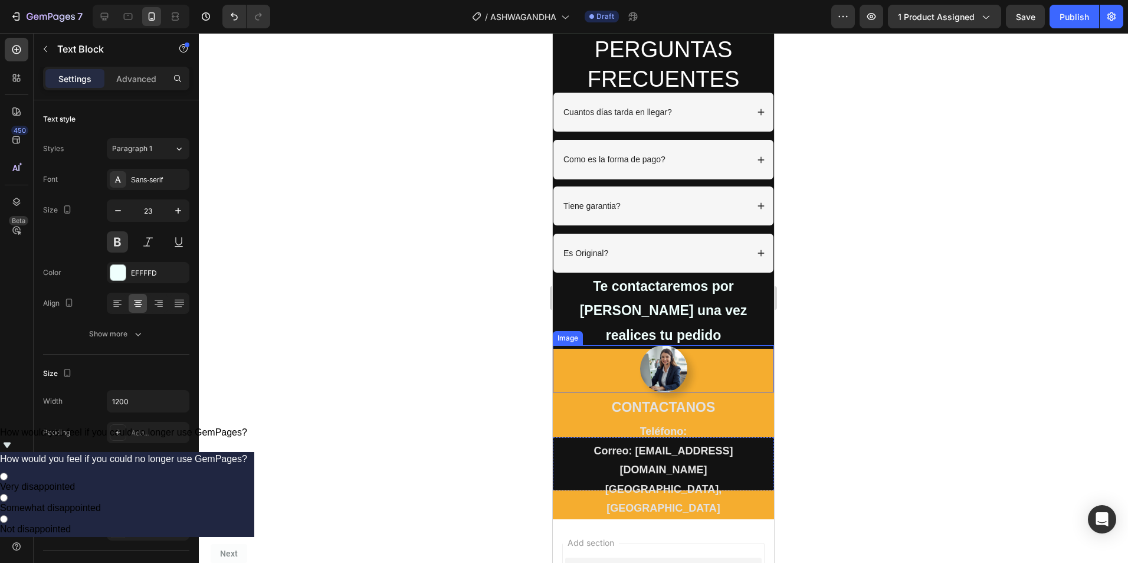
scroll to position [3934, 0]
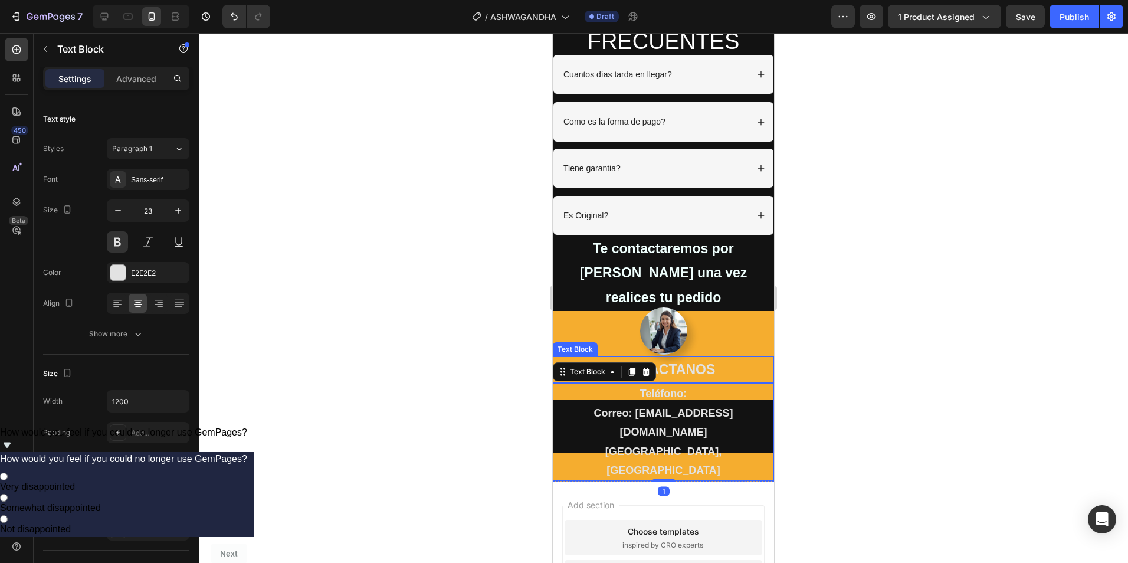
click at [752, 357] on p "CONTACTANOS" at bounding box center [663, 369] width 219 height 24
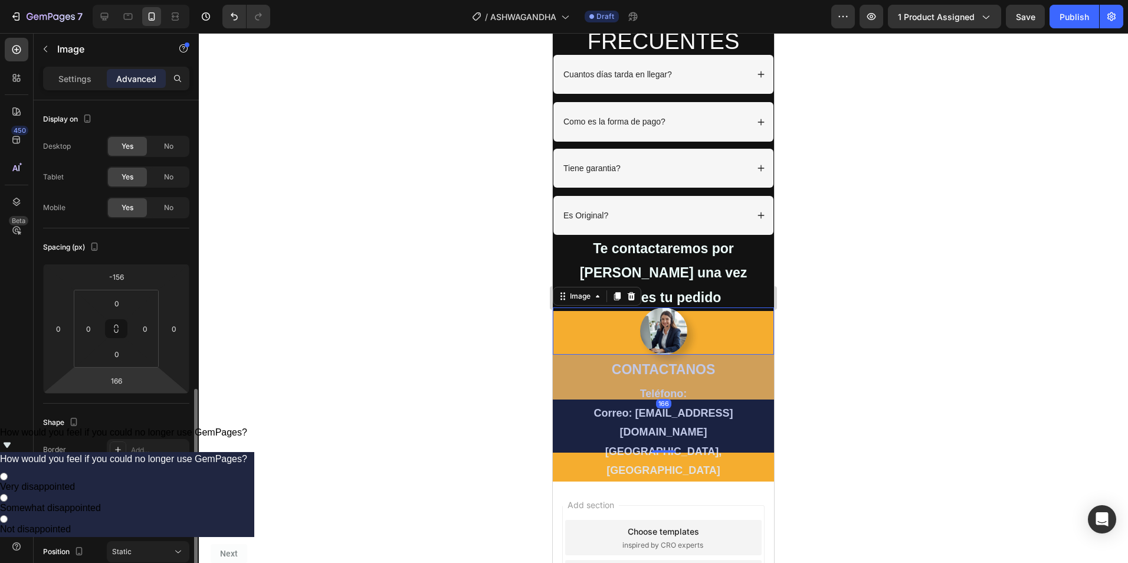
scroll to position [236, 0]
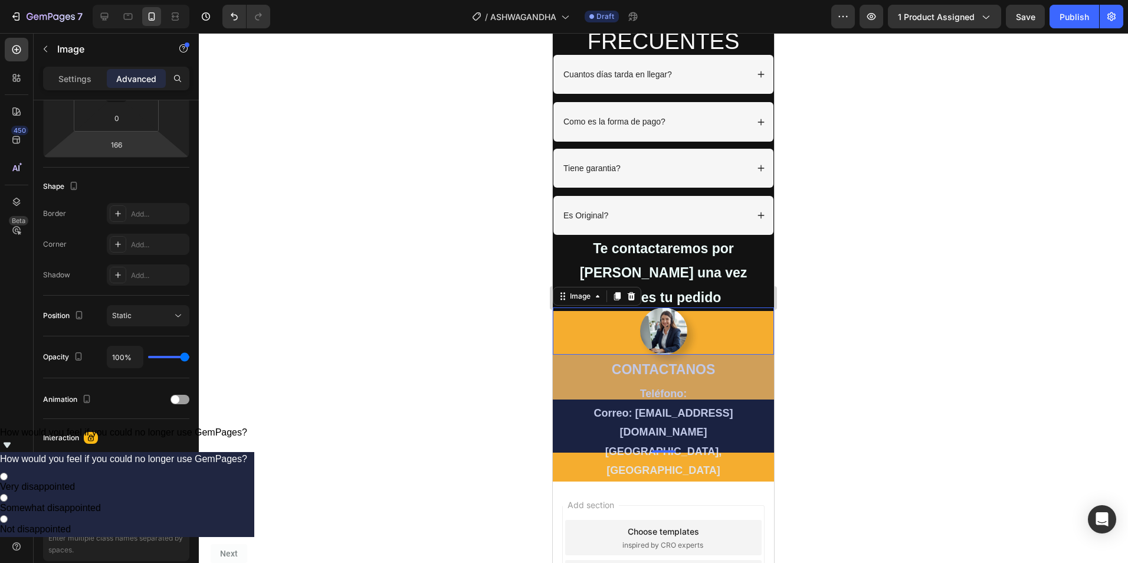
click at [742, 355] on div "166" at bounding box center [663, 404] width 221 height 98
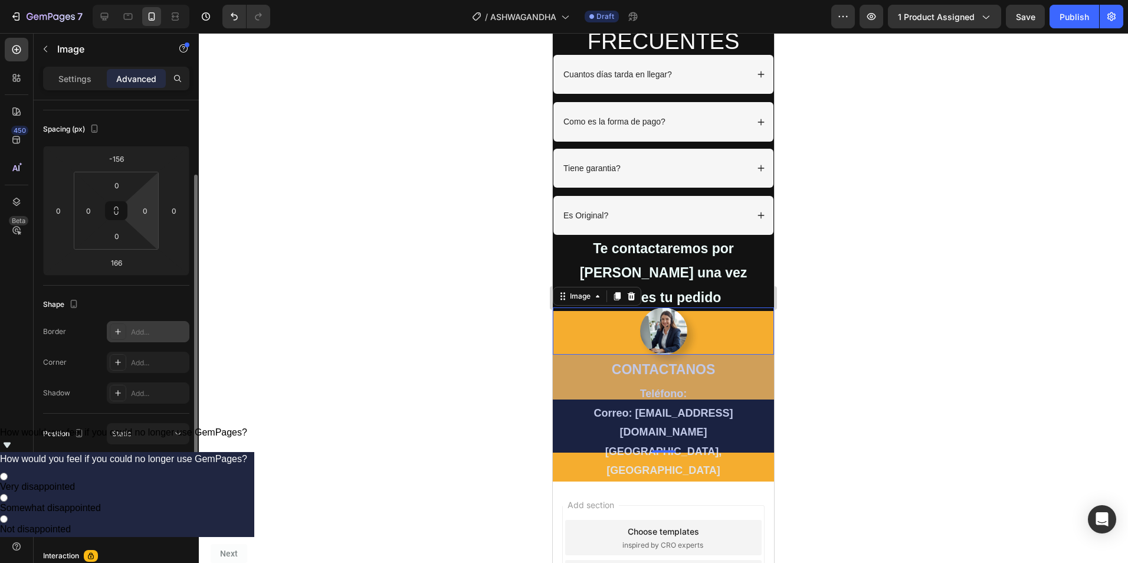
scroll to position [59, 0]
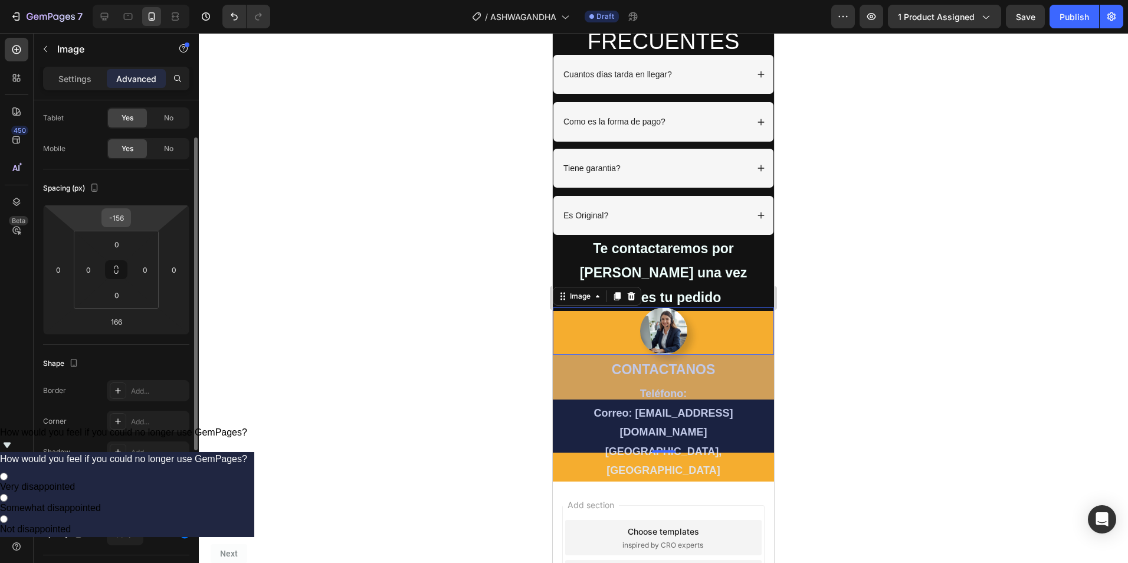
click at [121, 216] on input "-156" at bounding box center [116, 218] width 24 height 18
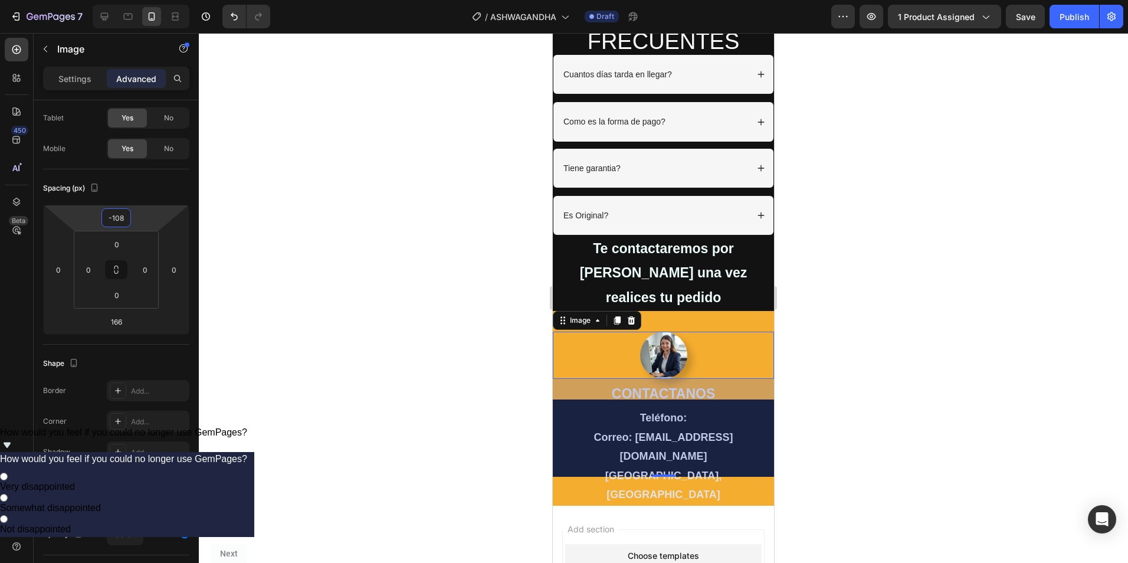
type input "-107"
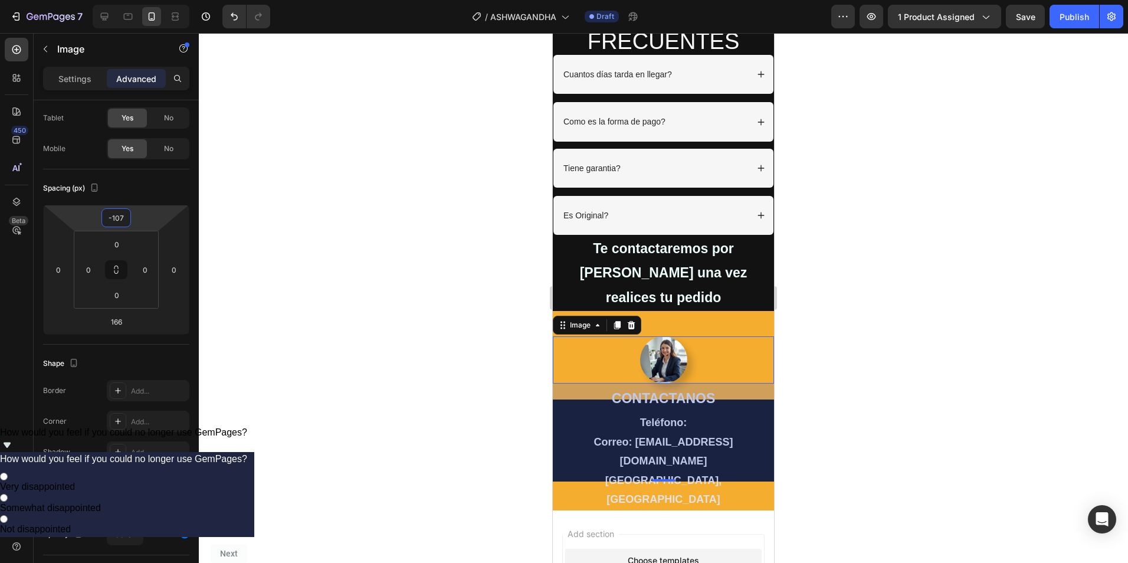
click at [729, 336] on div at bounding box center [663, 359] width 221 height 47
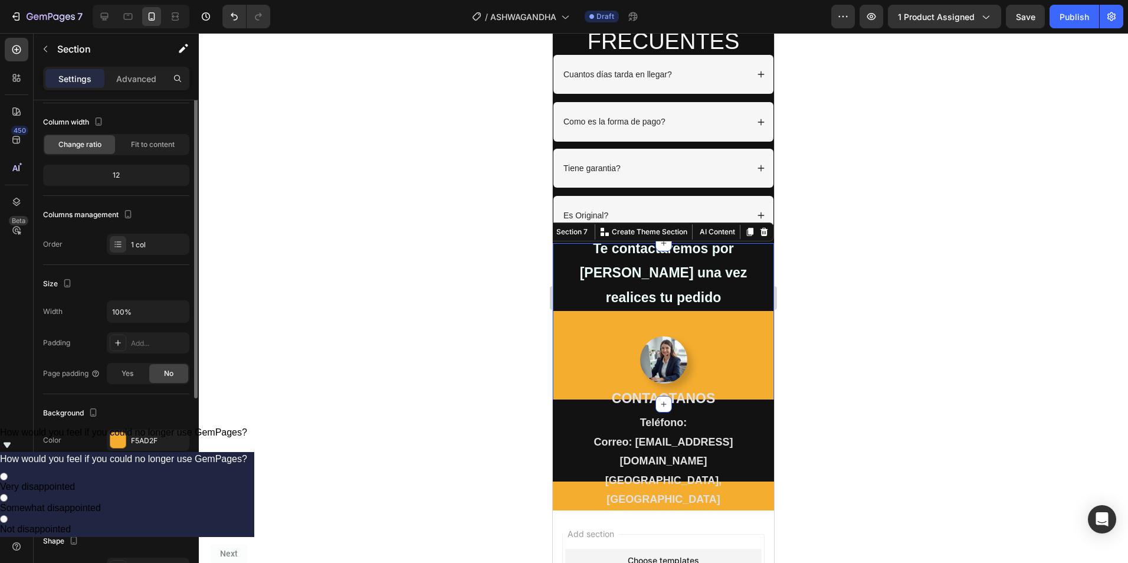
click at [728, 274] on div "Te contactaremos por [PERSON_NAME] una vez realices tu pedido Text Block" at bounding box center [663, 323] width 221 height 161
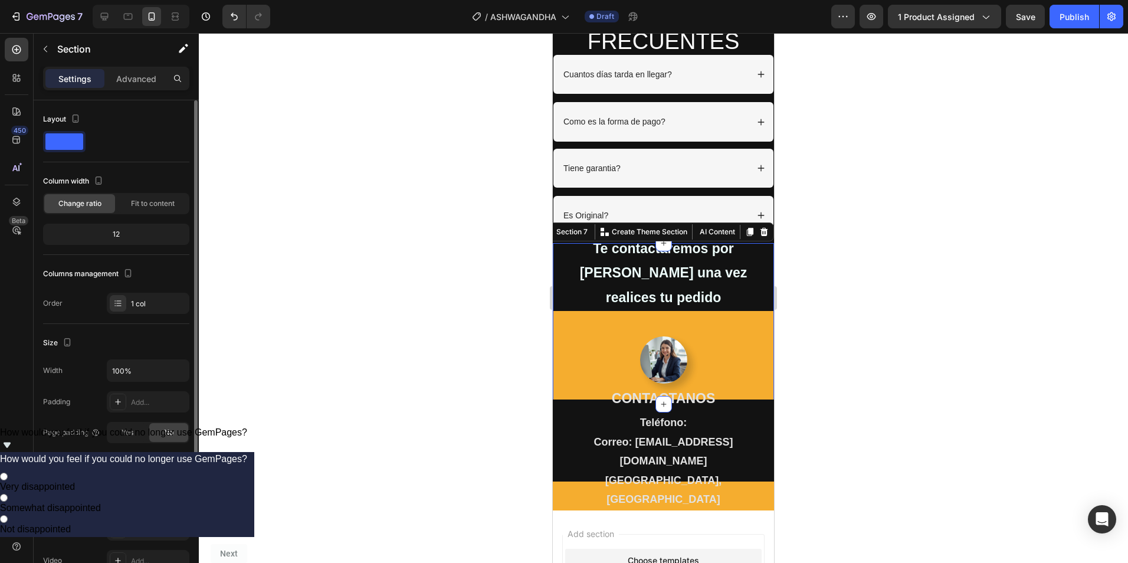
click at [152, 498] on div "F5AD2F" at bounding box center [148, 499] width 34 height 11
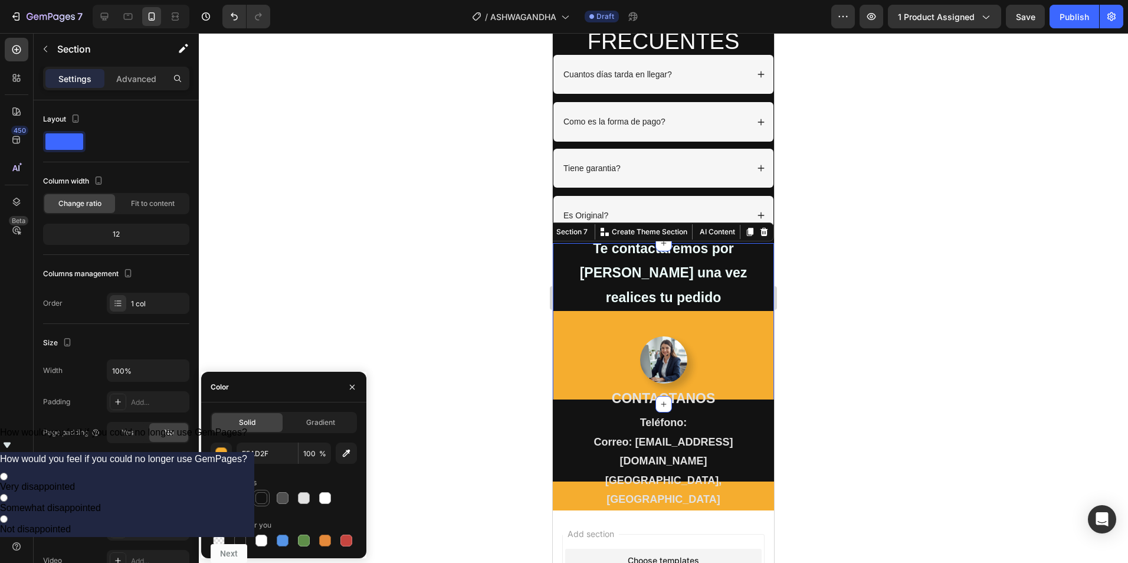
click at [260, 500] on div at bounding box center [261, 498] width 12 height 12
type input "121212"
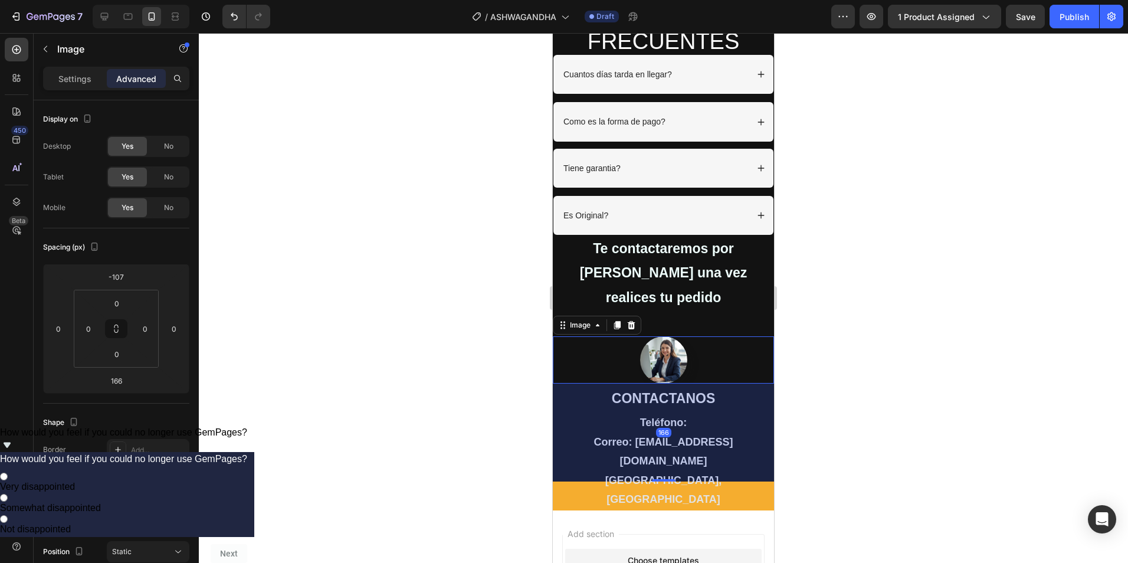
click at [724, 336] on div at bounding box center [663, 359] width 221 height 47
click at [117, 277] on input "-107" at bounding box center [116, 277] width 24 height 18
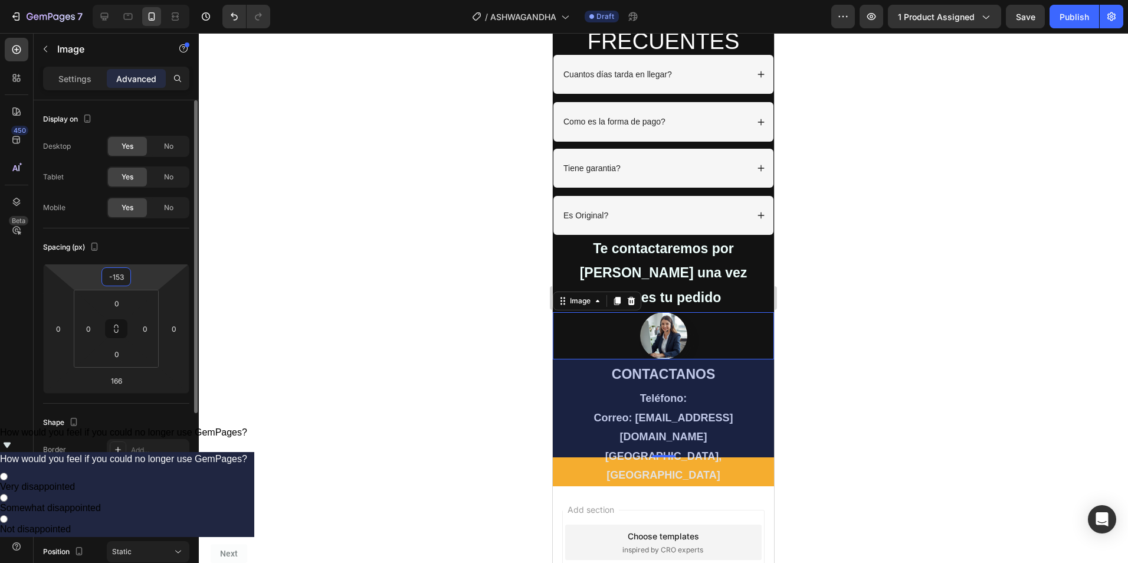
type input "-154"
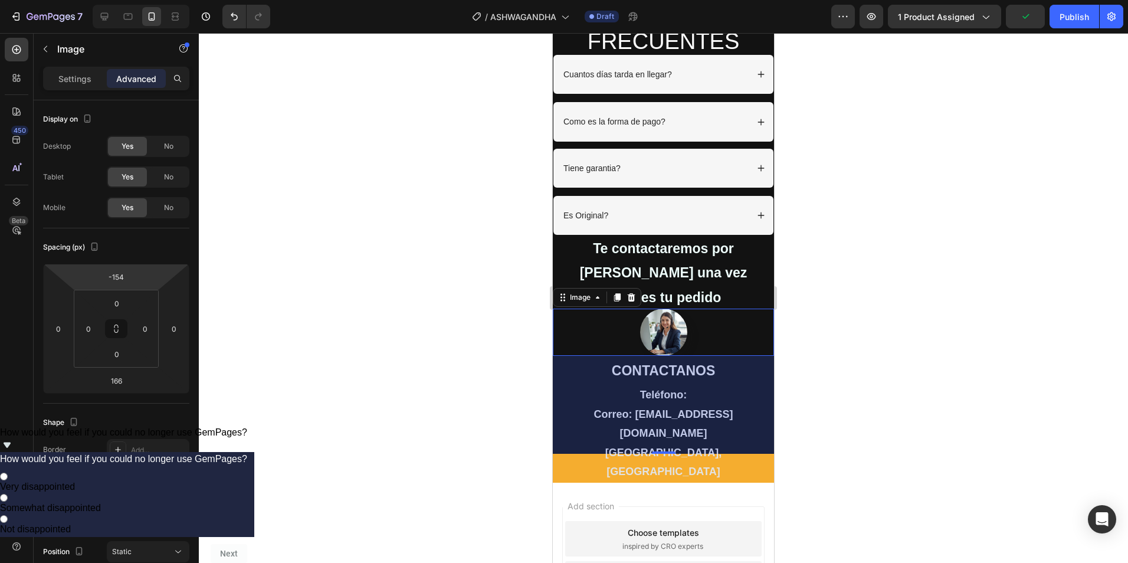
click at [736, 309] on div at bounding box center [663, 332] width 221 height 47
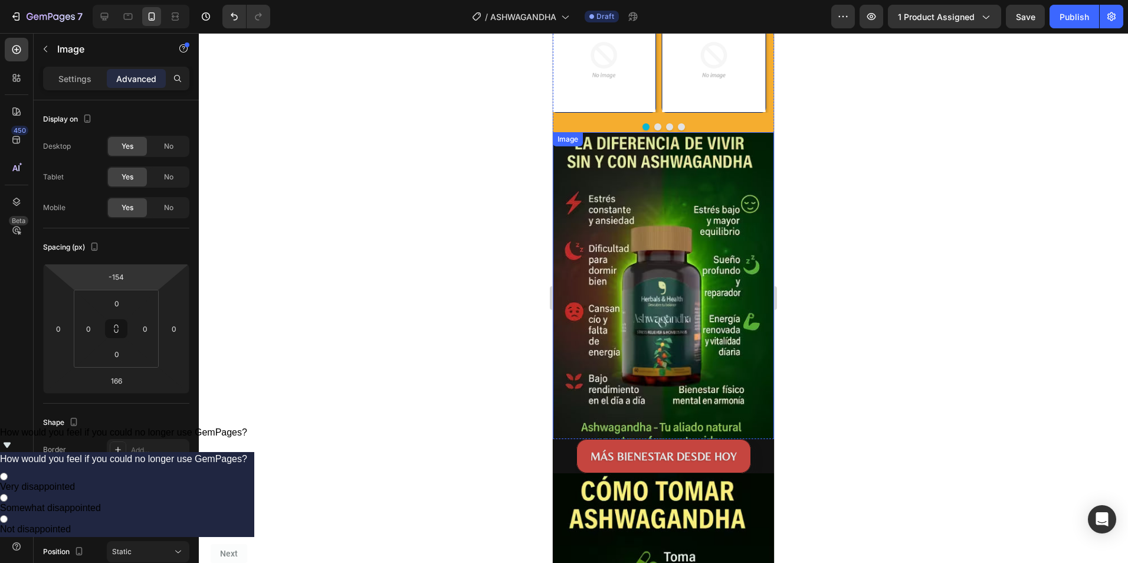
scroll to position [2695, 0]
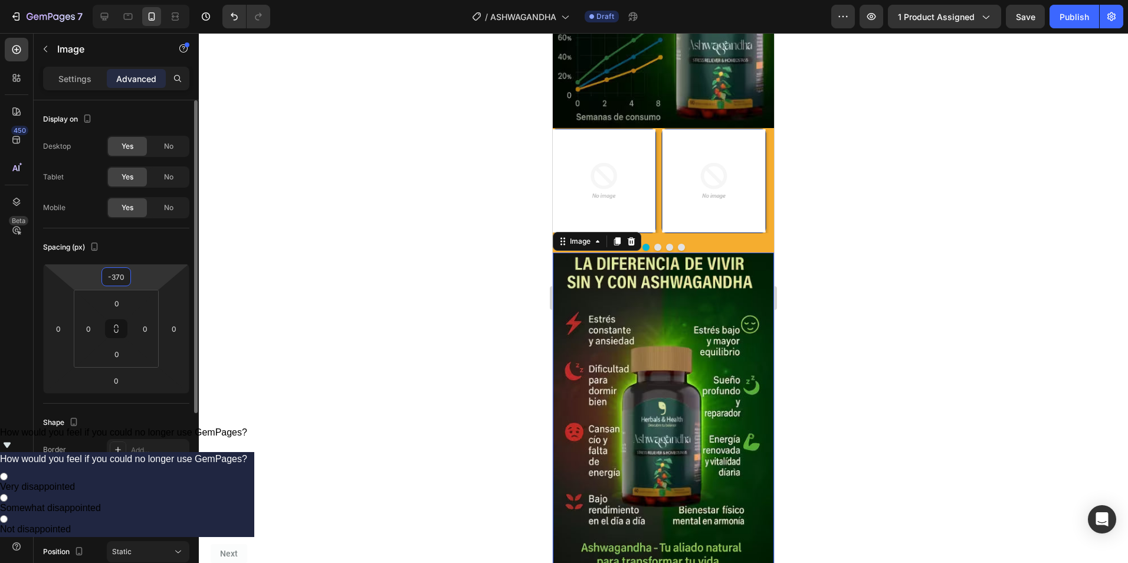
click at [114, 274] on input "-370" at bounding box center [116, 277] width 24 height 18
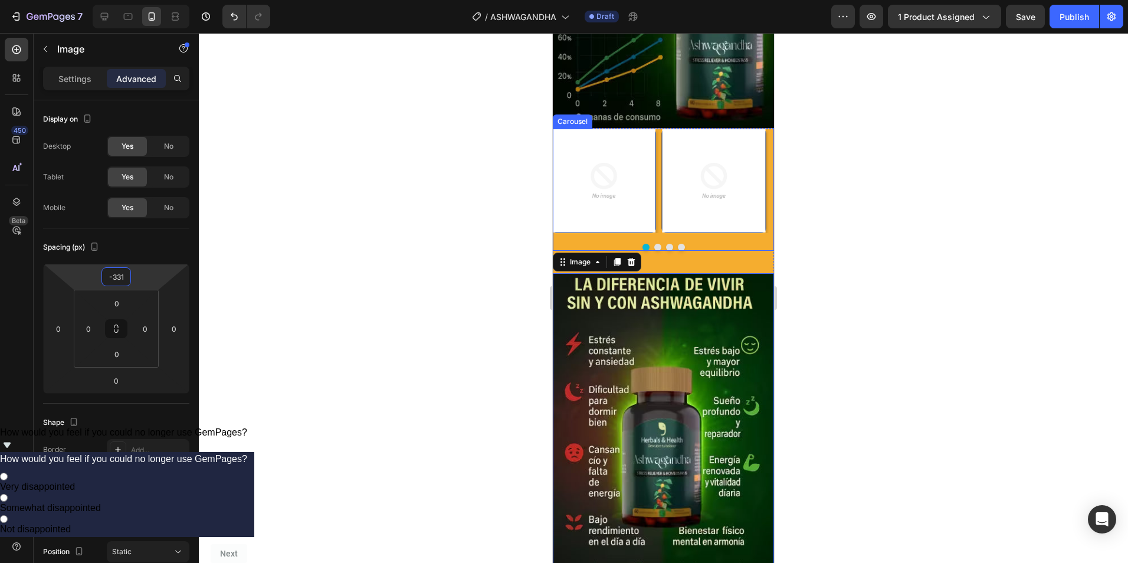
type input "-330"
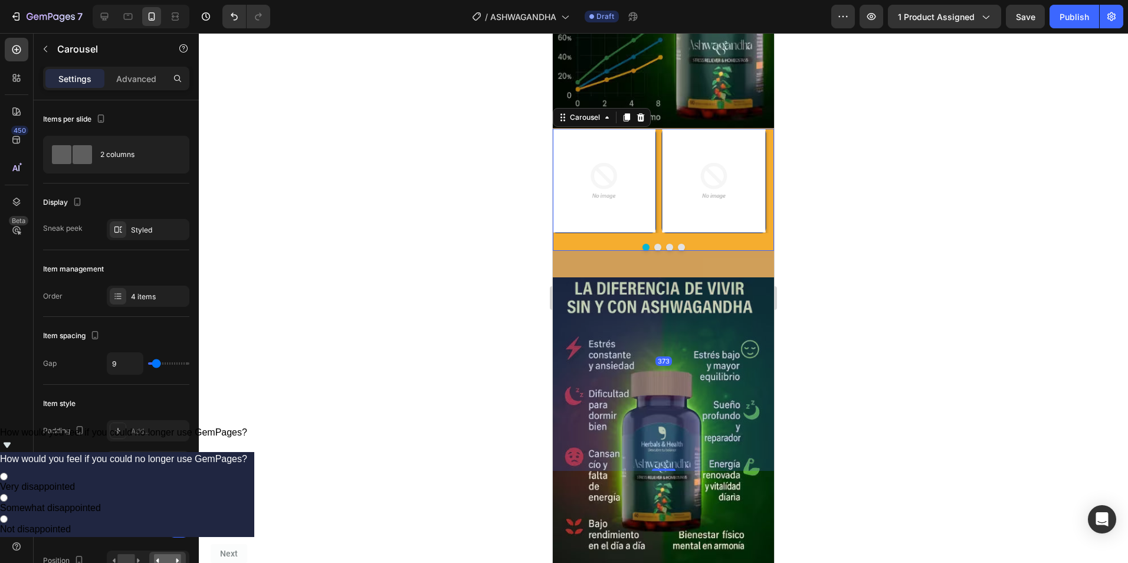
click at [708, 244] on div at bounding box center [663, 247] width 221 height 7
click at [150, 462] on div "121212" at bounding box center [148, 462] width 34 height 11
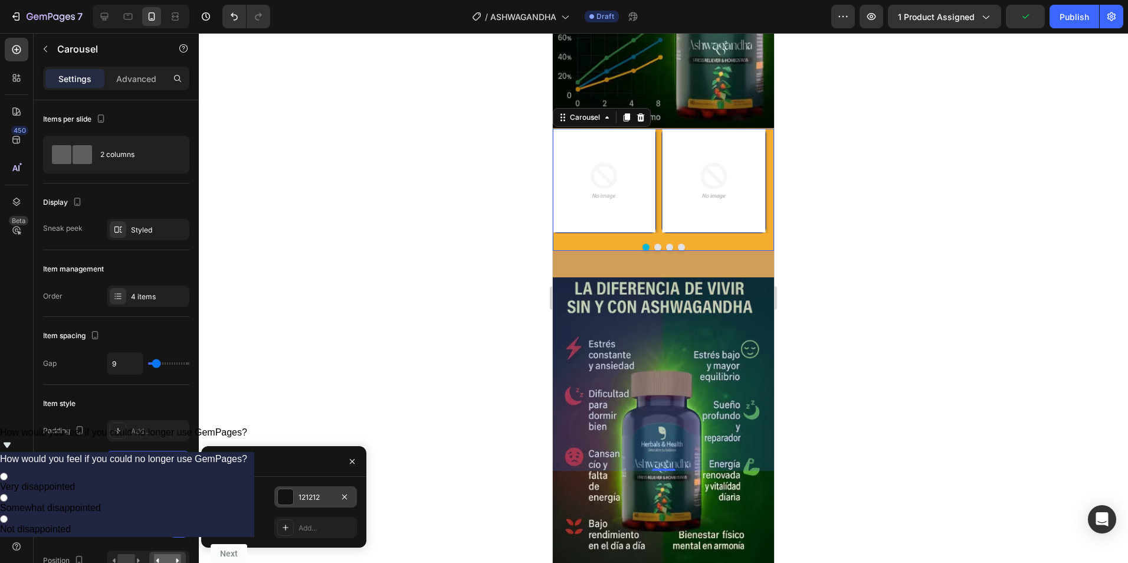
click at [283, 498] on div at bounding box center [285, 496] width 15 height 15
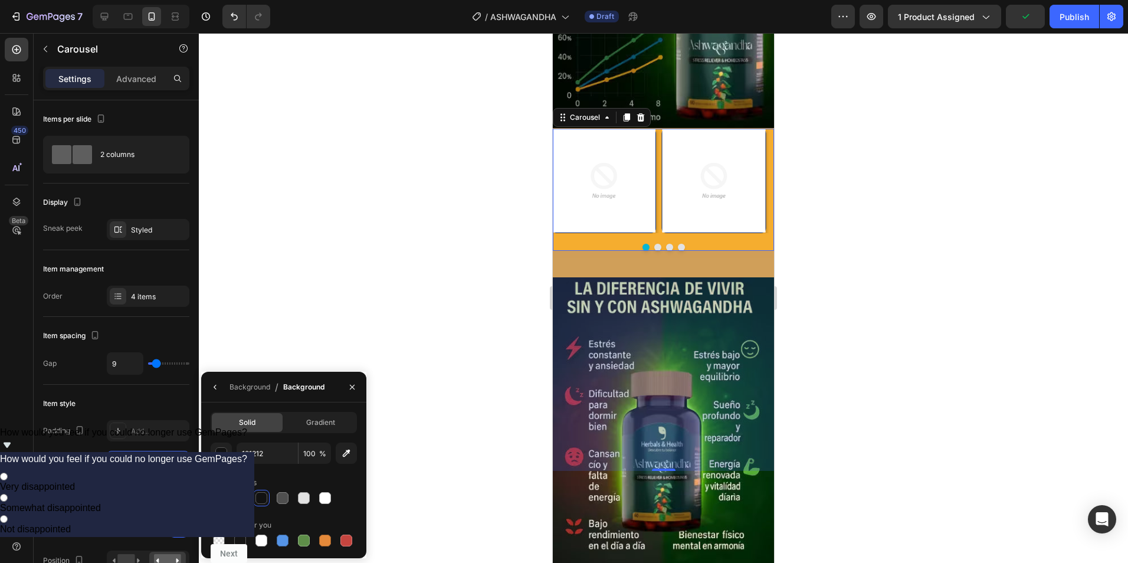
click at [622, 216] on div "Image Image Image Image Carousel 373" at bounding box center [663, 190] width 221 height 122
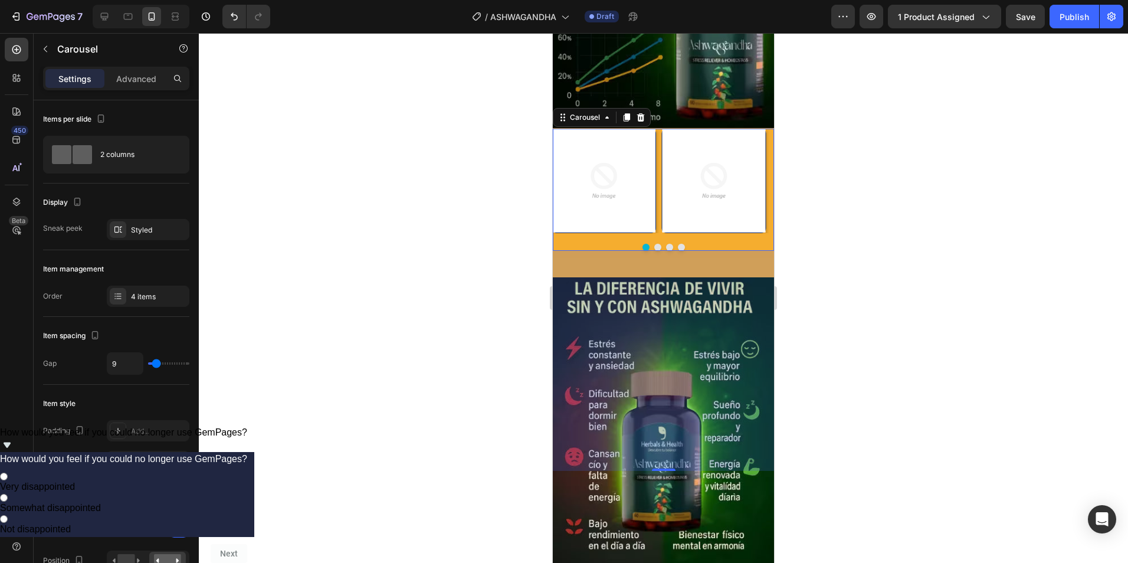
click at [622, 216] on div "Image Image Image Image Carousel 373" at bounding box center [663, 190] width 221 height 122
click at [658, 129] on div "Image Image Image Image" at bounding box center [663, 181] width 221 height 104
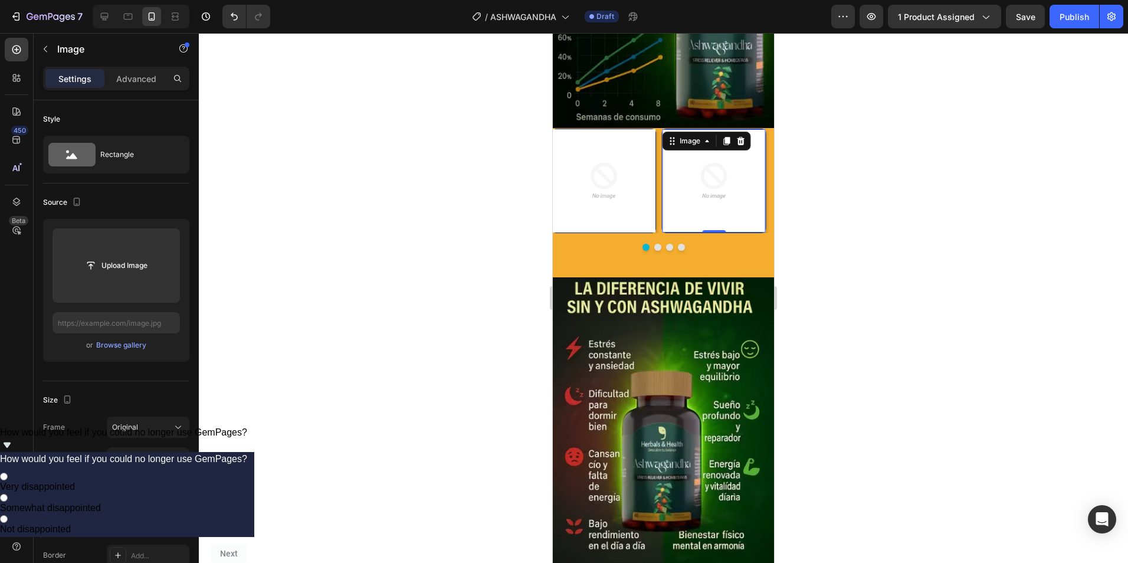
click at [684, 134] on img at bounding box center [713, 180] width 103 height 103
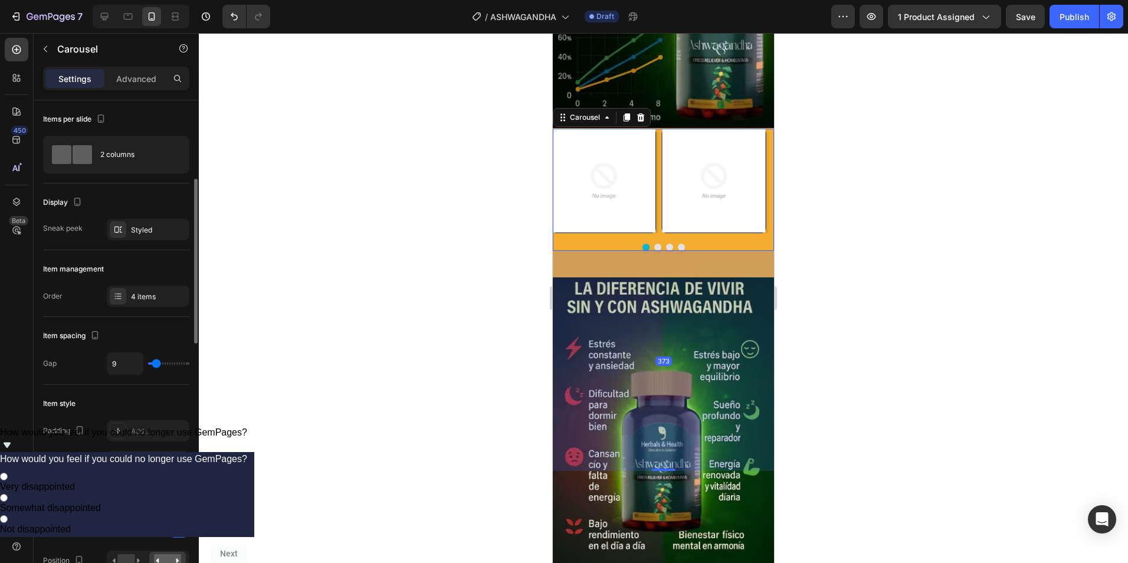
scroll to position [59, 0]
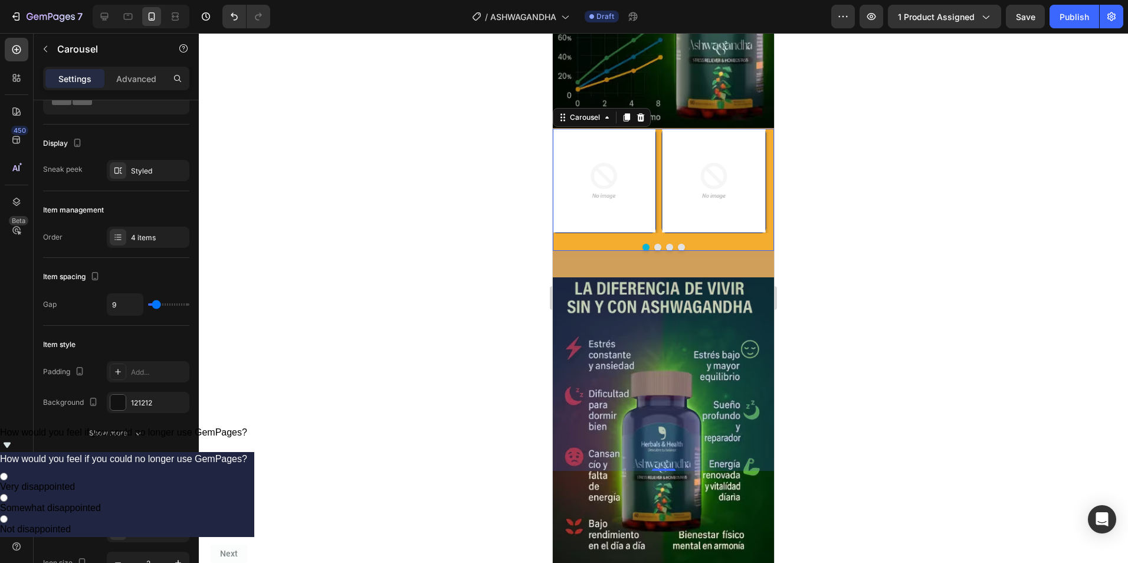
click at [659, 251] on div "373" at bounding box center [663, 361] width 221 height 220
click at [632, 305] on div "373" at bounding box center [663, 361] width 221 height 220
drag, startPoint x: 660, startPoint y: 304, endPoint x: 607, endPoint y: 391, distance: 102.2
click at [658, 305] on div "373" at bounding box center [663, 361] width 221 height 220
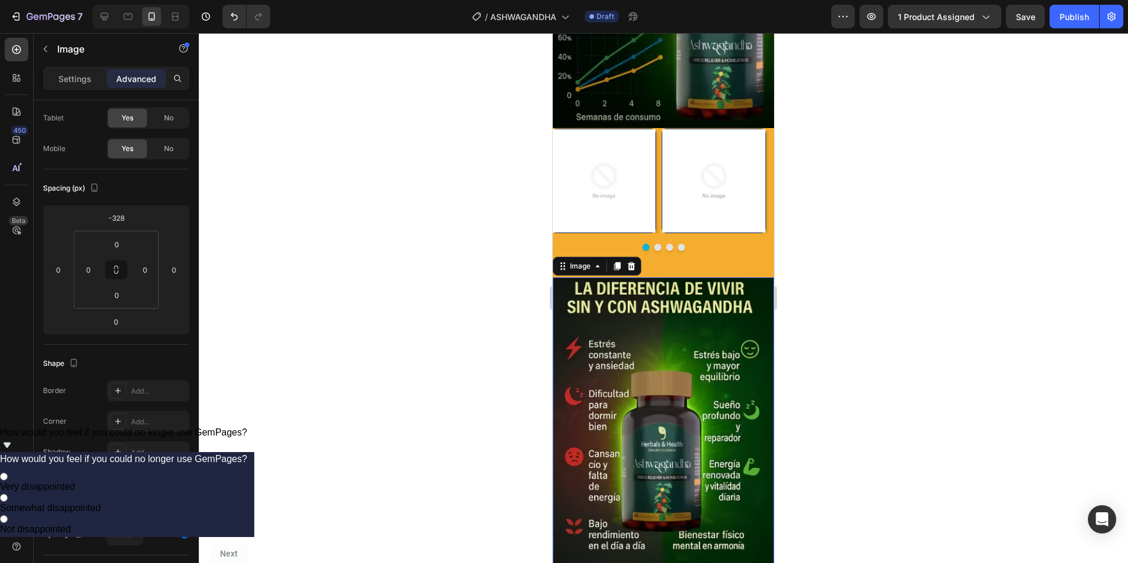
scroll to position [0, 0]
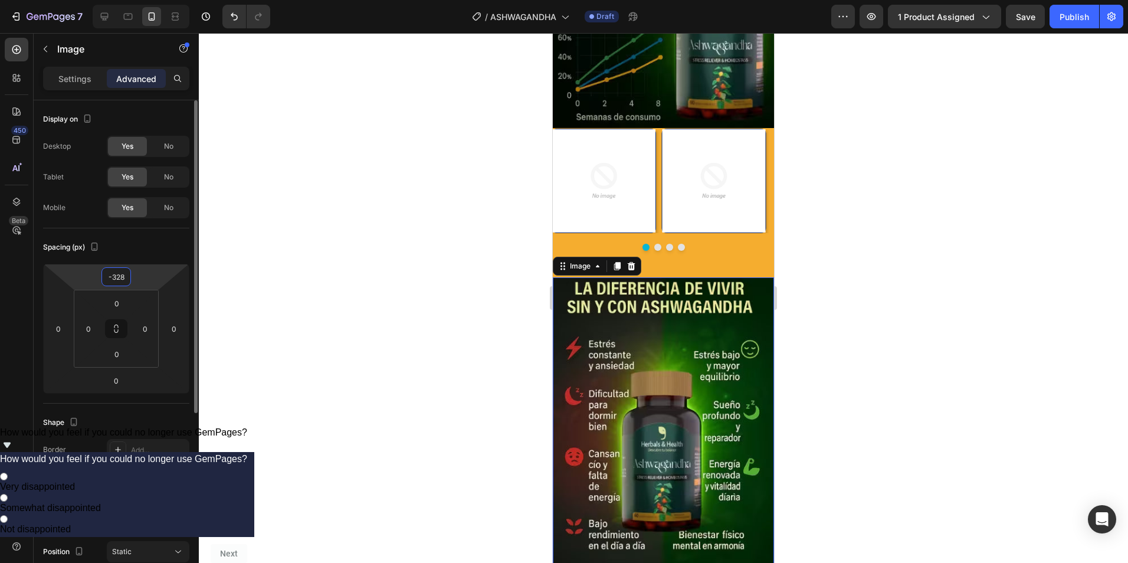
click at [117, 277] on input "-328" at bounding box center [116, 277] width 24 height 18
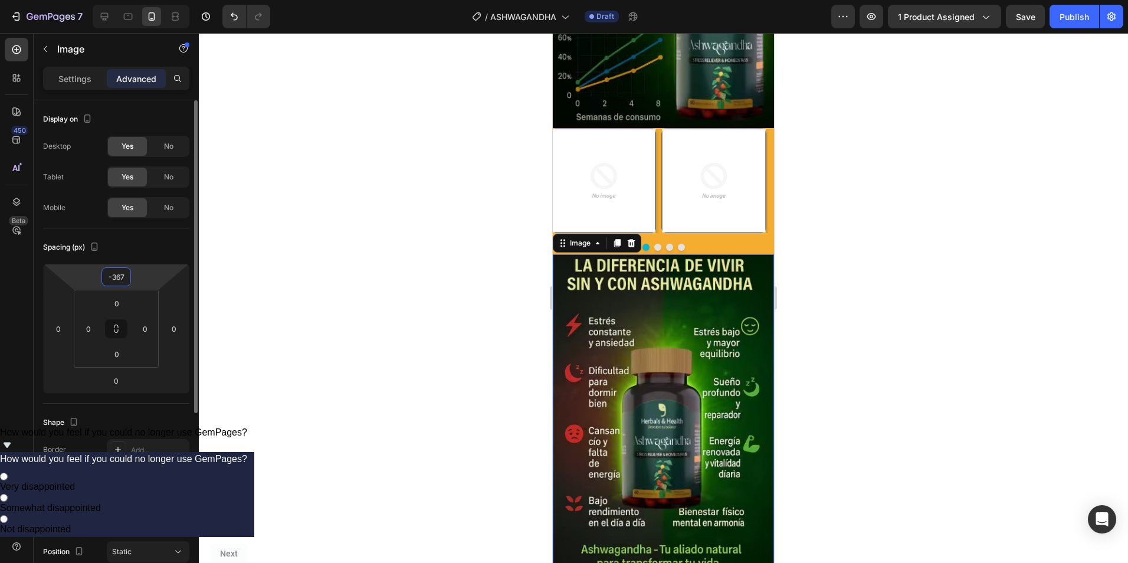
type input "-368"
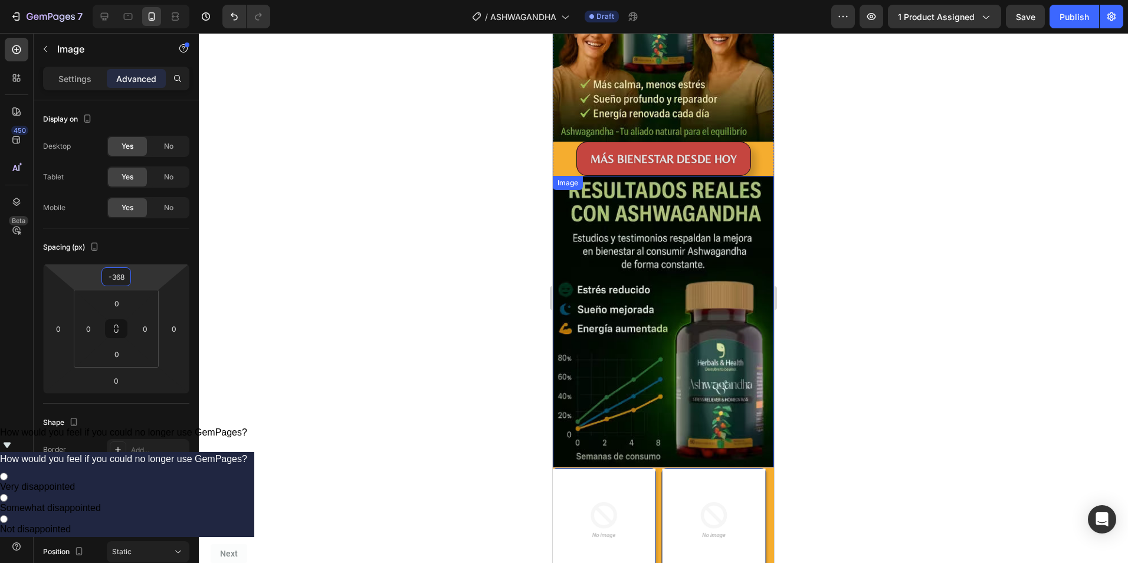
scroll to position [2341, 0]
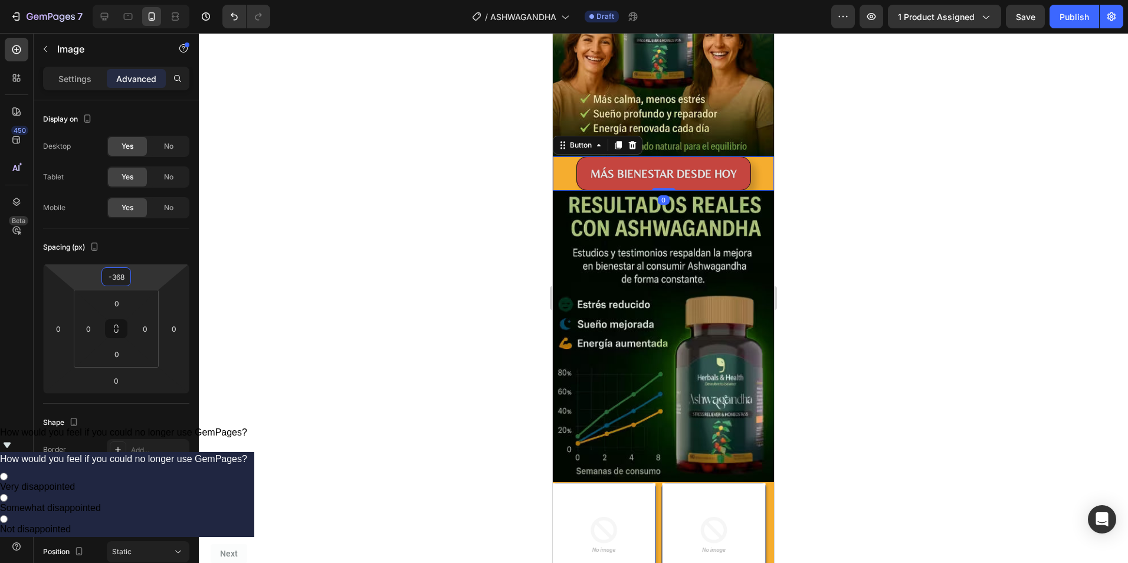
click at [560, 160] on div "MÁS BIENESTAR DESDE [DATE] Button 0" at bounding box center [663, 173] width 221 height 34
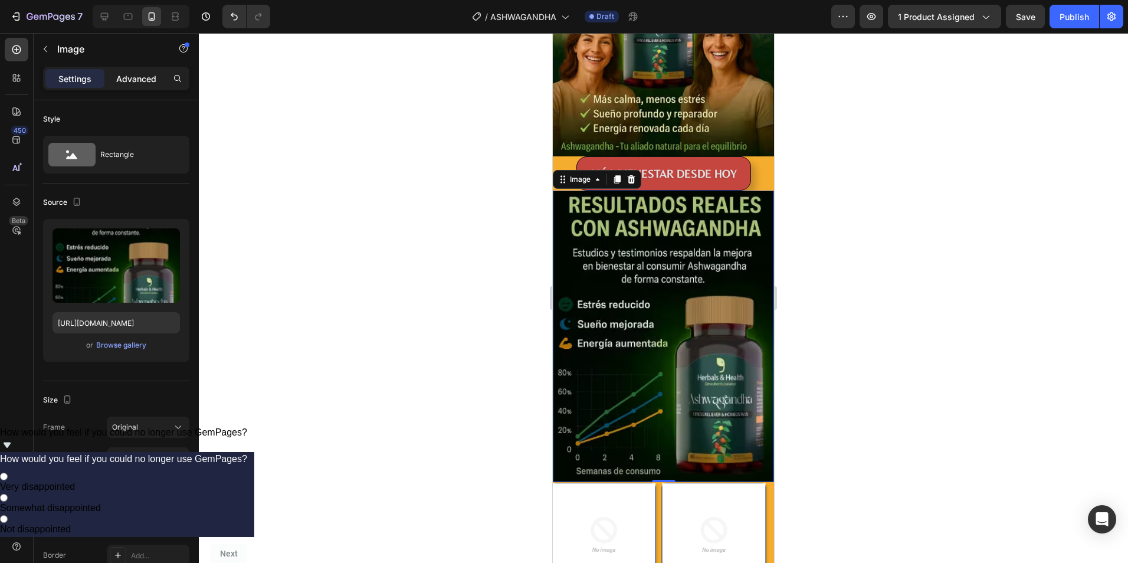
click at [137, 71] on div "Advanced" at bounding box center [136, 78] width 59 height 19
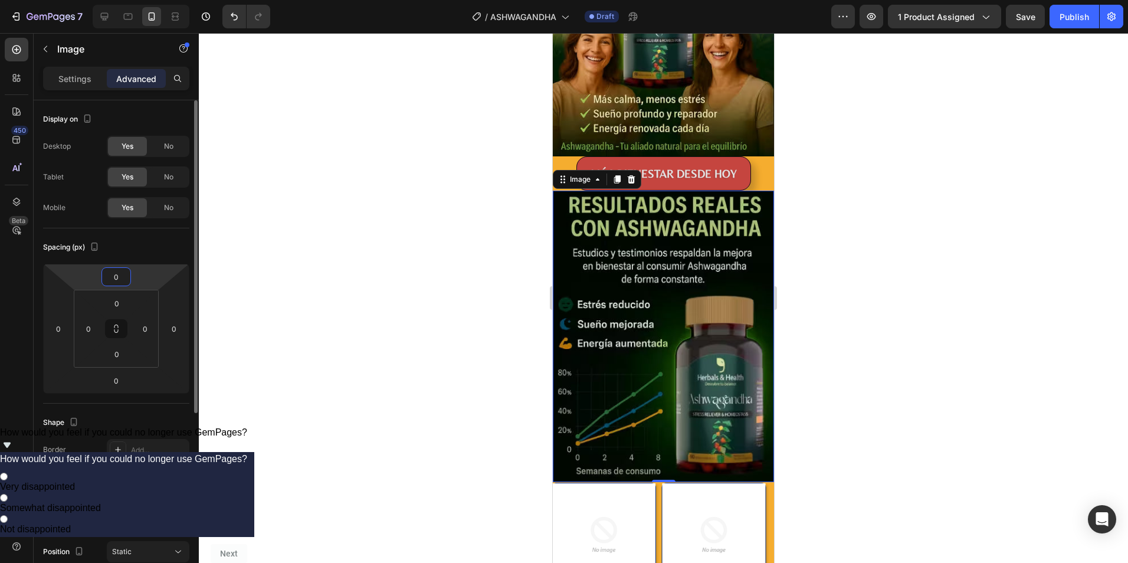
click at [120, 284] on input "0" at bounding box center [116, 277] width 24 height 18
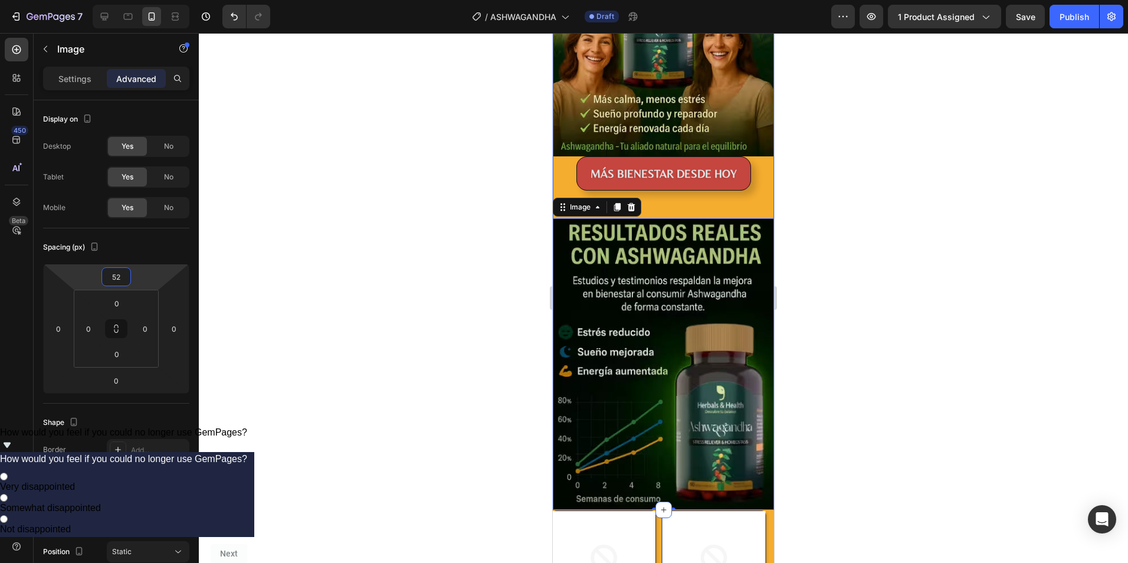
type input "53"
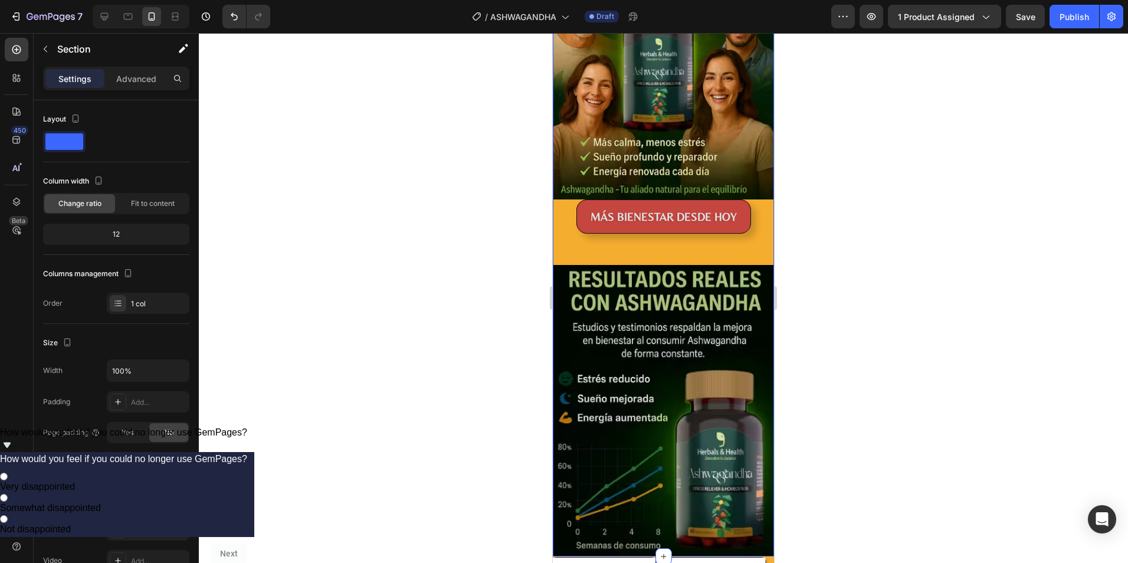
scroll to position [2294, 0]
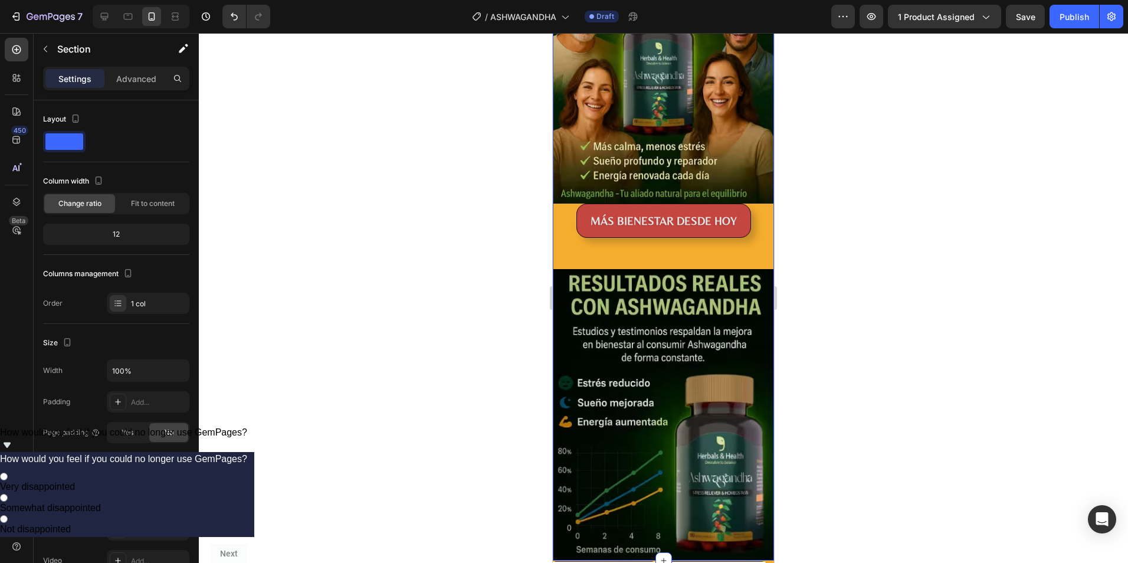
click at [723, 248] on div "Image MÁS BIENESTAR DESDE [DATE] Button Image" at bounding box center [663, 222] width 221 height 675
click at [149, 499] on div "F5AD2F" at bounding box center [148, 499] width 34 height 11
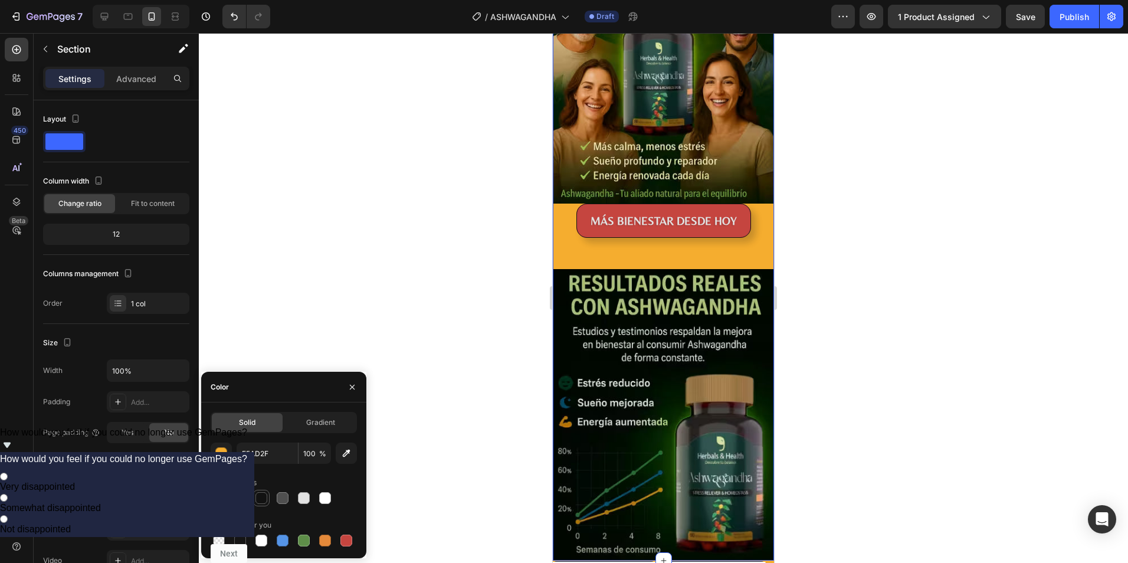
click at [260, 497] on div at bounding box center [261, 498] width 12 height 12
type input "121212"
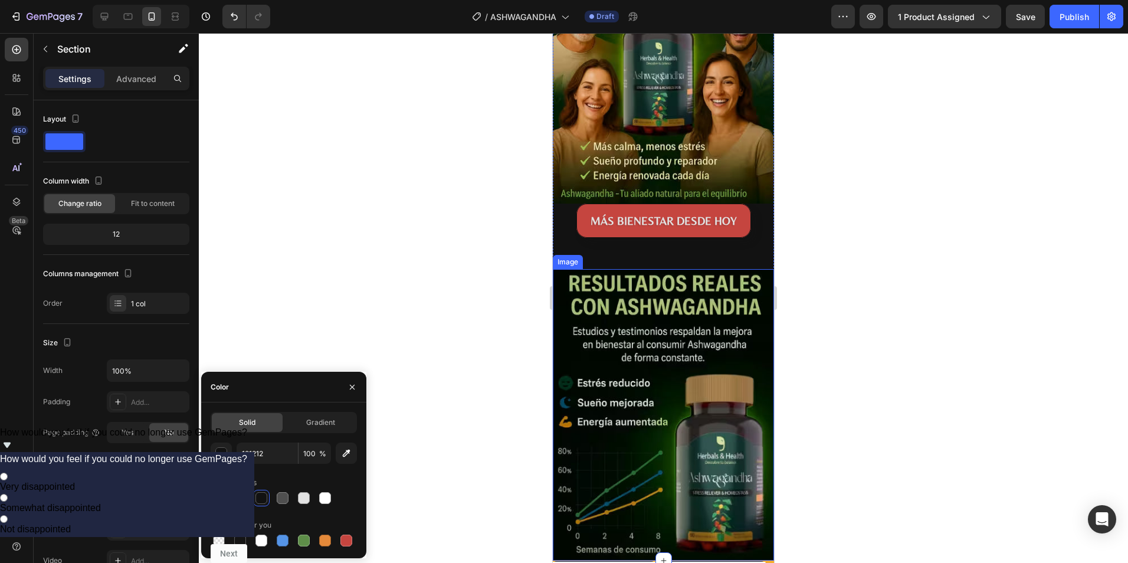
click at [654, 288] on img at bounding box center [663, 414] width 221 height 291
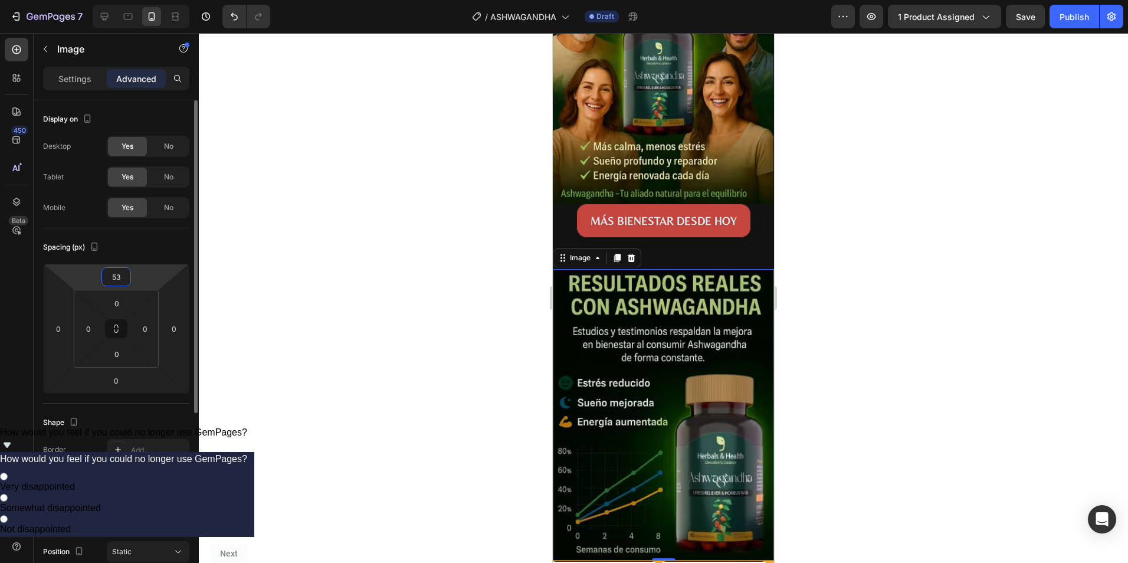
click at [123, 280] on input "53" at bounding box center [116, 277] width 24 height 18
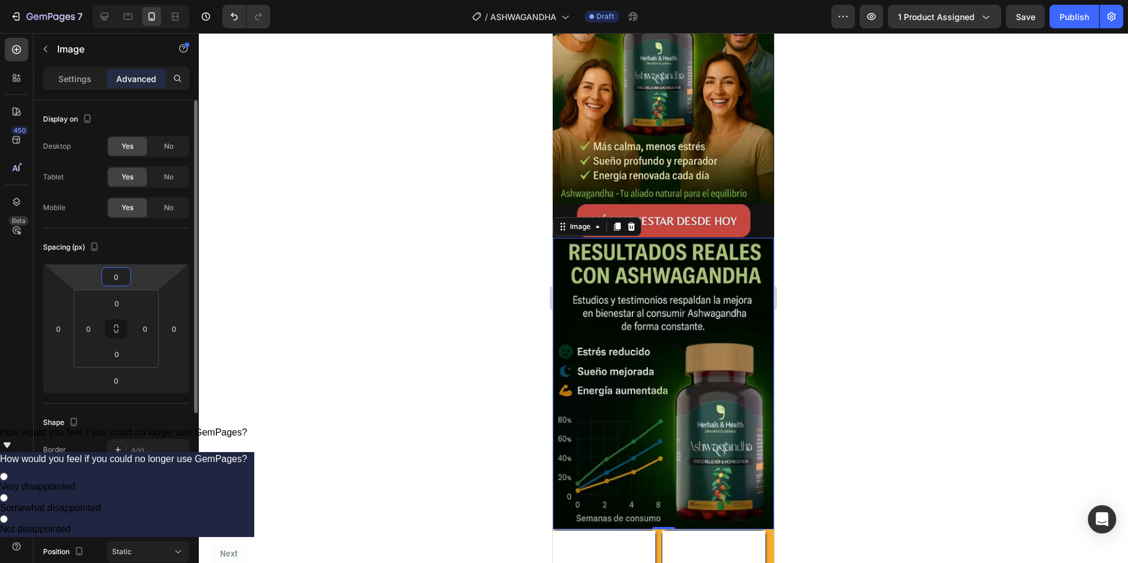
type input "-1"
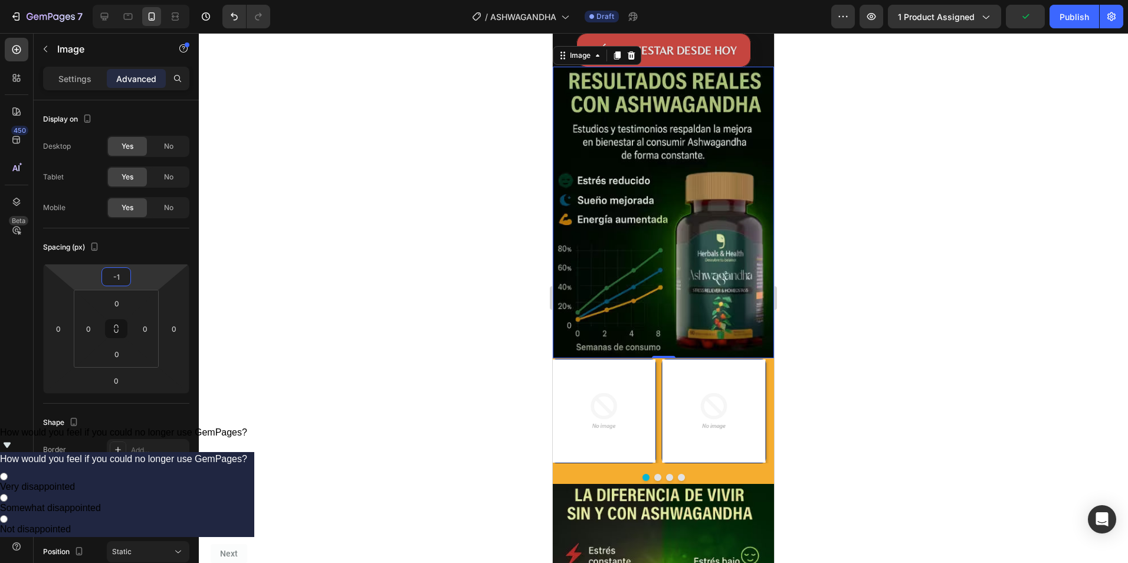
scroll to position [2471, 0]
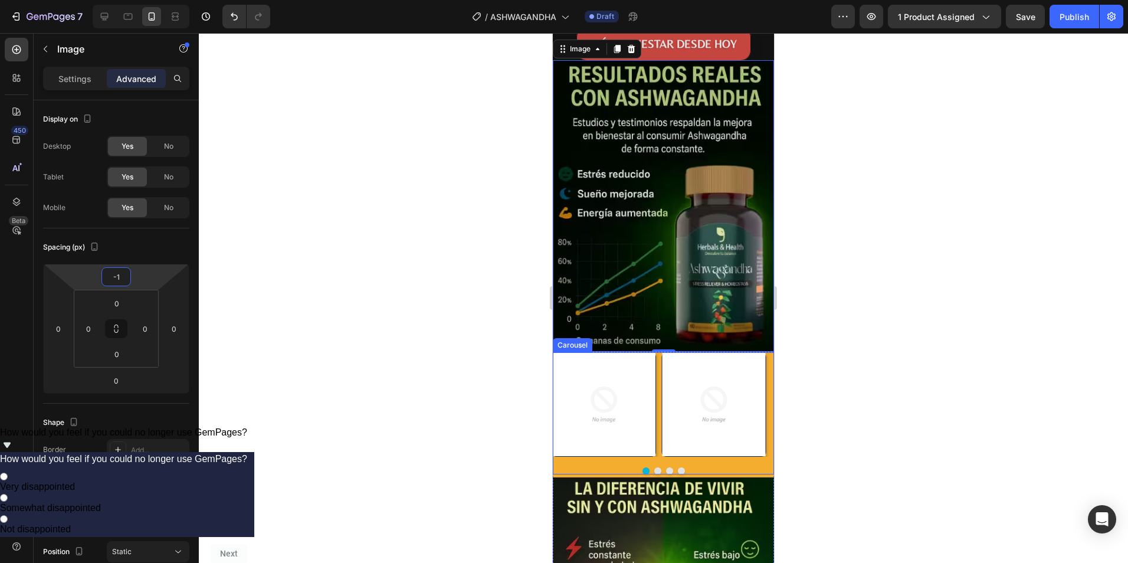
click at [659, 352] on div "Image Image Image Image" at bounding box center [663, 404] width 221 height 104
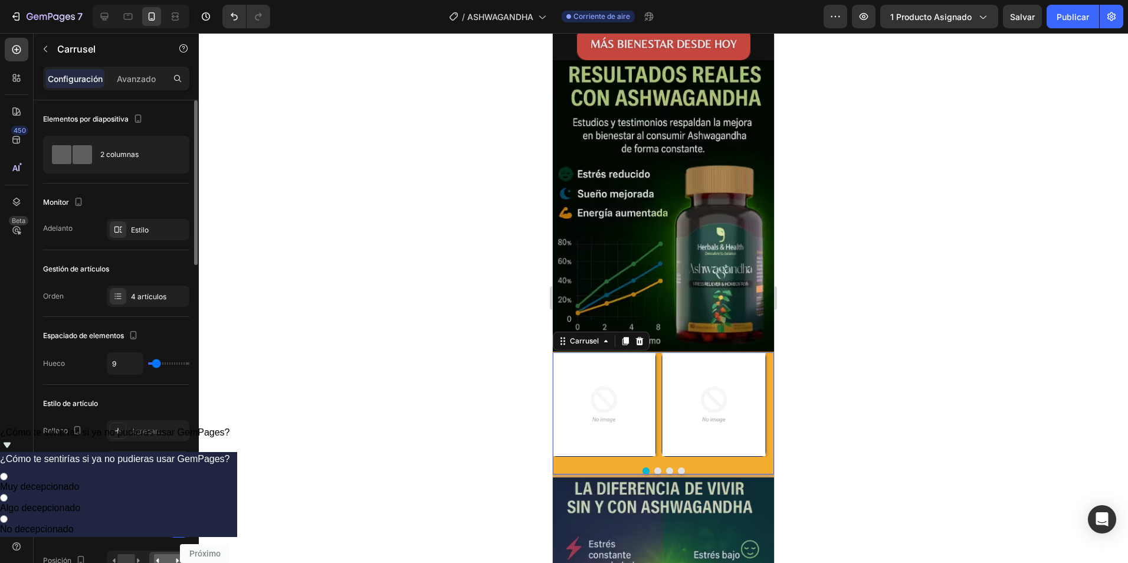
scroll to position [59, 0]
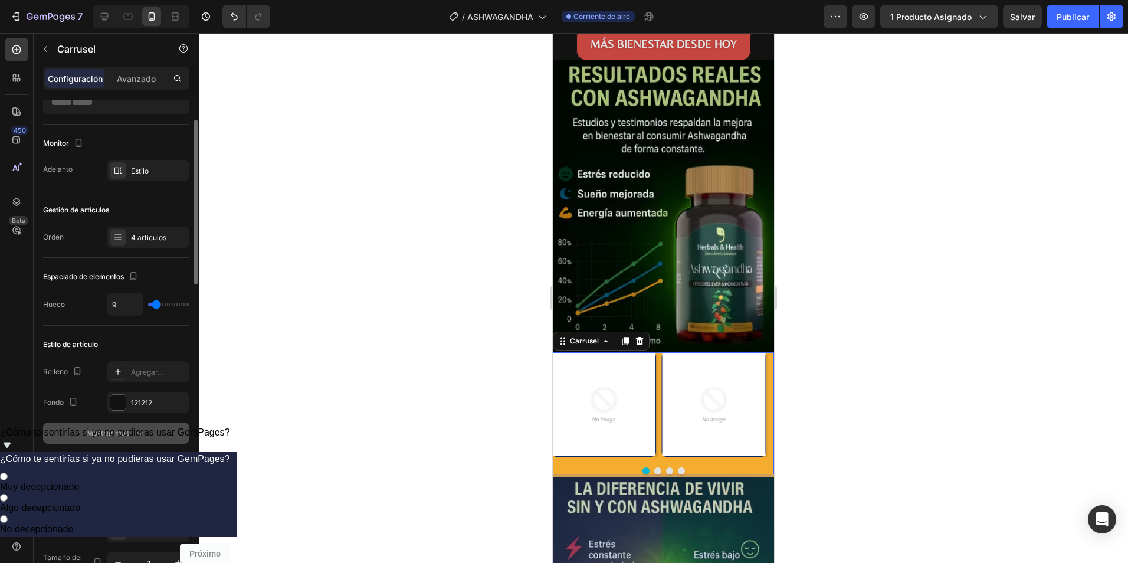
click at [129, 434] on div "Mostrar más" at bounding box center [116, 433] width 59 height 12
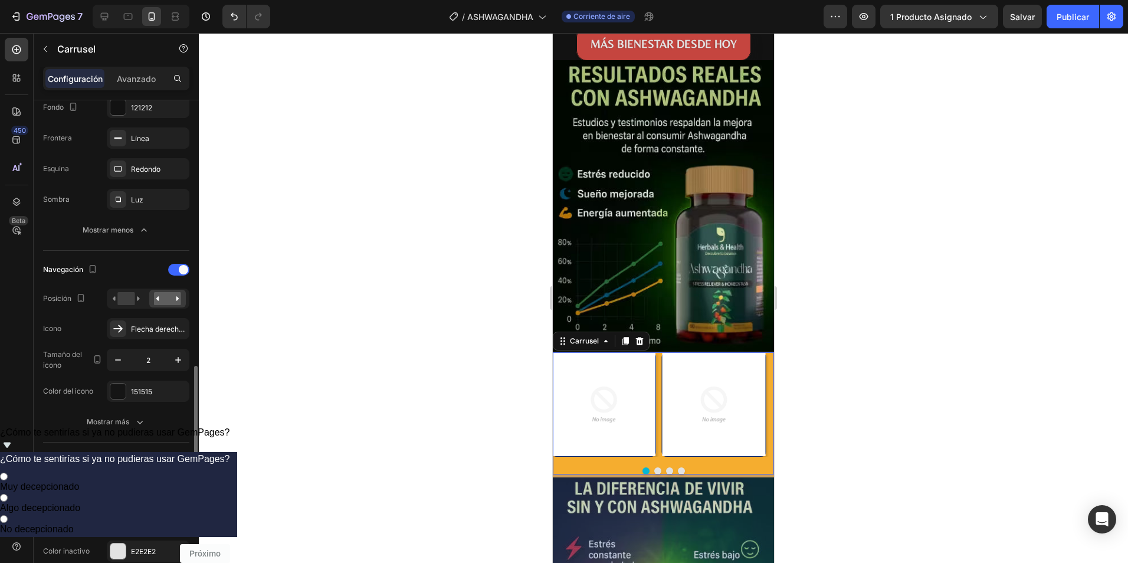
scroll to position [472, 0]
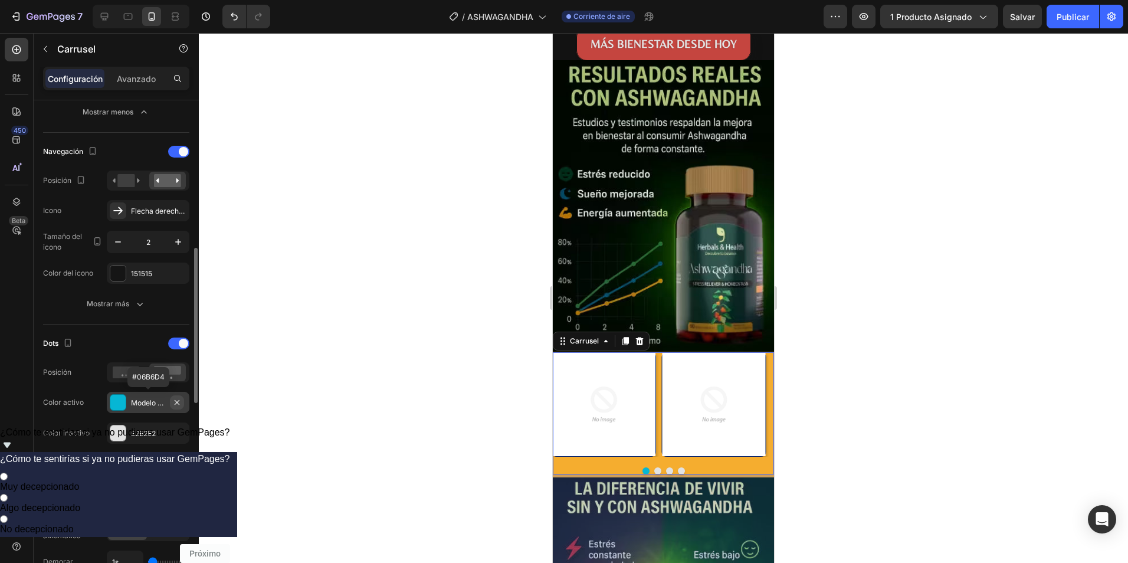
click at [175, 401] on icon "button" at bounding box center [176, 402] width 9 height 9
click at [229, 12] on icon "Deshacer/Rehacer" at bounding box center [234, 17] width 12 height 12
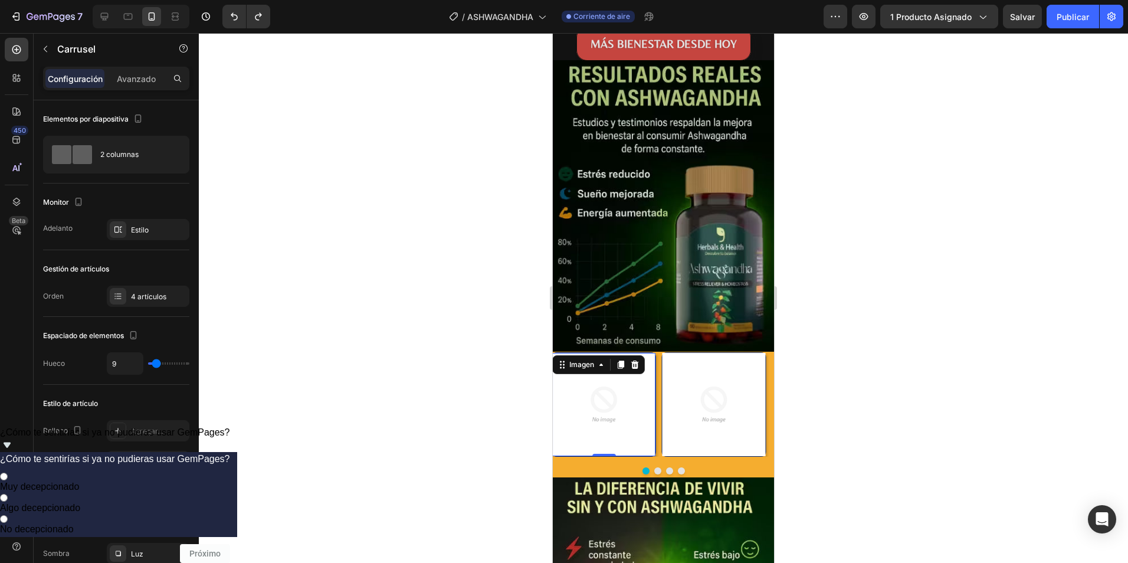
click at [619, 393] on img at bounding box center [603, 404] width 103 height 103
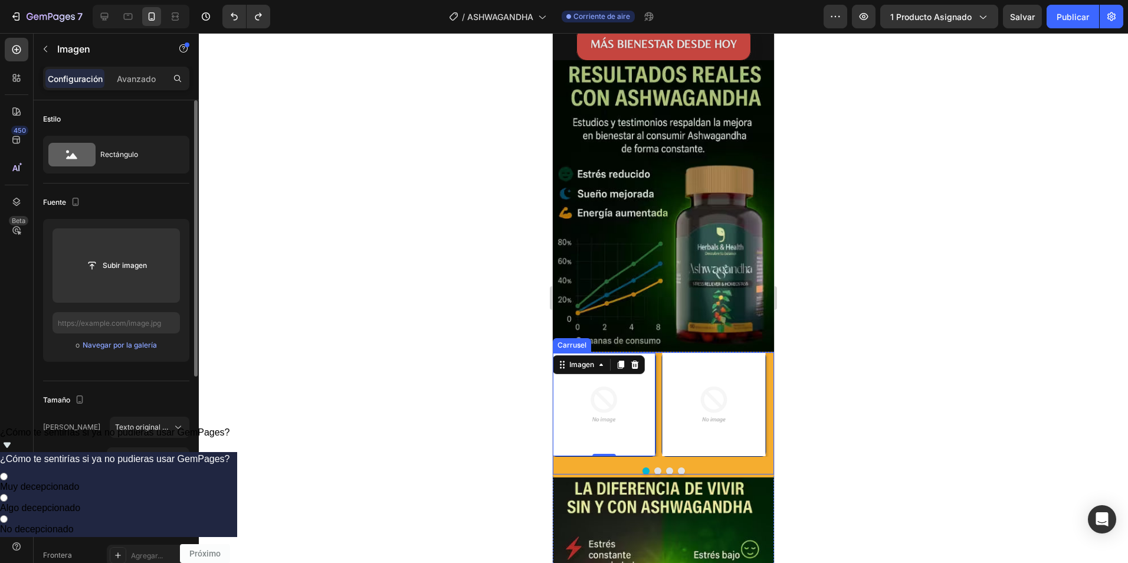
click at [482, 366] on div at bounding box center [663, 298] width 929 height 530
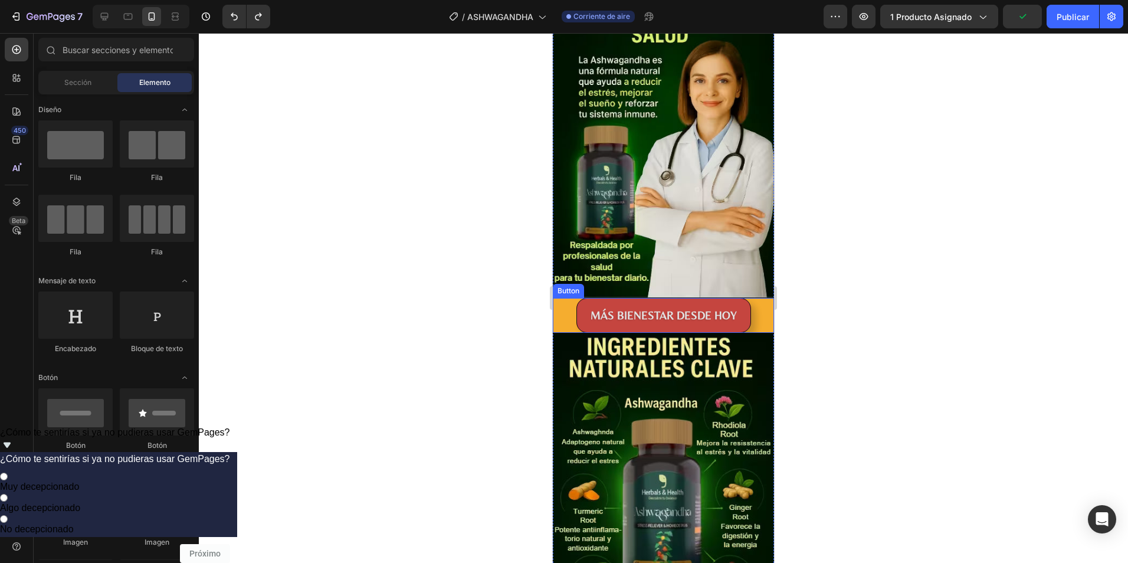
scroll to position [1527, 0]
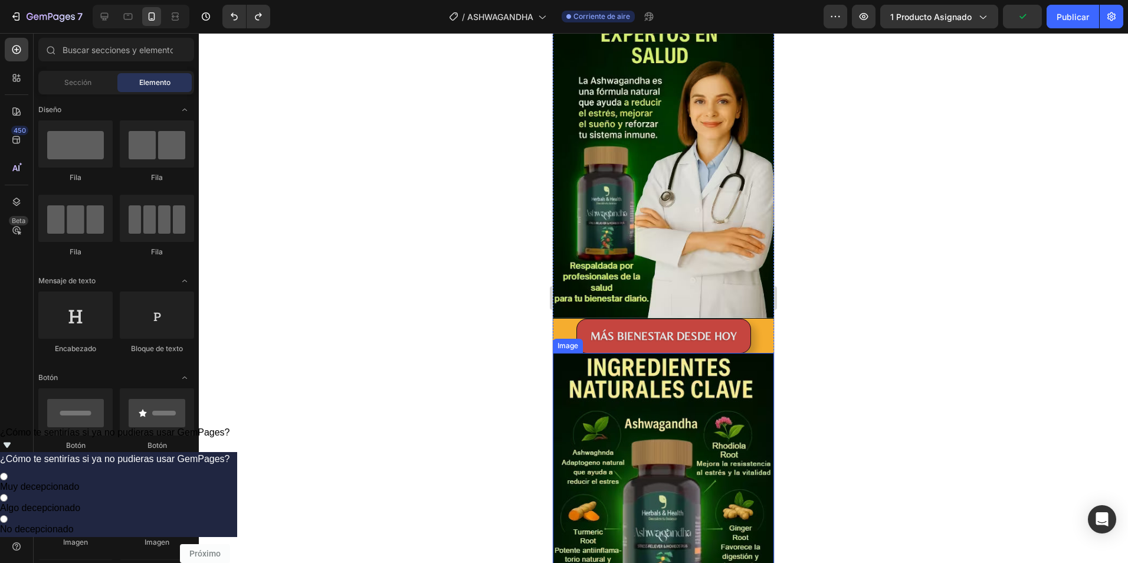
click at [667, 363] on img at bounding box center [663, 515] width 221 height 324
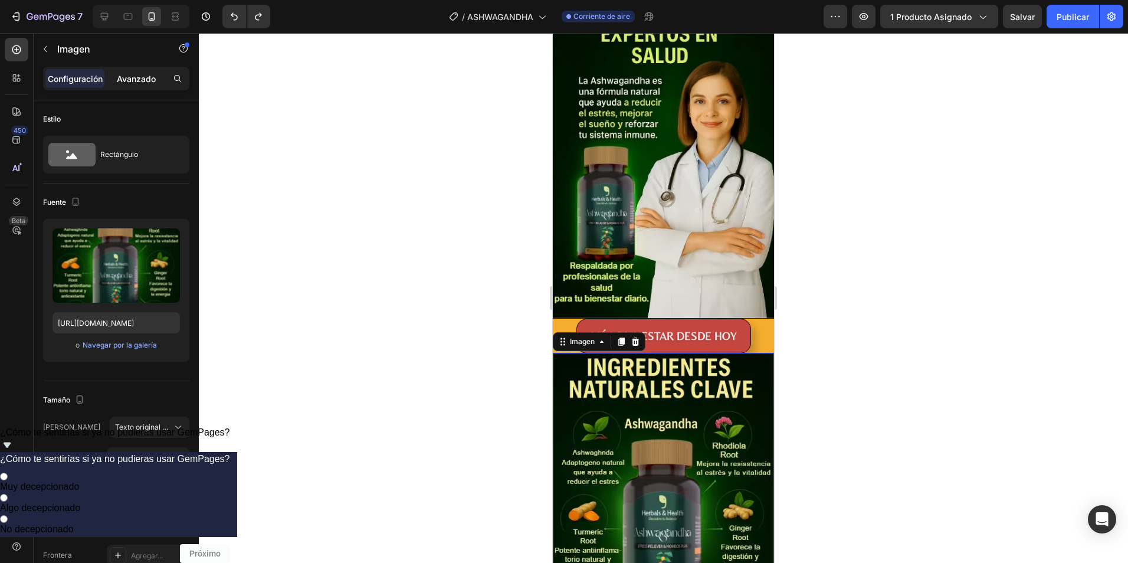
click at [142, 74] on p "Avanzado" at bounding box center [136, 79] width 39 height 12
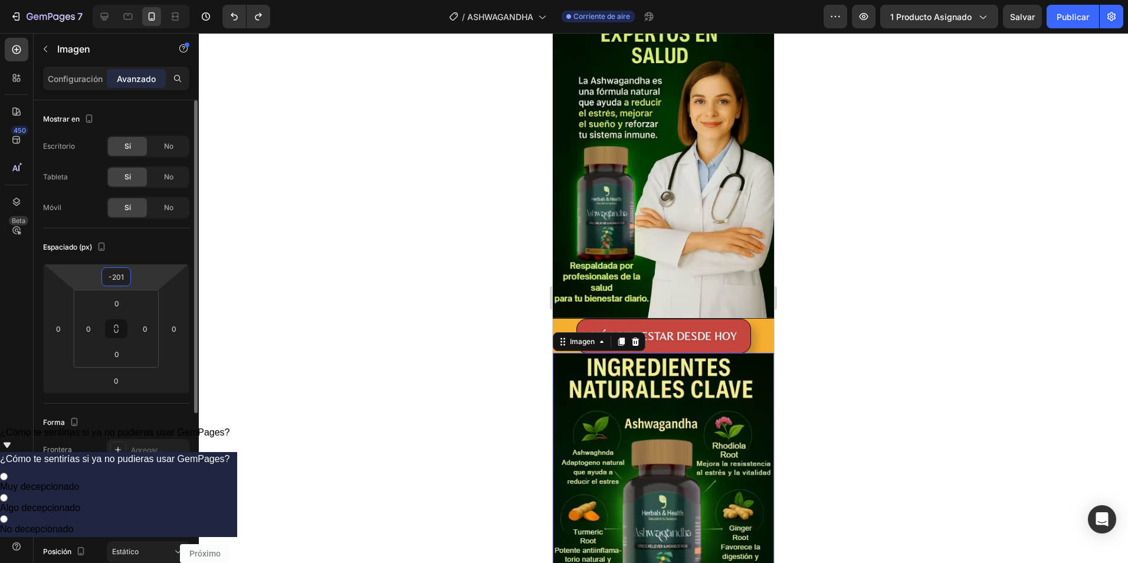
click at [117, 275] on input "-201" at bounding box center [116, 277] width 24 height 18
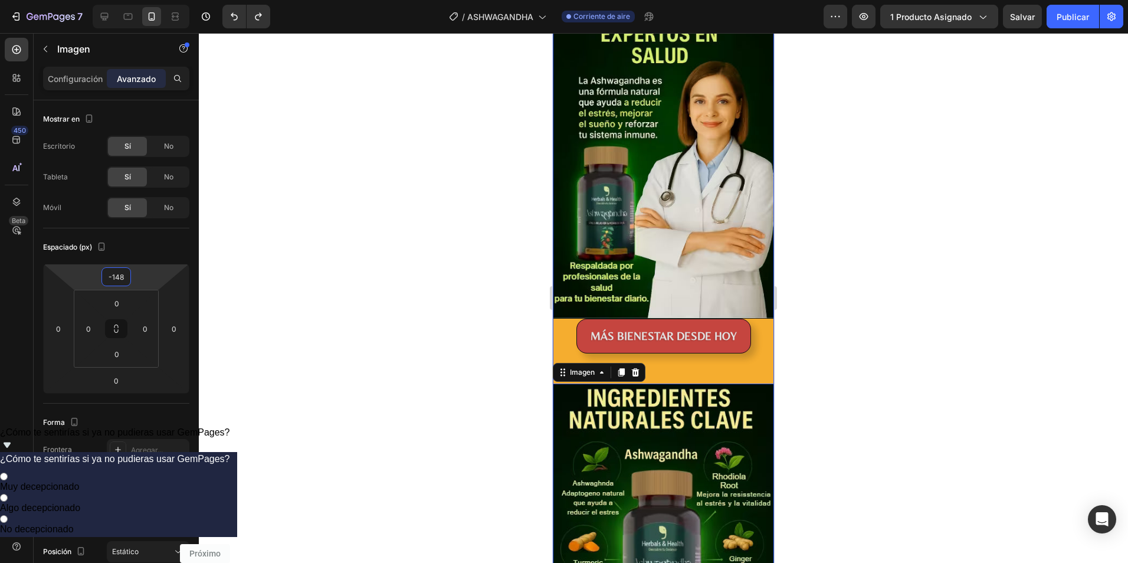
type input "-147"
click at [740, 361] on div "Image MÁS BIENESTAR DESDE [DATE] Botón Imagen 0" at bounding box center [663, 354] width 221 height 712
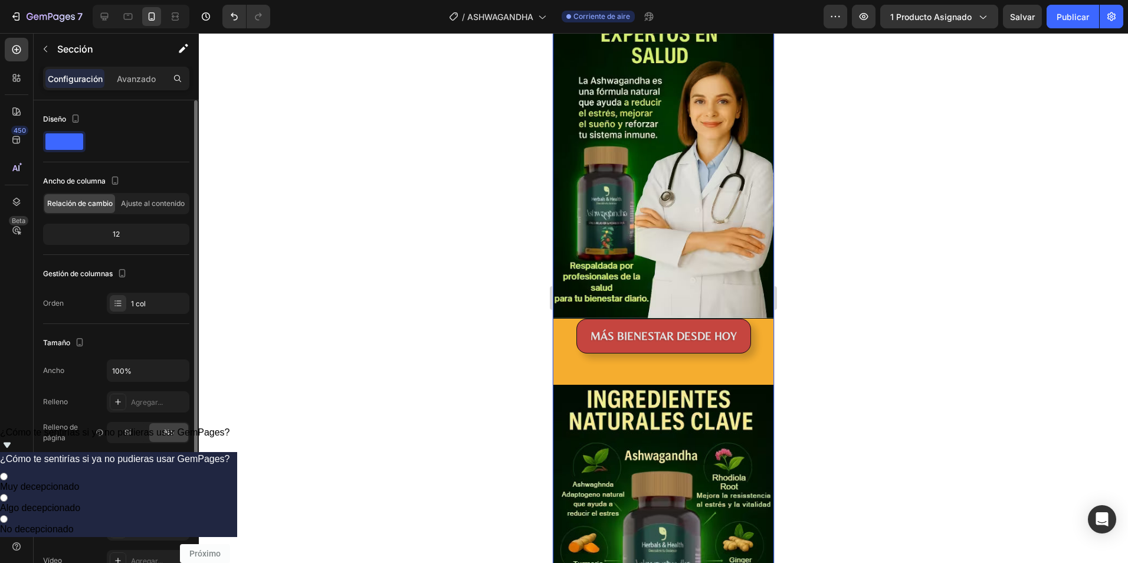
click at [148, 493] on div "F5AD2F" at bounding box center [148, 498] width 83 height 21
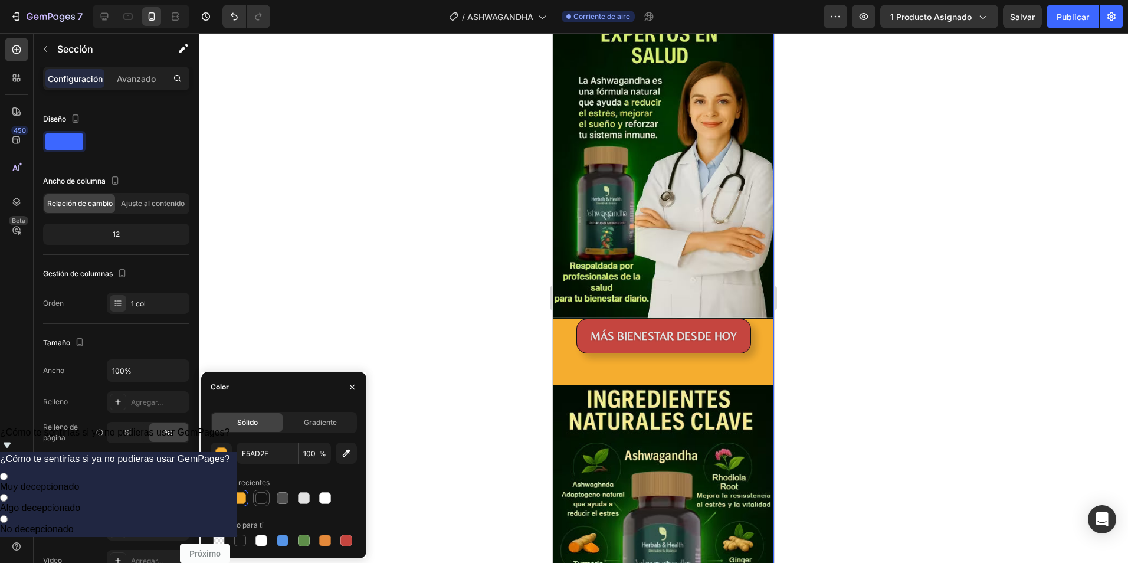
click at [260, 496] on div at bounding box center [261, 498] width 12 height 12
type input "121212"
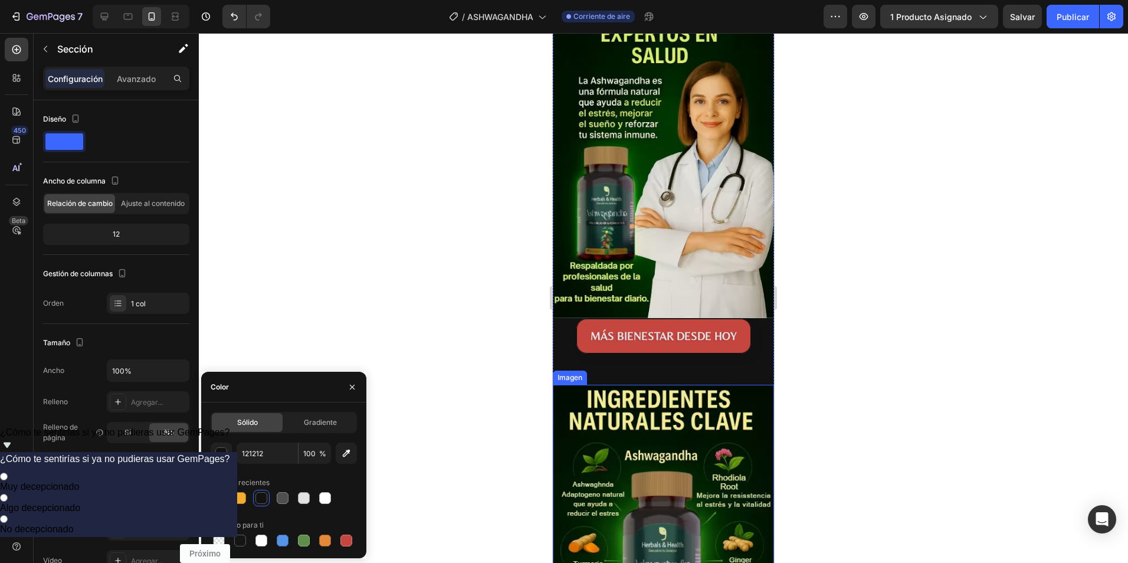
click at [621, 412] on img at bounding box center [663, 547] width 221 height 324
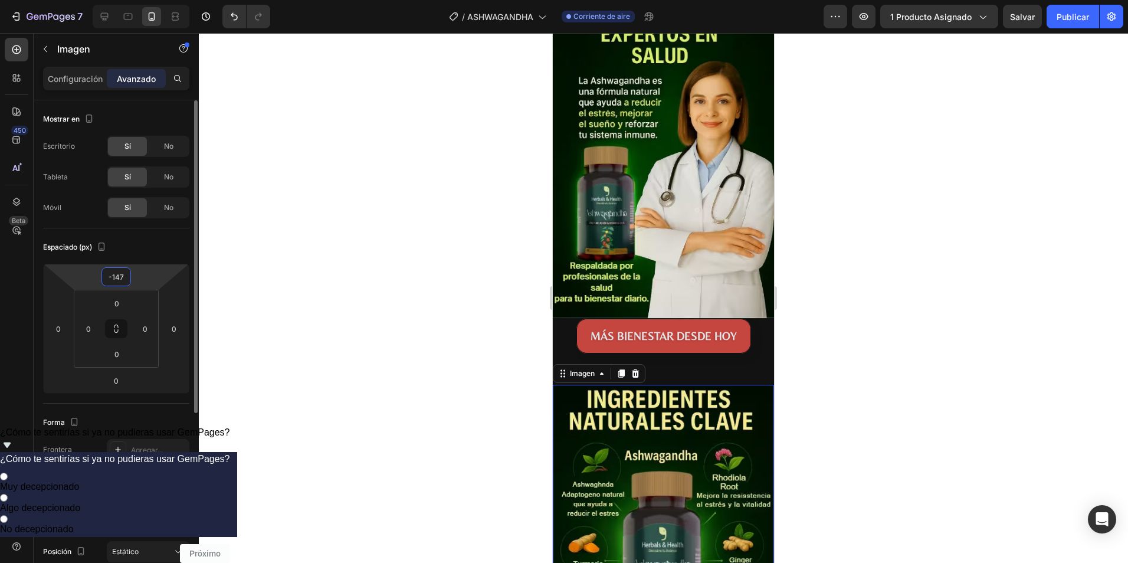
click at [118, 277] on input "-147" at bounding box center [116, 277] width 24 height 18
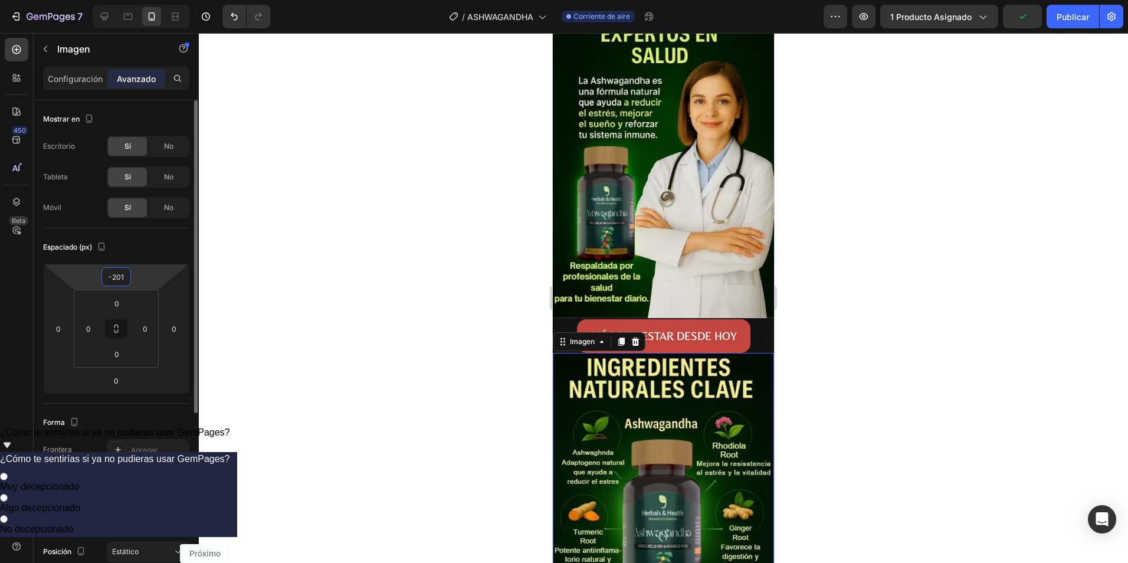
type input "-202"
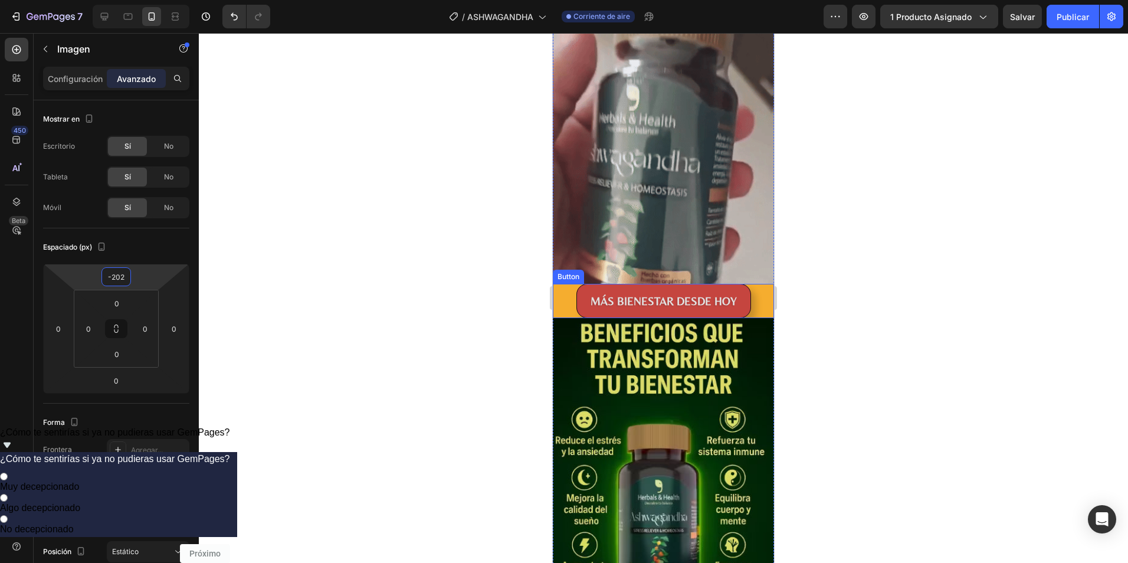
scroll to position [937, 0]
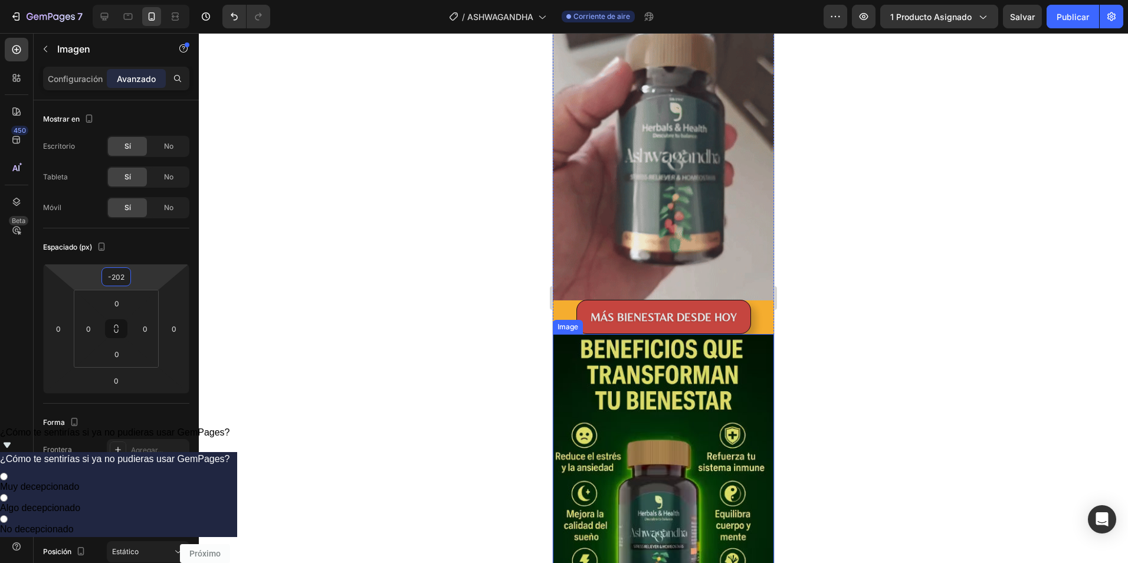
click at [731, 358] on img at bounding box center [663, 478] width 221 height 289
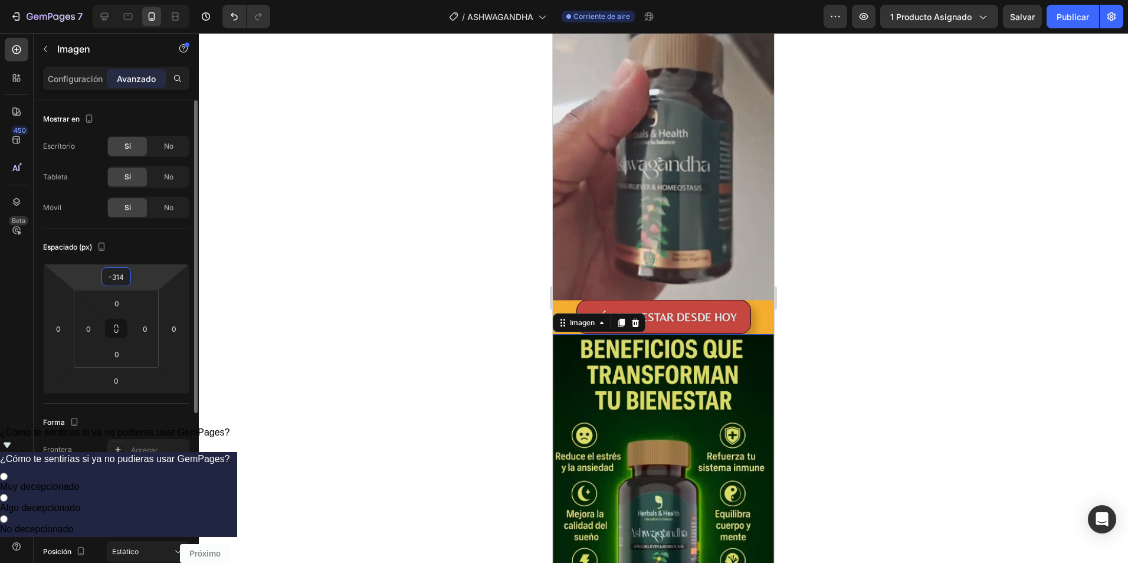
click at [113, 277] on input "-314" at bounding box center [116, 277] width 24 height 18
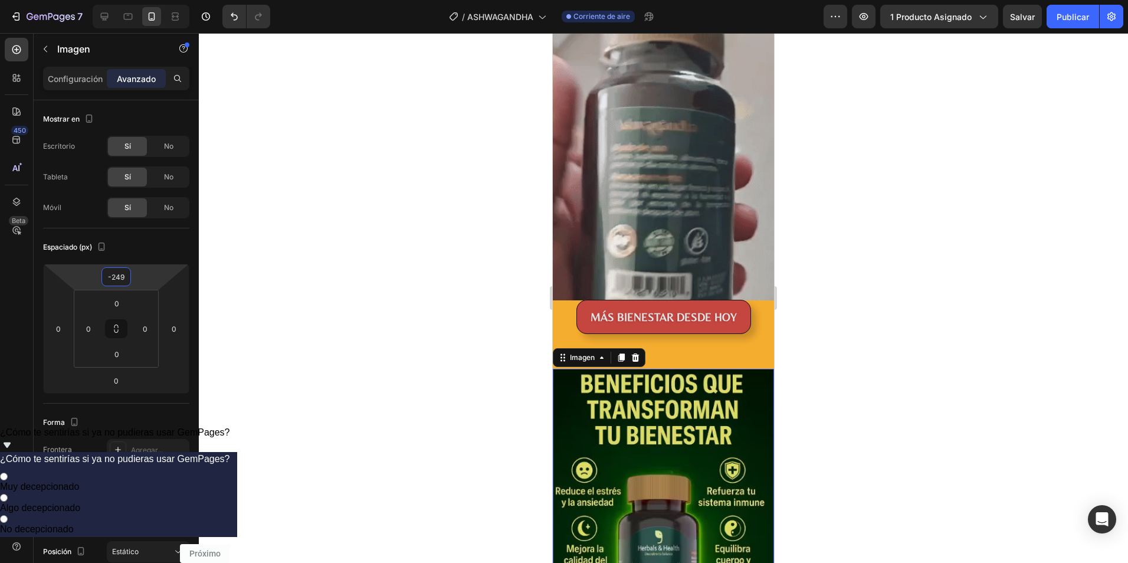
type input "-248"
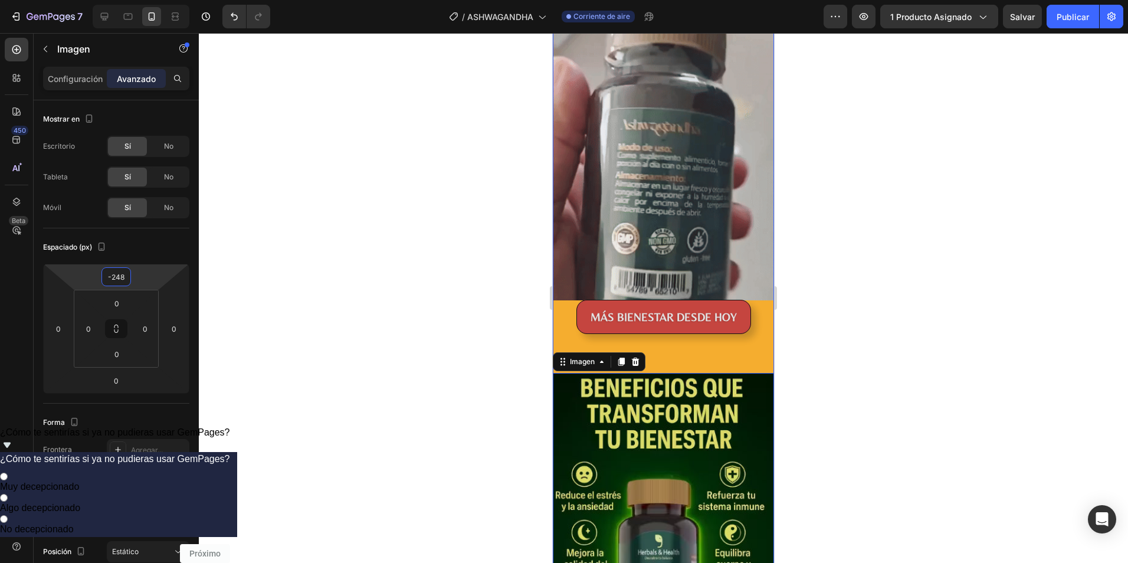
click at [731, 341] on div "MÁS BIENESTAR DESDE [DATE] Botón" at bounding box center [663, 430] width 221 height 178
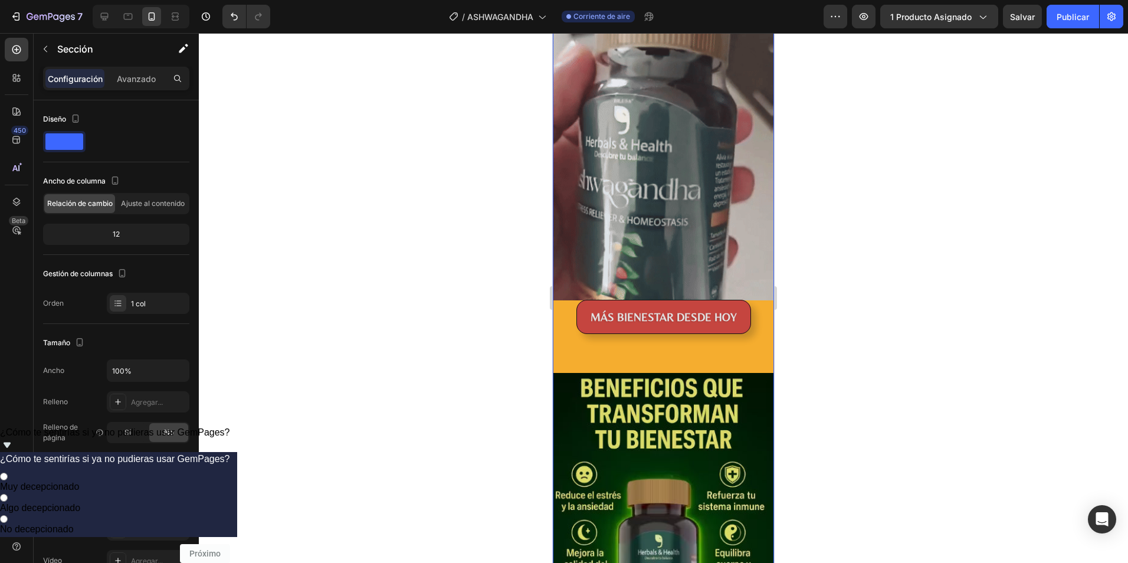
click at [734, 341] on div "MÁS BIENESTAR DESDE [DATE] Botón" at bounding box center [663, 430] width 221 height 178
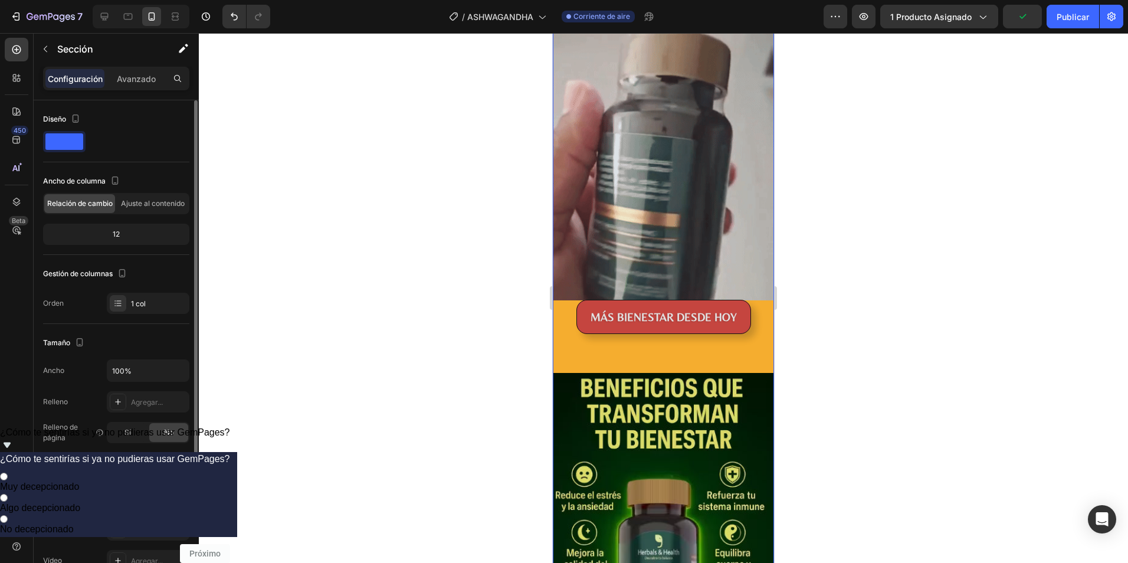
click at [153, 499] on div "F5AD2F" at bounding box center [148, 499] width 34 height 11
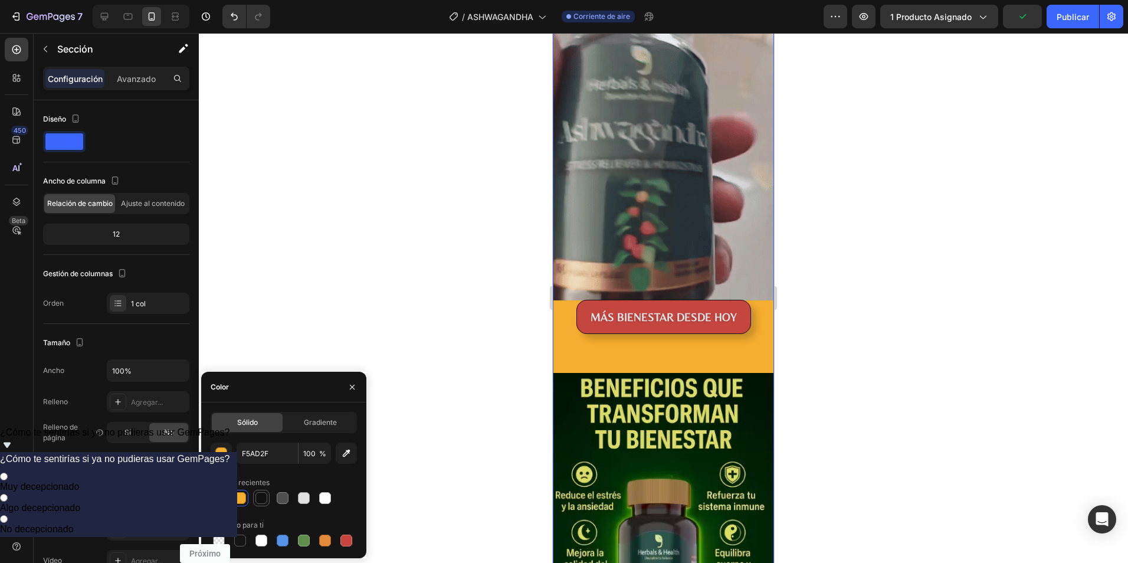
click at [265, 496] on div at bounding box center [261, 498] width 12 height 12
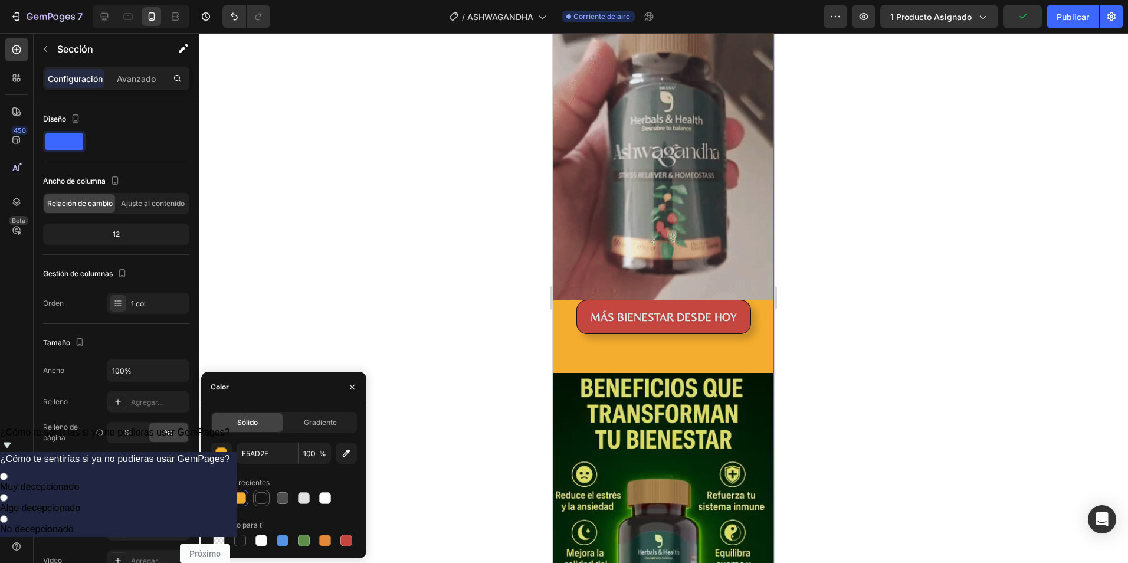
type input "121212"
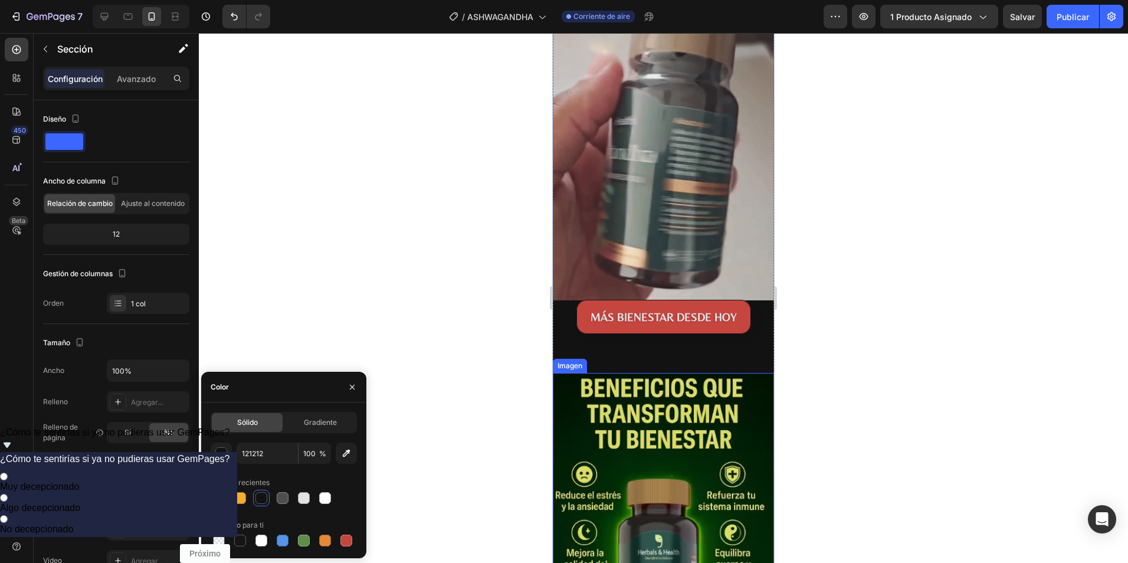
click at [683, 373] on img at bounding box center [663, 517] width 221 height 289
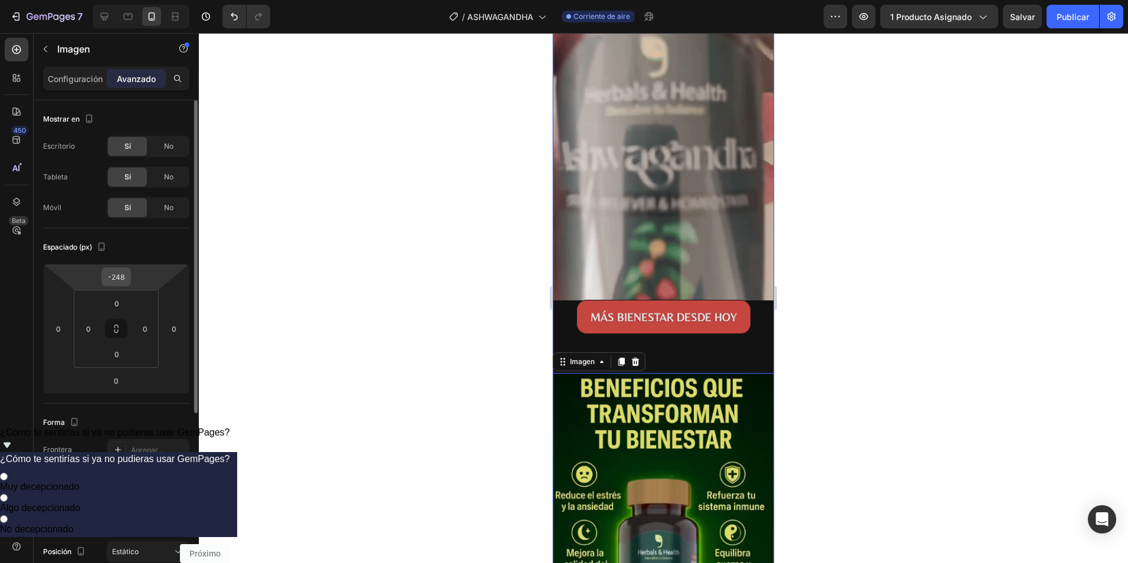
click at [119, 278] on input "-248" at bounding box center [116, 277] width 24 height 18
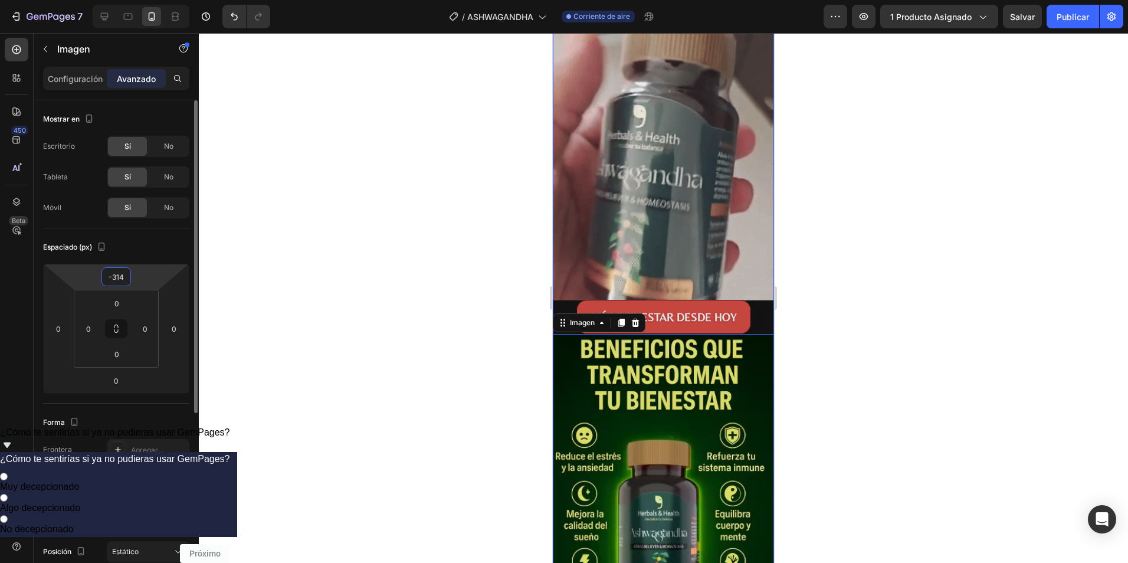
type input "-315"
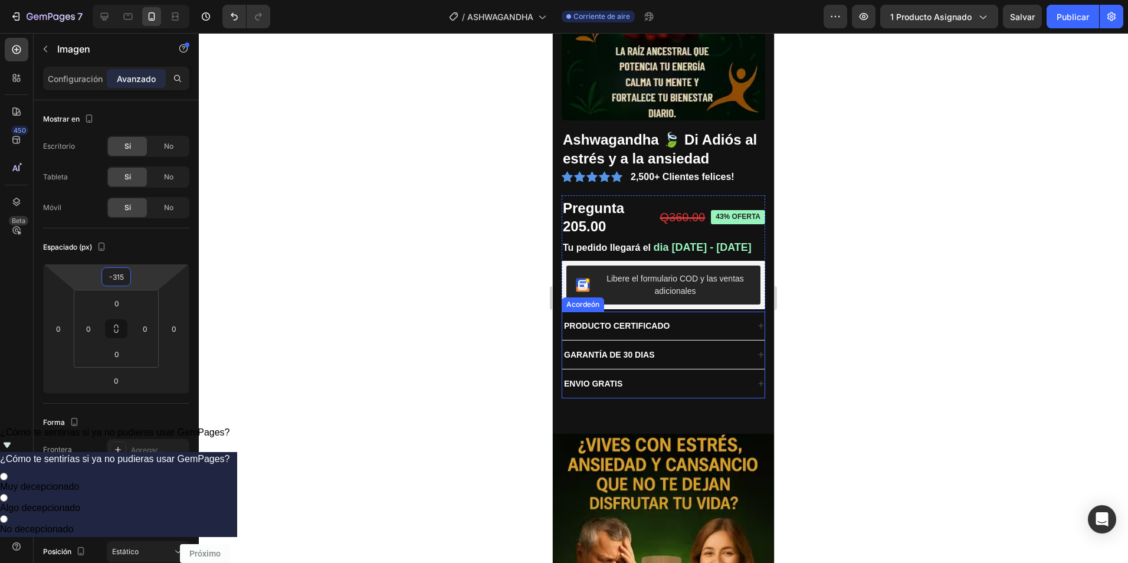
scroll to position [177, 0]
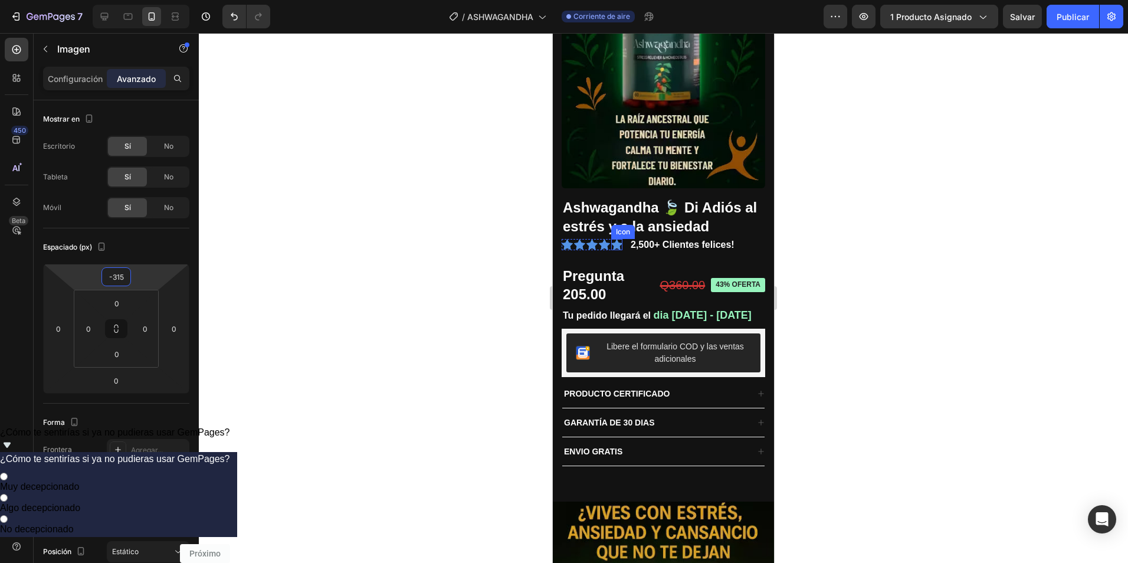
click at [616, 239] on icon at bounding box center [616, 244] width 11 height 11
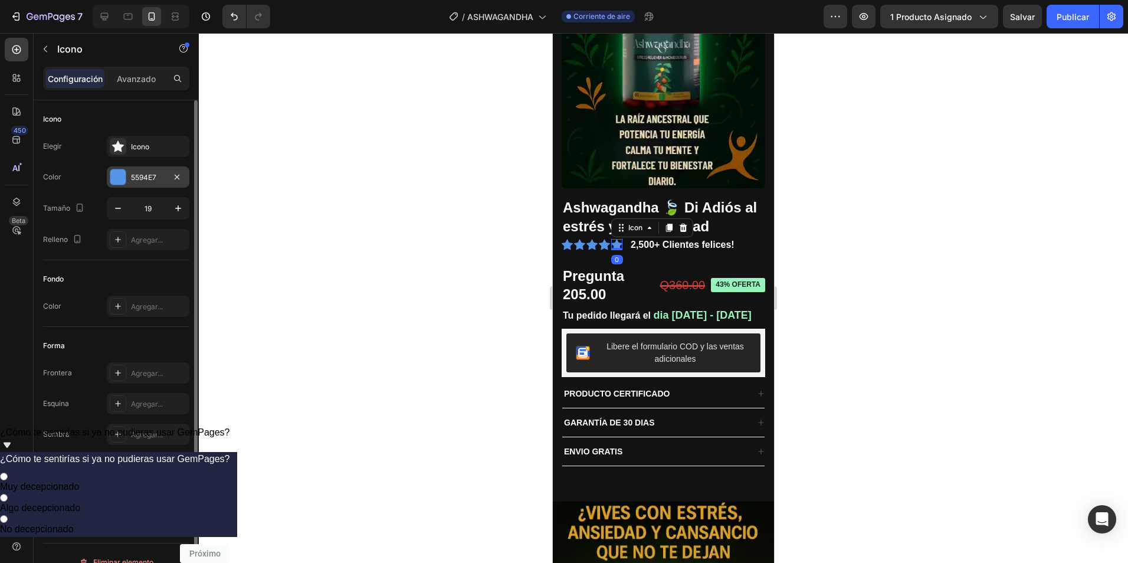
click at [139, 177] on div "5594E7" at bounding box center [148, 177] width 34 height 11
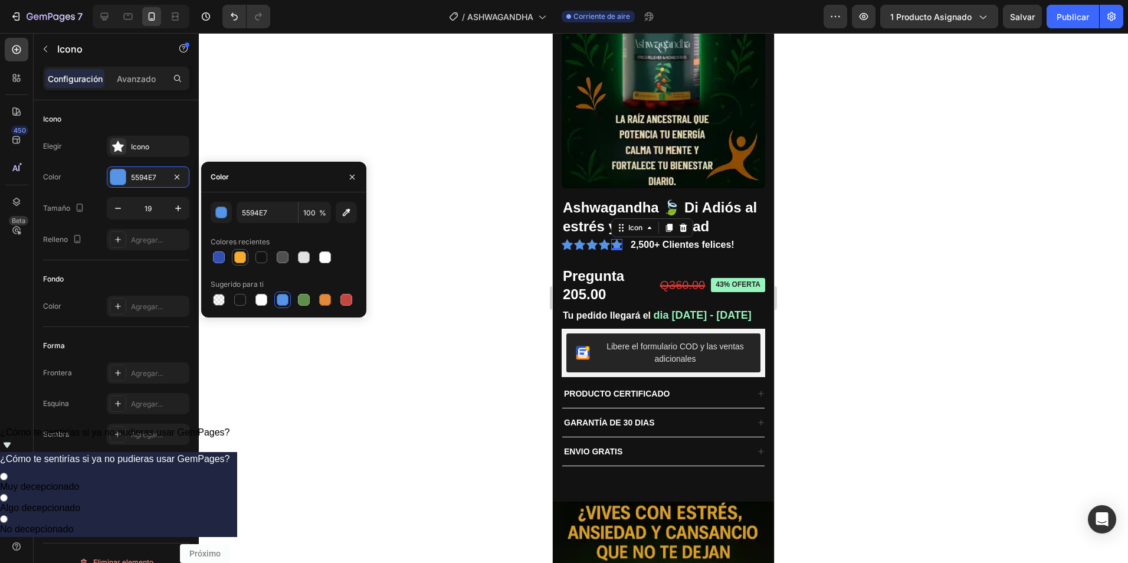
click at [239, 254] on div at bounding box center [240, 257] width 12 height 12
type input "F5AD2F"
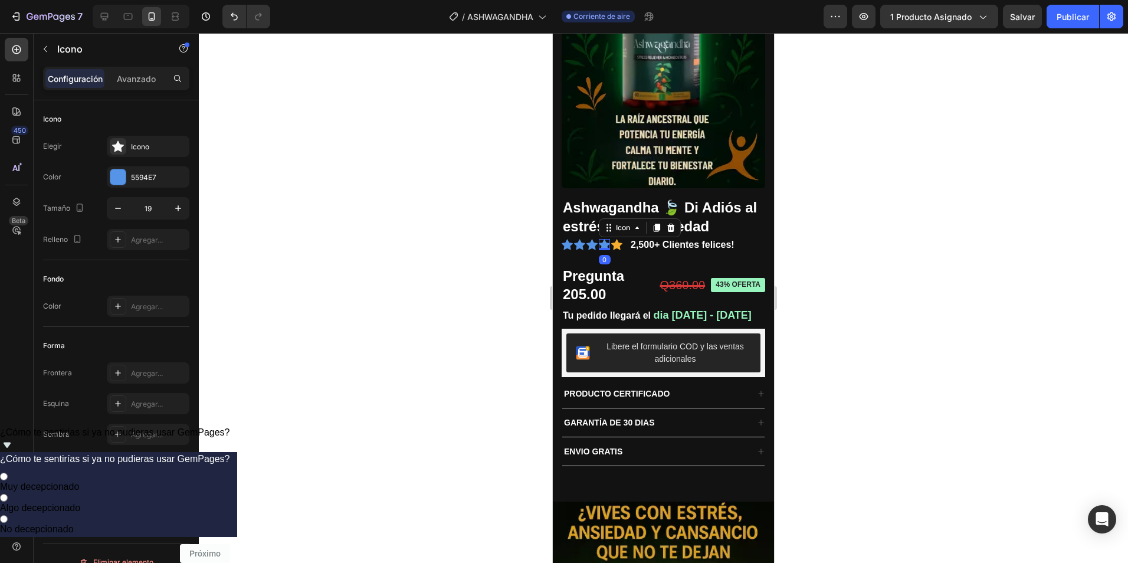
click at [604, 239] on icon at bounding box center [604, 244] width 11 height 11
click at [153, 179] on div "5594E7" at bounding box center [148, 177] width 34 height 11
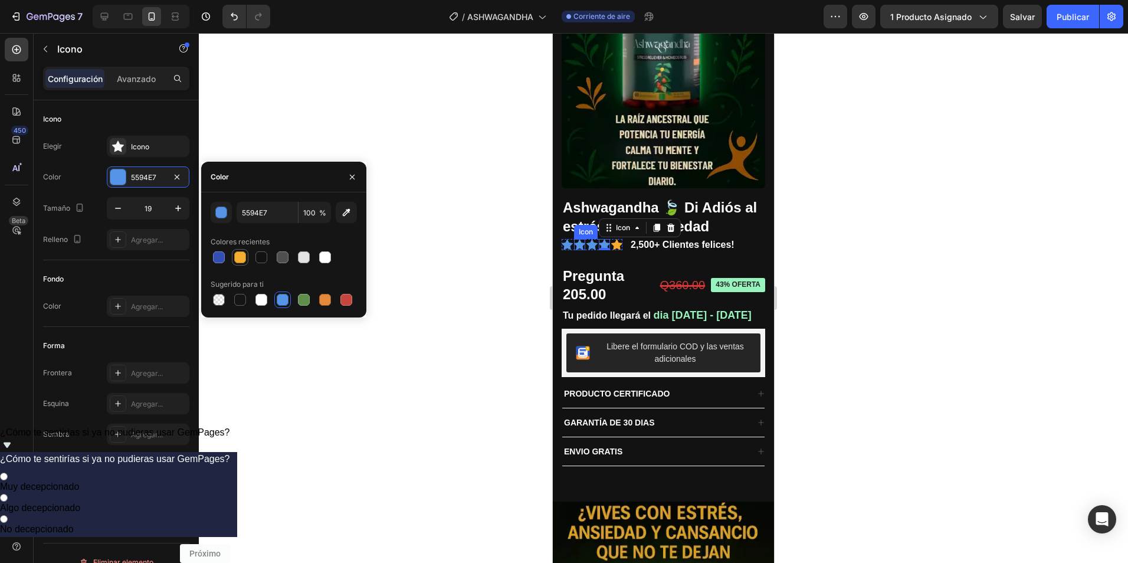
click at [239, 257] on div at bounding box center [240, 257] width 12 height 12
type input "F5AD2F"
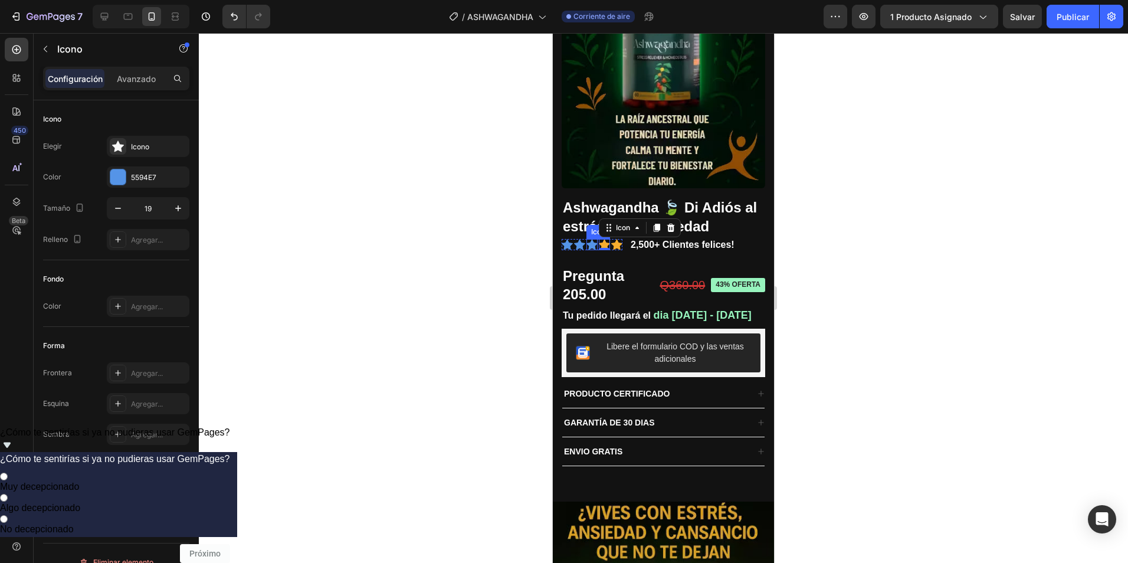
click at [590, 239] on icon at bounding box center [591, 244] width 11 height 11
click at [151, 176] on div "5594E7" at bounding box center [148, 177] width 34 height 11
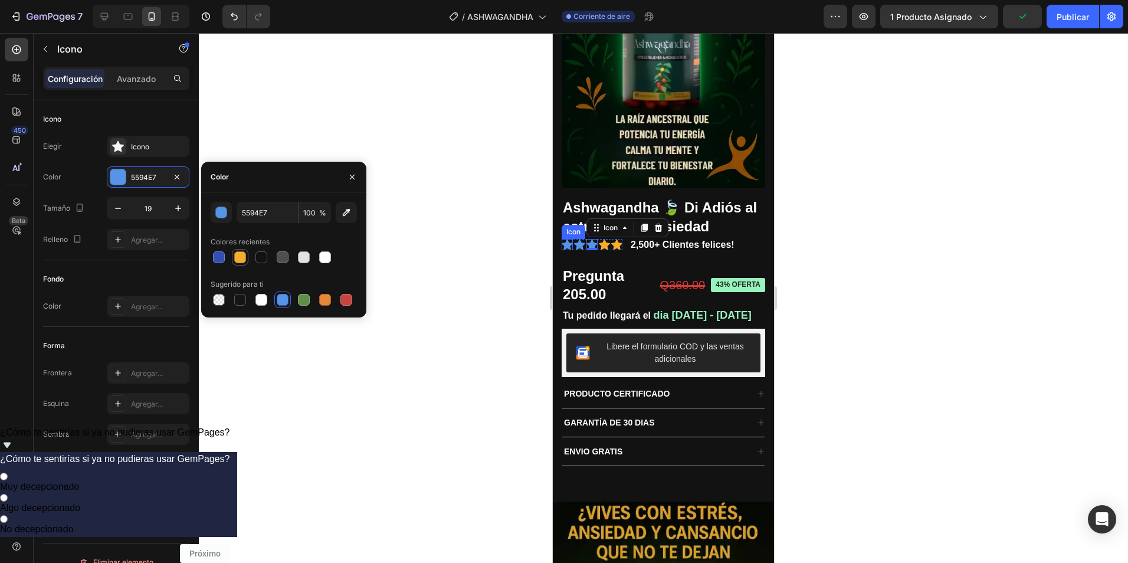
click at [239, 256] on div at bounding box center [240, 257] width 12 height 12
type input "F5AD2F"
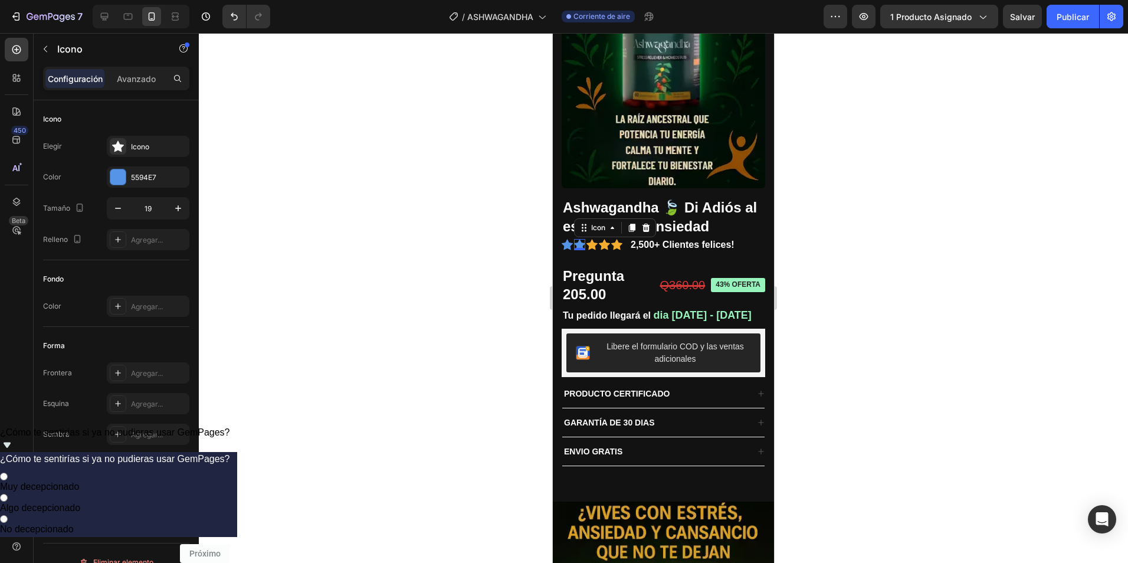
click at [578, 239] on div "Icon 0" at bounding box center [579, 244] width 11 height 11
click at [149, 181] on div "5594E7" at bounding box center [148, 177] width 34 height 11
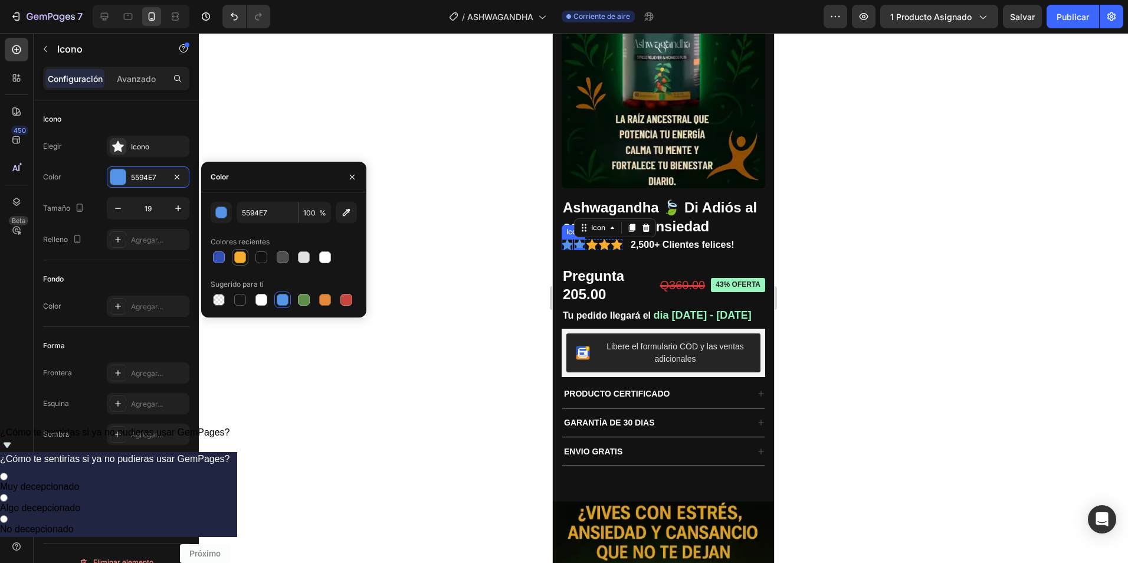
click at [238, 260] on div at bounding box center [240, 257] width 12 height 12
type input "F5AD2F"
click at [569, 239] on icon at bounding box center [567, 244] width 11 height 11
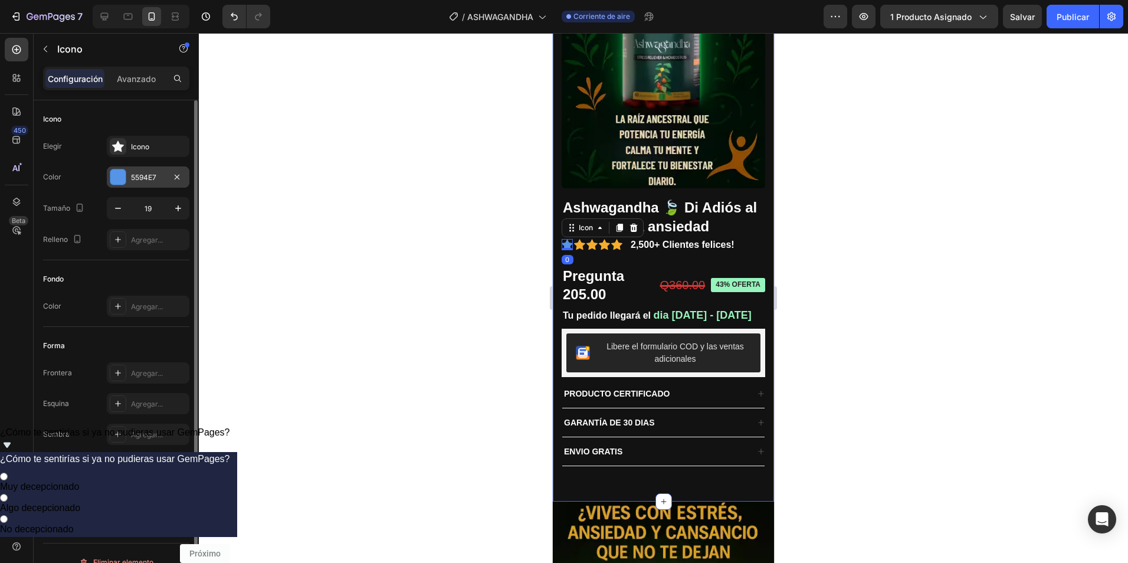
click at [155, 177] on div "5594E7" at bounding box center [148, 177] width 34 height 11
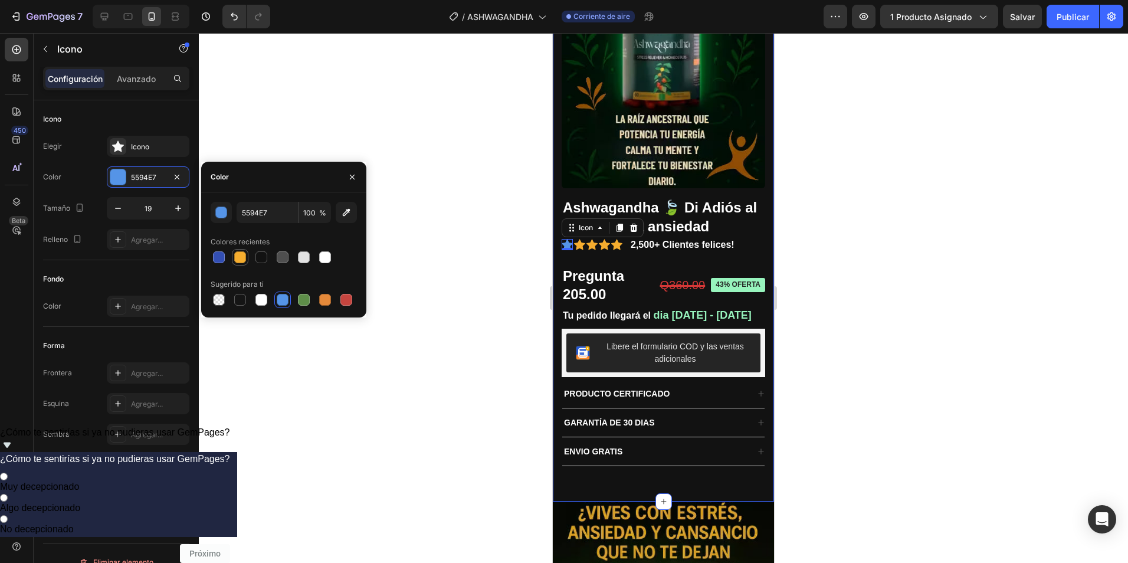
click at [239, 255] on div at bounding box center [240, 257] width 12 height 12
type input "F5AD2F"
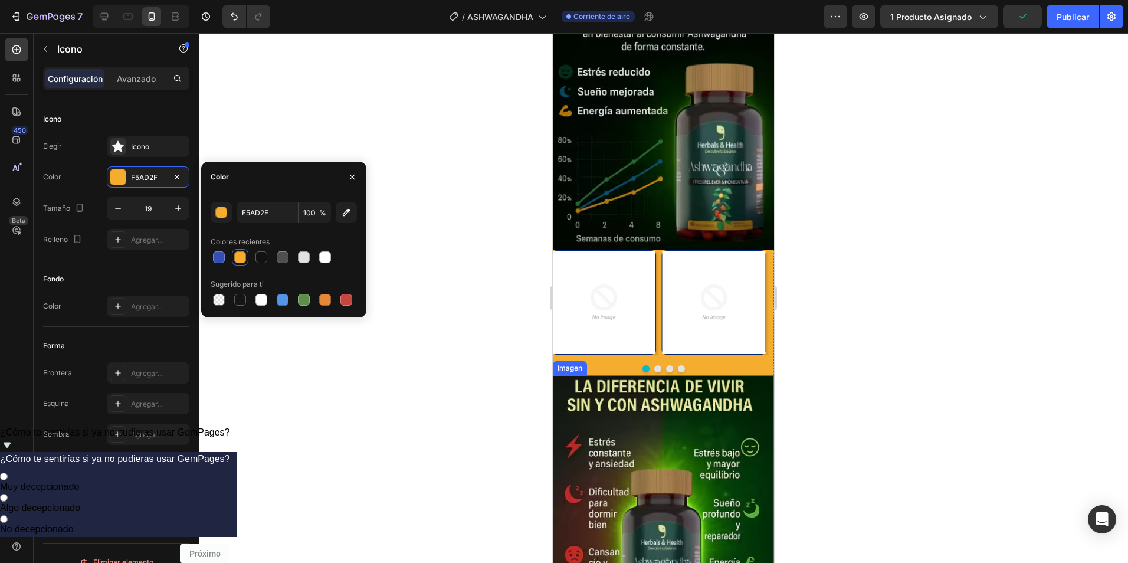
scroll to position [2596, 0]
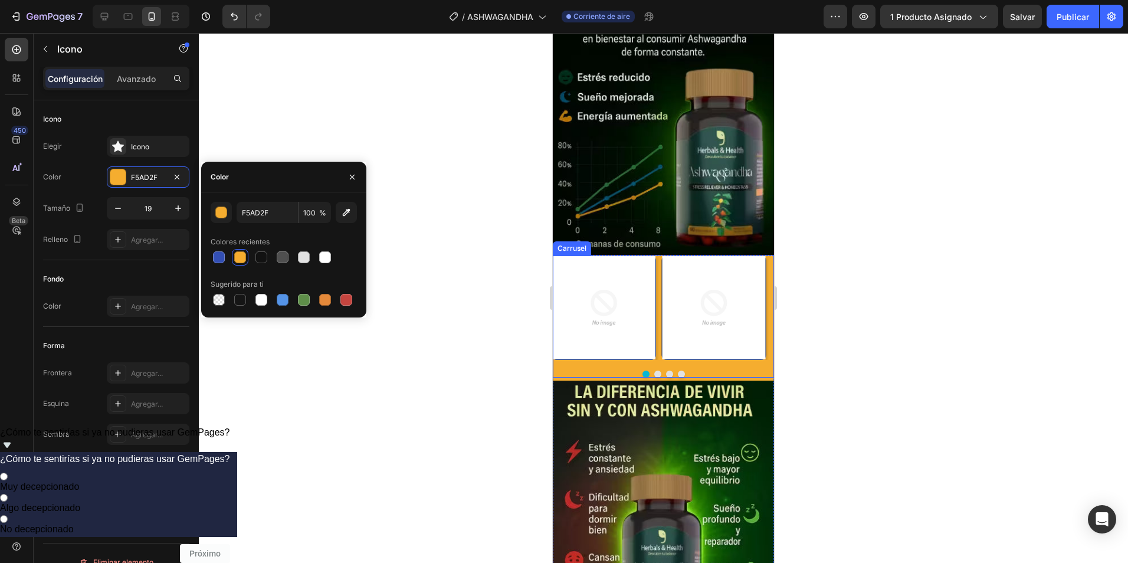
click at [658, 255] on div "Imagen Imagen Imagen Imagen" at bounding box center [663, 307] width 221 height 104
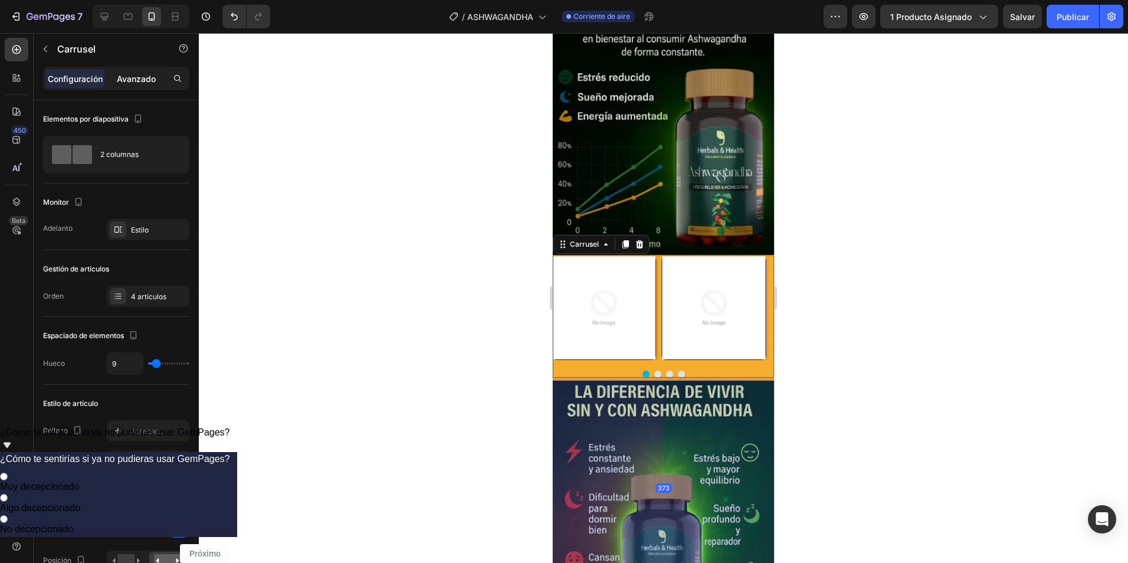
click at [138, 74] on p "Avanzado" at bounding box center [136, 79] width 39 height 12
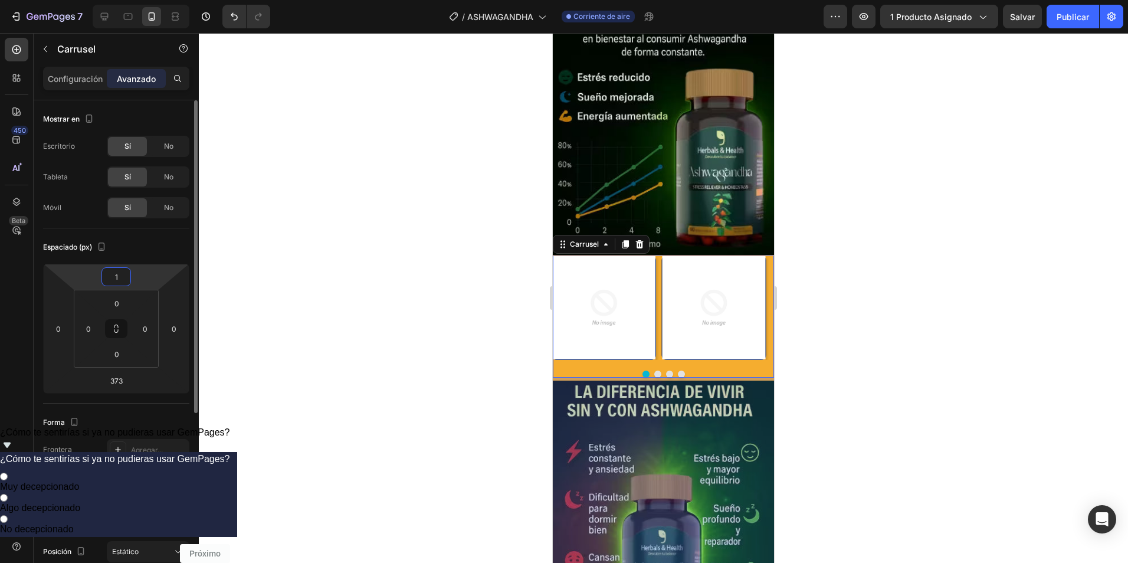
click at [117, 278] on input "1" at bounding box center [116, 277] width 24 height 18
type input "2"
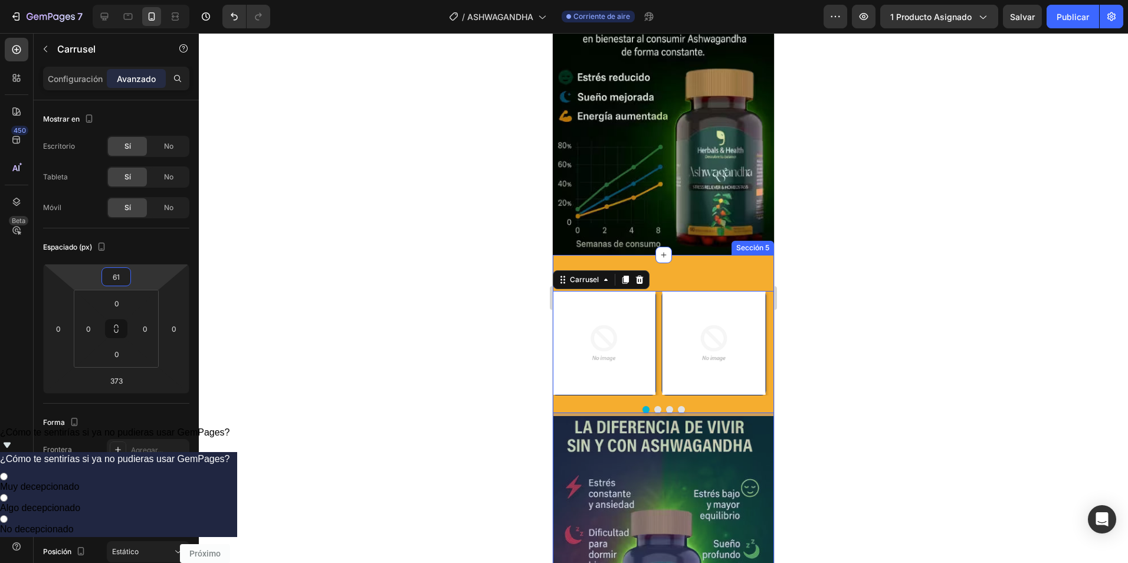
click at [674, 255] on div "Imagen Imagen Imagen Imagen Carrusel 373" at bounding box center [663, 444] width 221 height 378
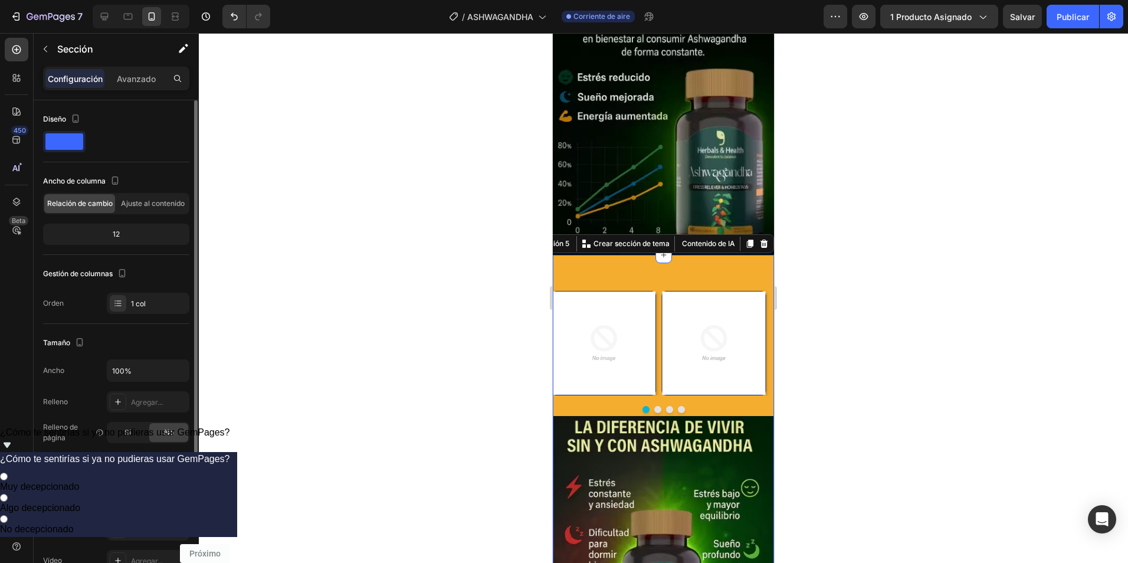
click at [133, 499] on div "F5AD2F" at bounding box center [148, 499] width 34 height 11
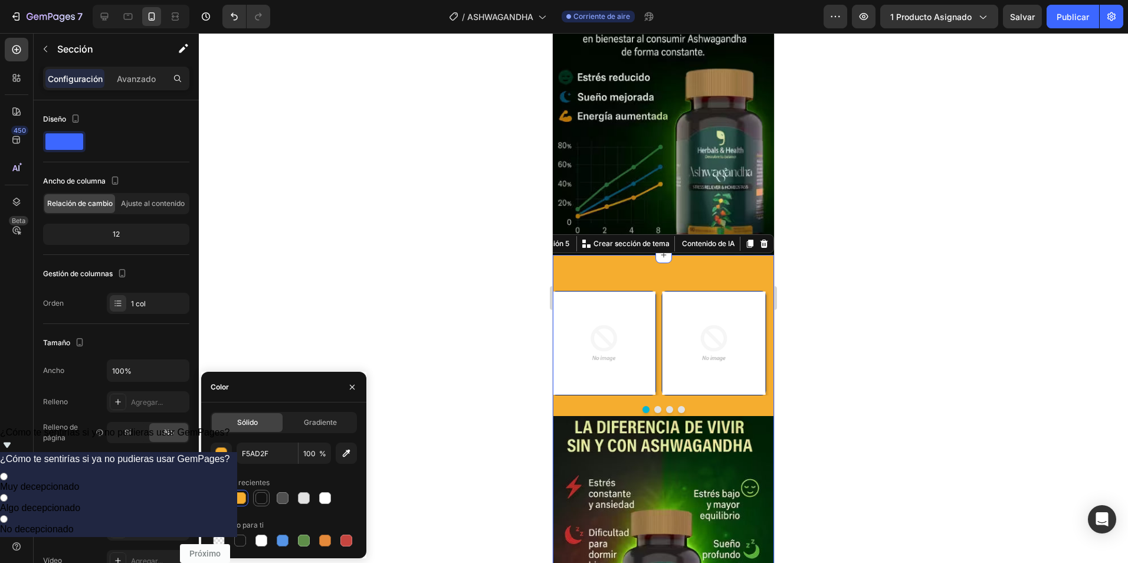
click at [259, 499] on div at bounding box center [261, 498] width 12 height 12
type input "121212"
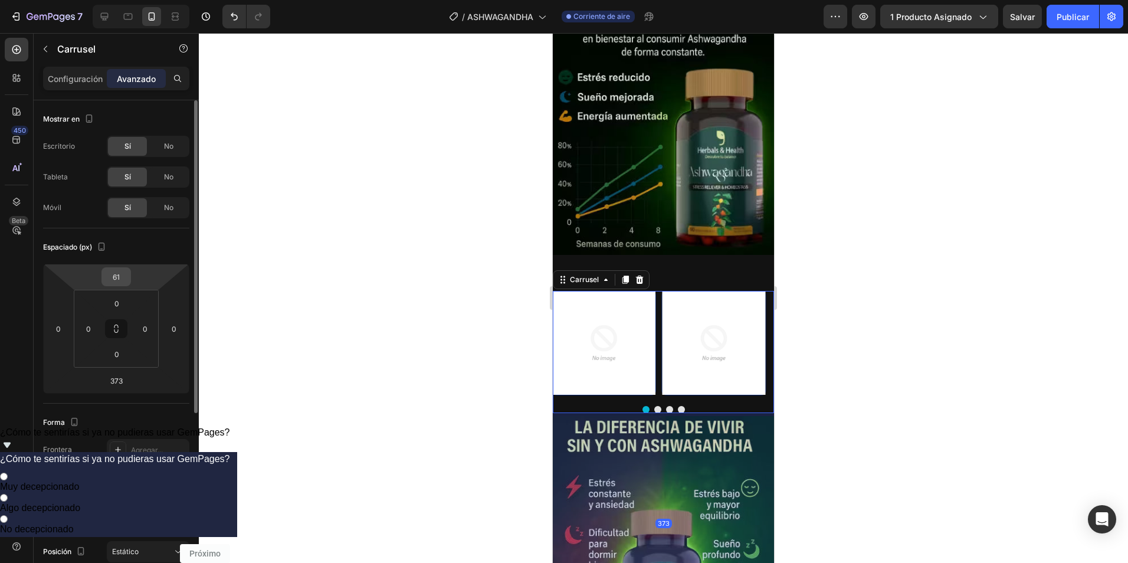
click at [120, 277] on input "61" at bounding box center [116, 277] width 24 height 18
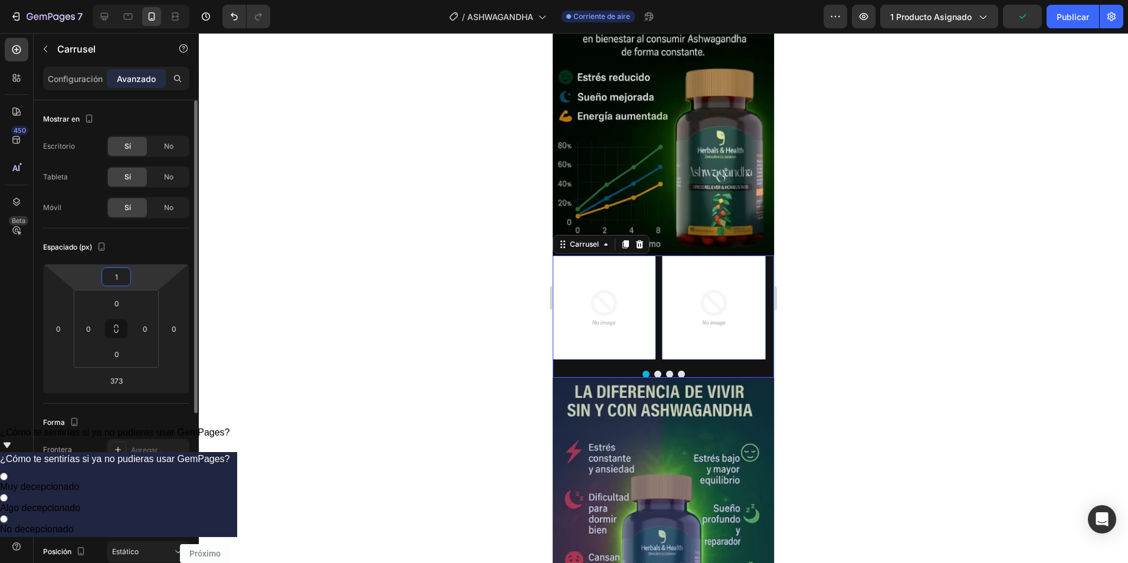
type input "0"
click at [448, 255] on div at bounding box center [663, 298] width 929 height 530
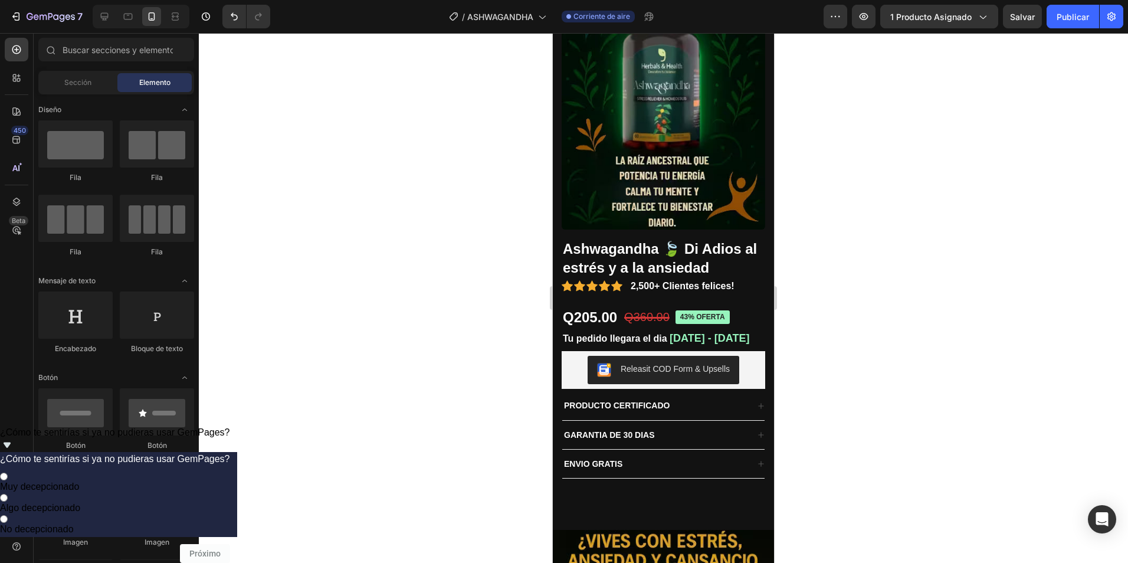
scroll to position [0, 0]
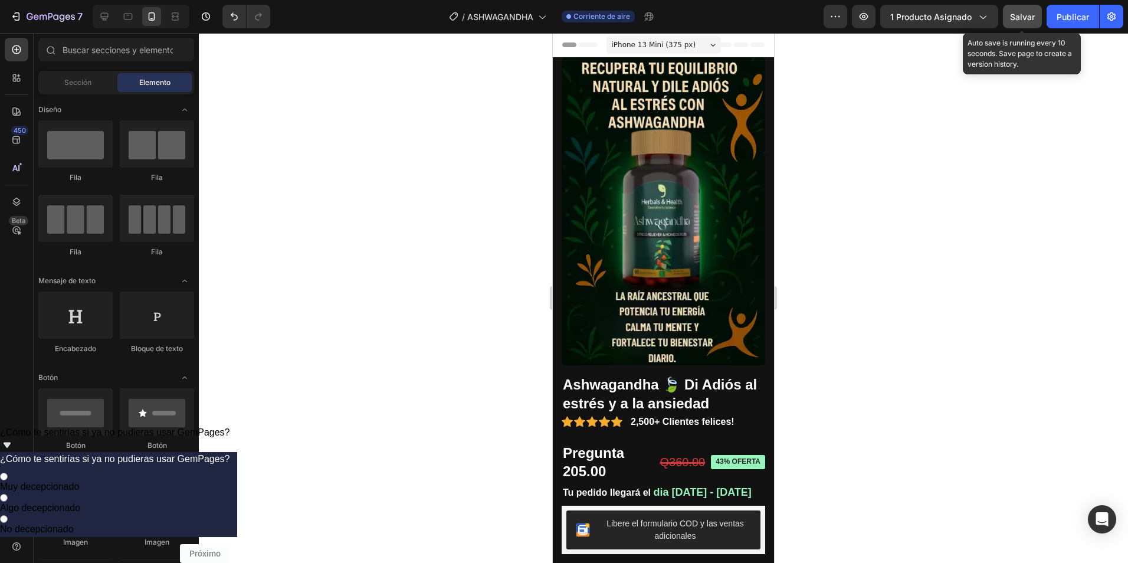
click at [1013, 13] on span "Salvar" at bounding box center [1022, 17] width 25 height 10
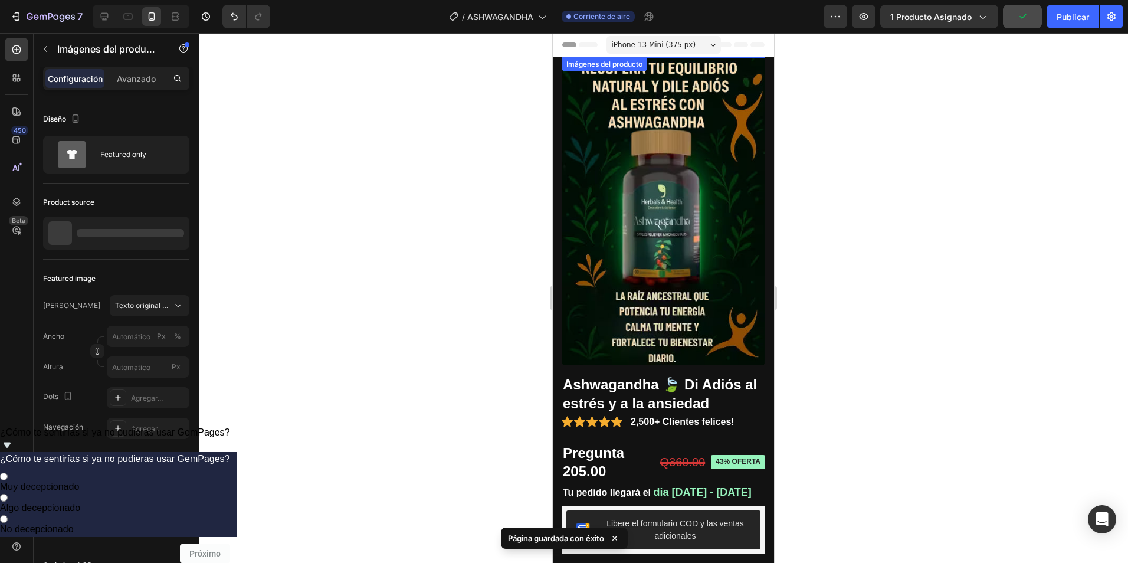
click at [595, 190] on img at bounding box center [664, 211] width 204 height 308
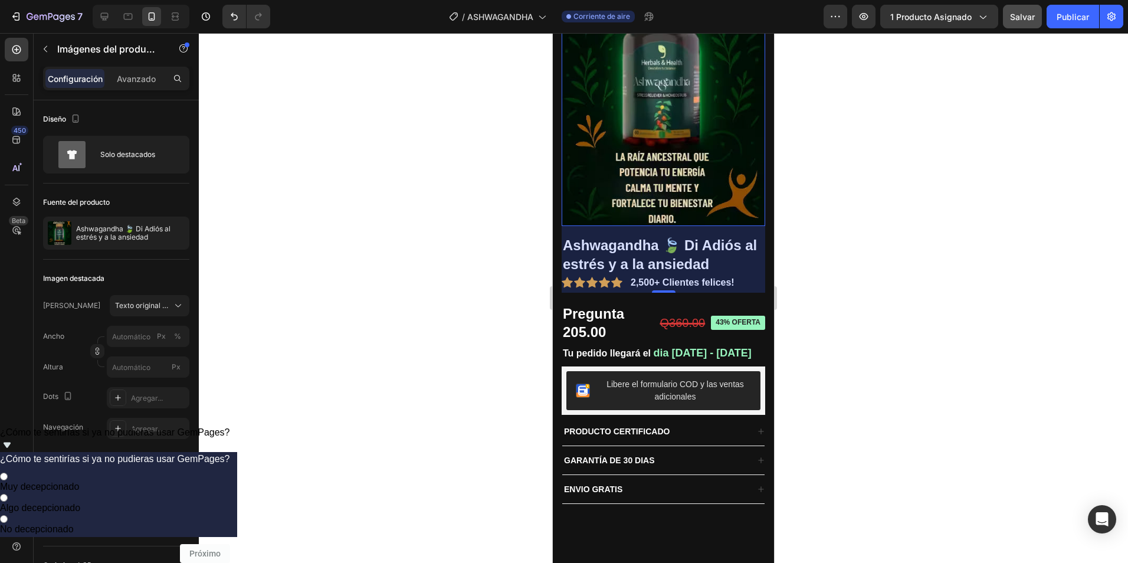
scroll to position [177, 0]
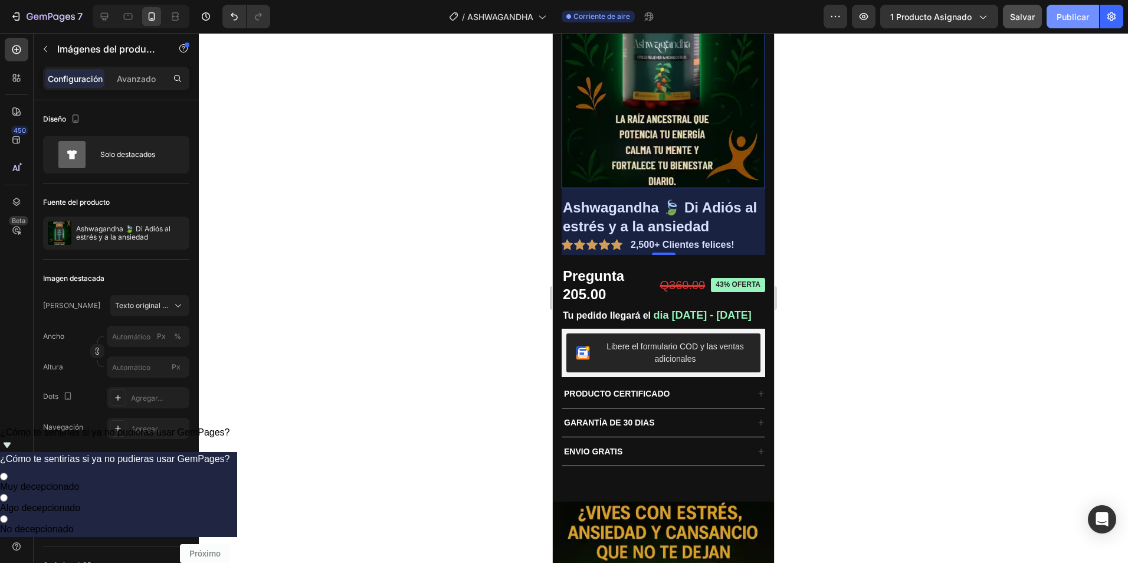
click at [1074, 21] on font "Publicar" at bounding box center [1073, 17] width 32 height 12
